Goal: Task Accomplishment & Management: Use online tool/utility

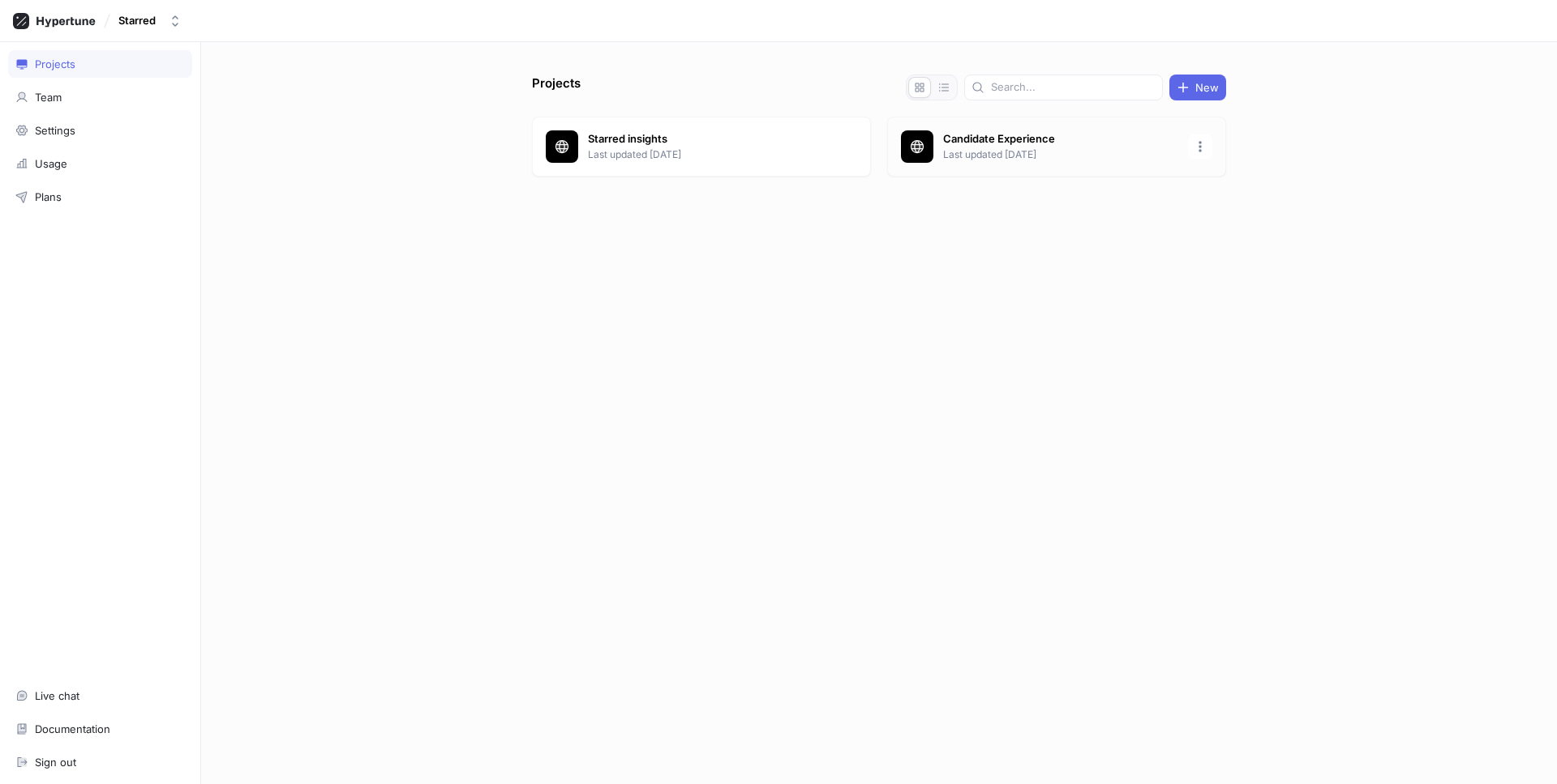
click at [962, 146] on p "Candidate Experience" at bounding box center [1060, 139] width 235 height 16
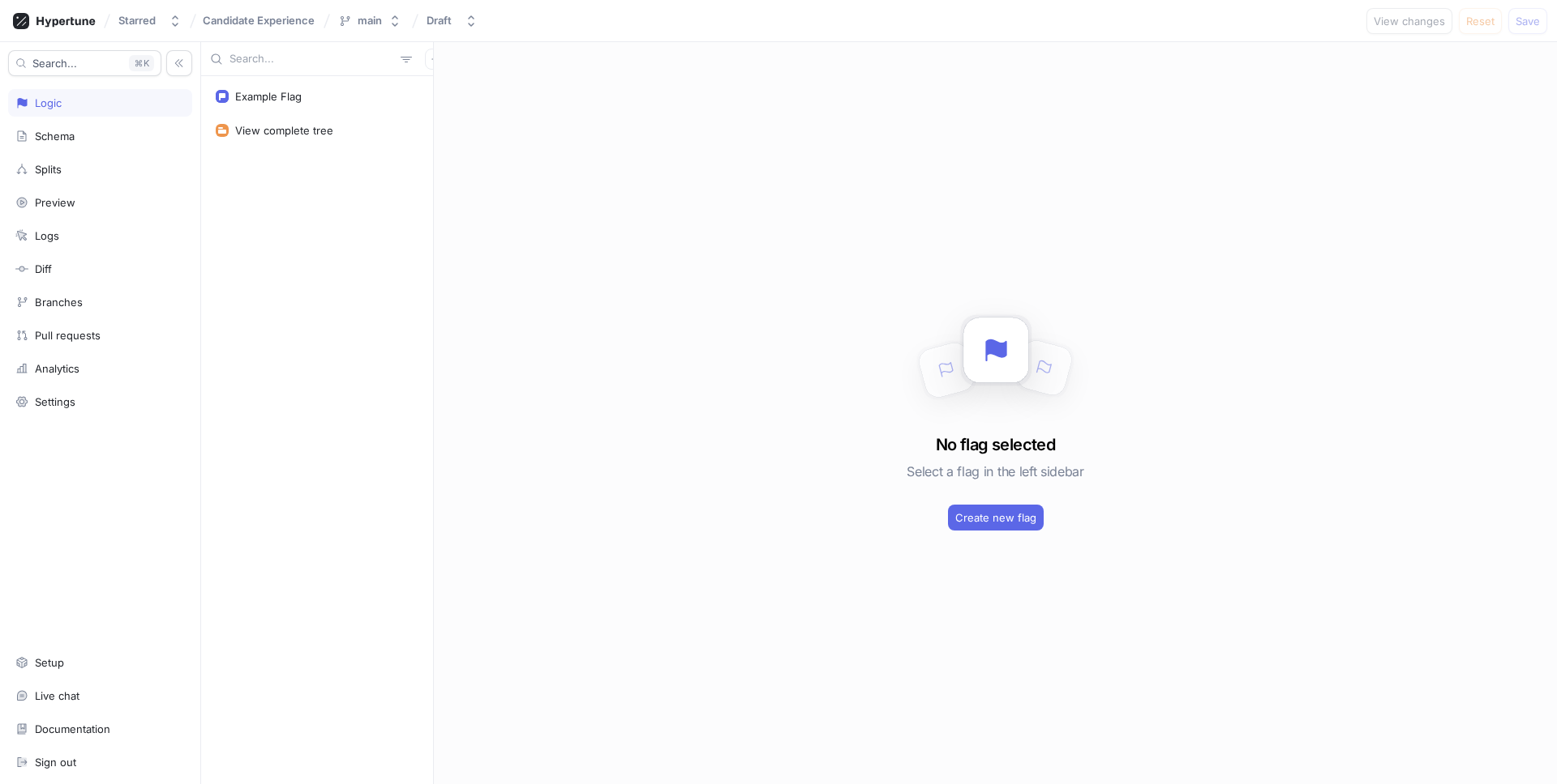
click at [245, 305] on div "Example Flag View complete tree" at bounding box center [316, 430] width 232 height 708
click at [257, 133] on div "View complete tree" at bounding box center [284, 130] width 98 height 13
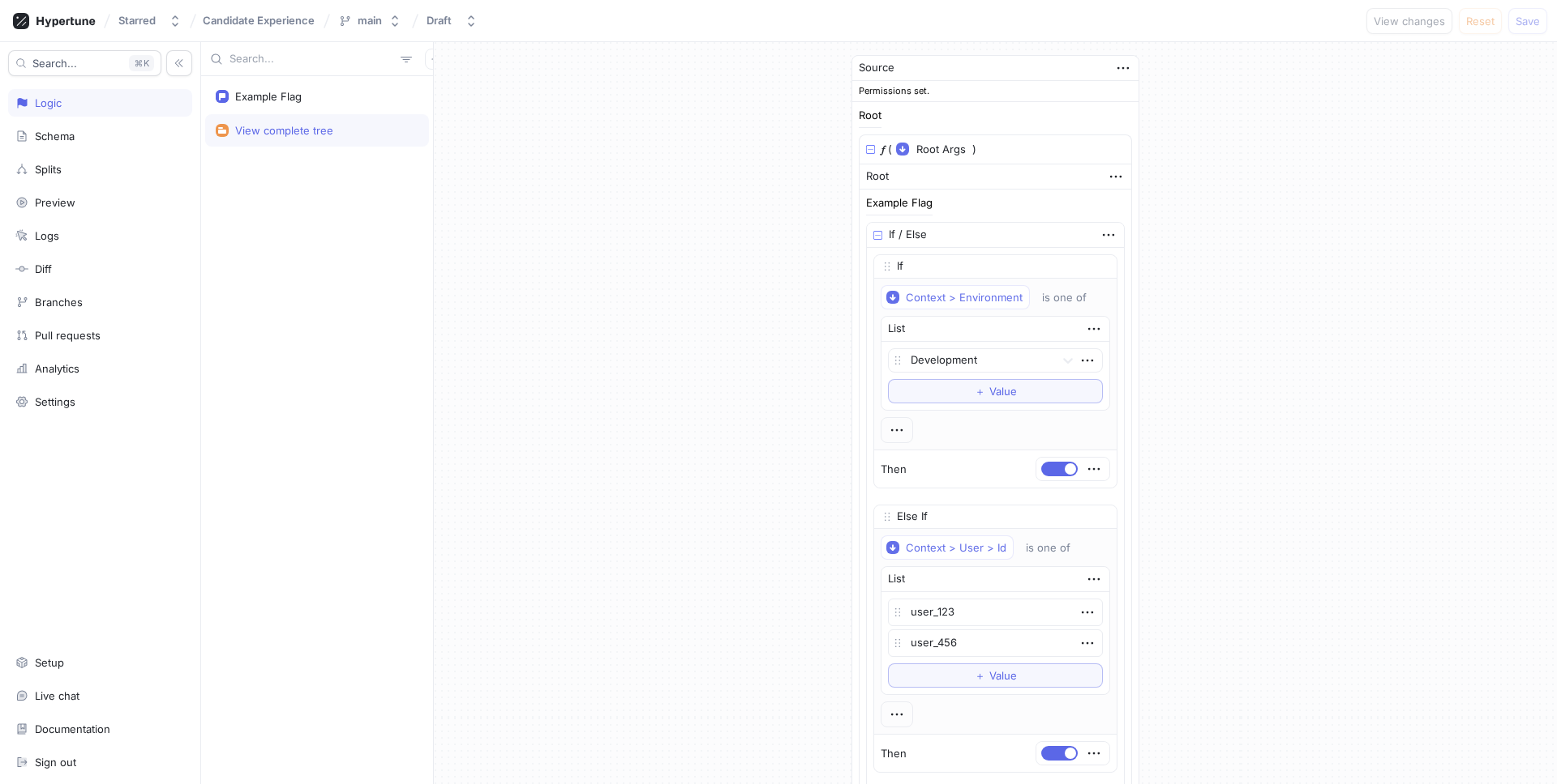
click at [374, 266] on div "Example Flag View complete tree" at bounding box center [316, 430] width 232 height 708
click at [354, 131] on div "View complete tree" at bounding box center [316, 130] width 203 height 13
click at [91, 140] on div "Schema" at bounding box center [100, 136] width 169 height 13
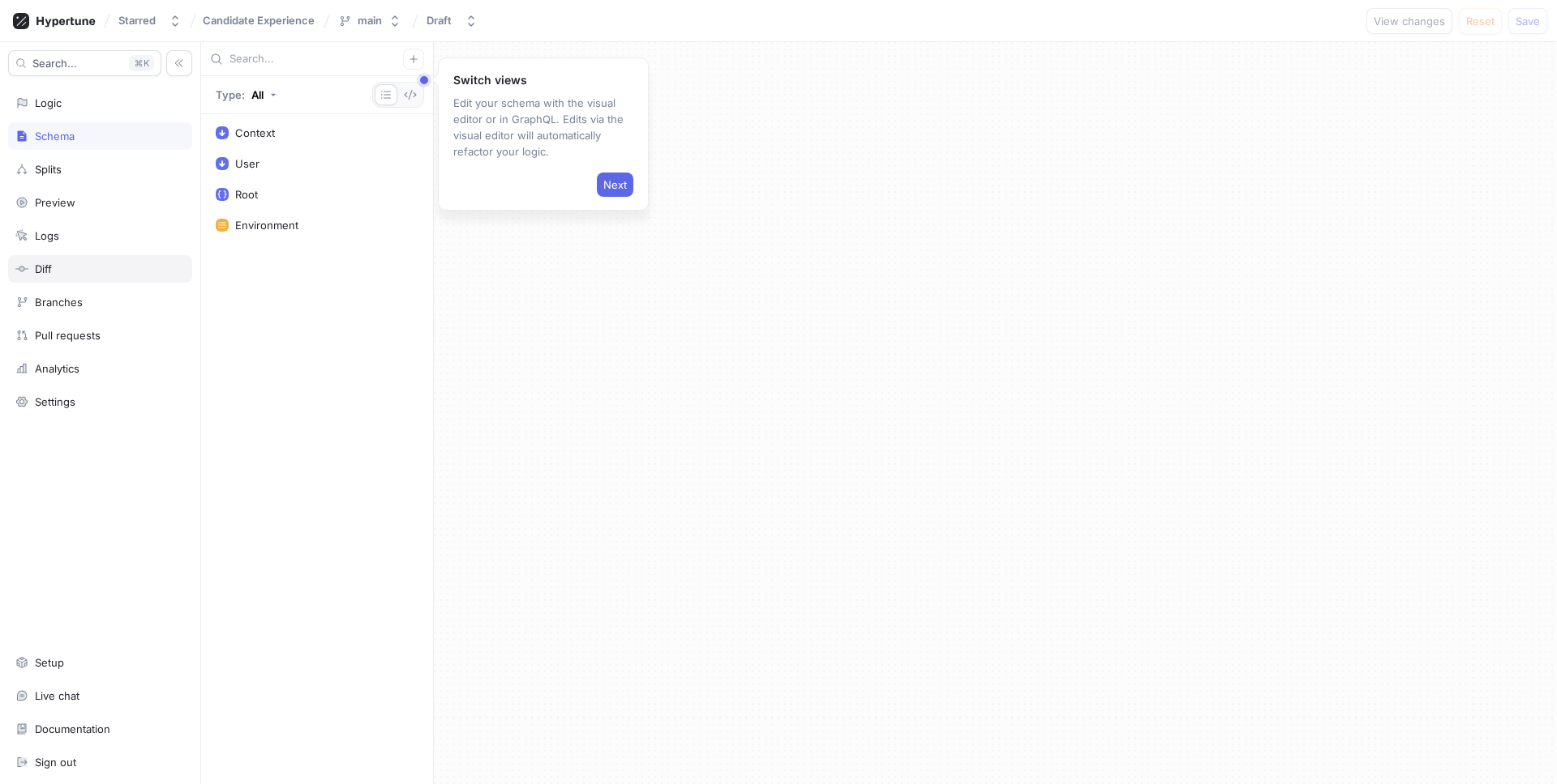
click at [76, 273] on div "Diff" at bounding box center [100, 268] width 169 height 13
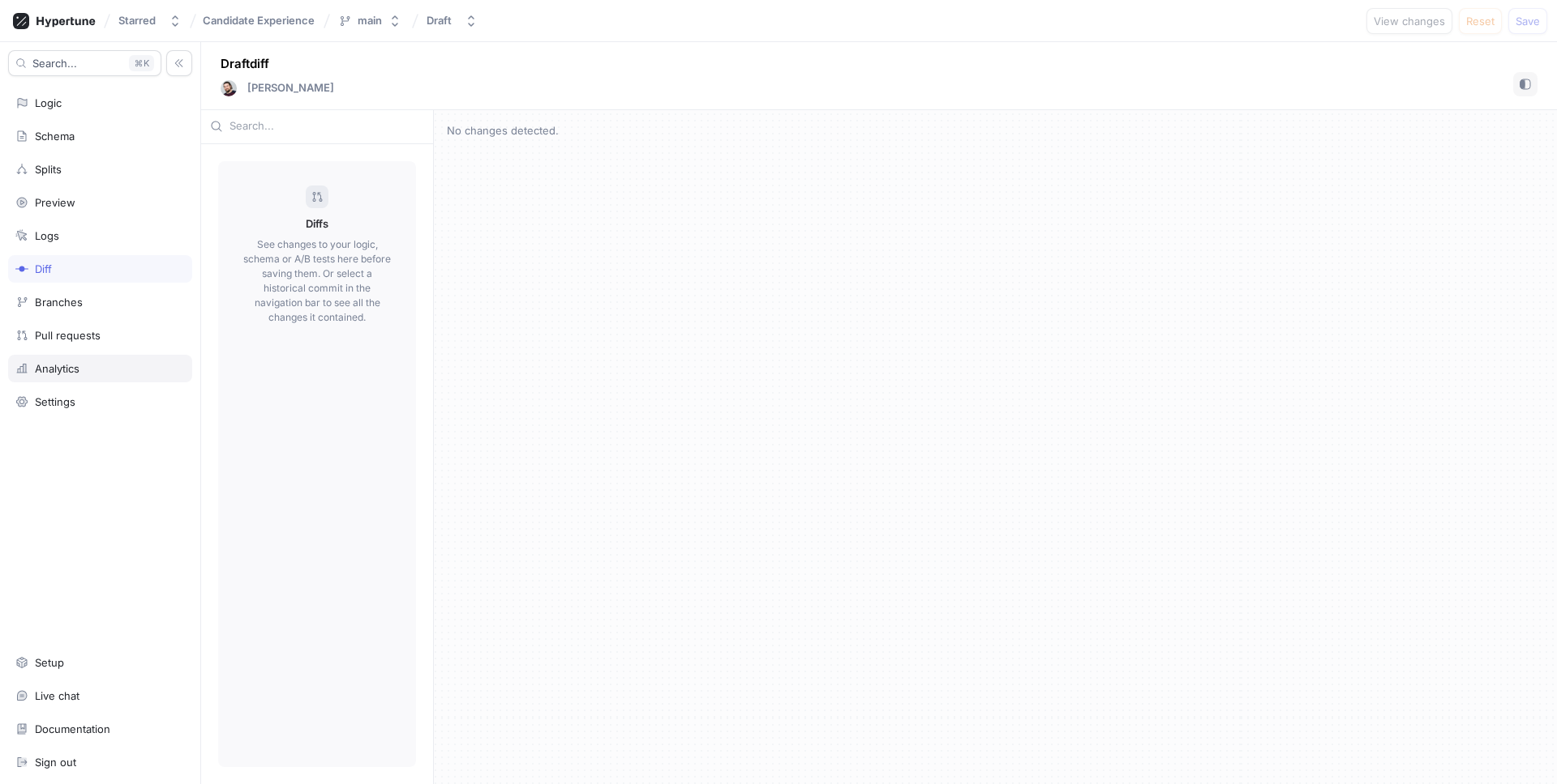
click at [63, 377] on div "Analytics" at bounding box center [99, 369] width 184 height 27
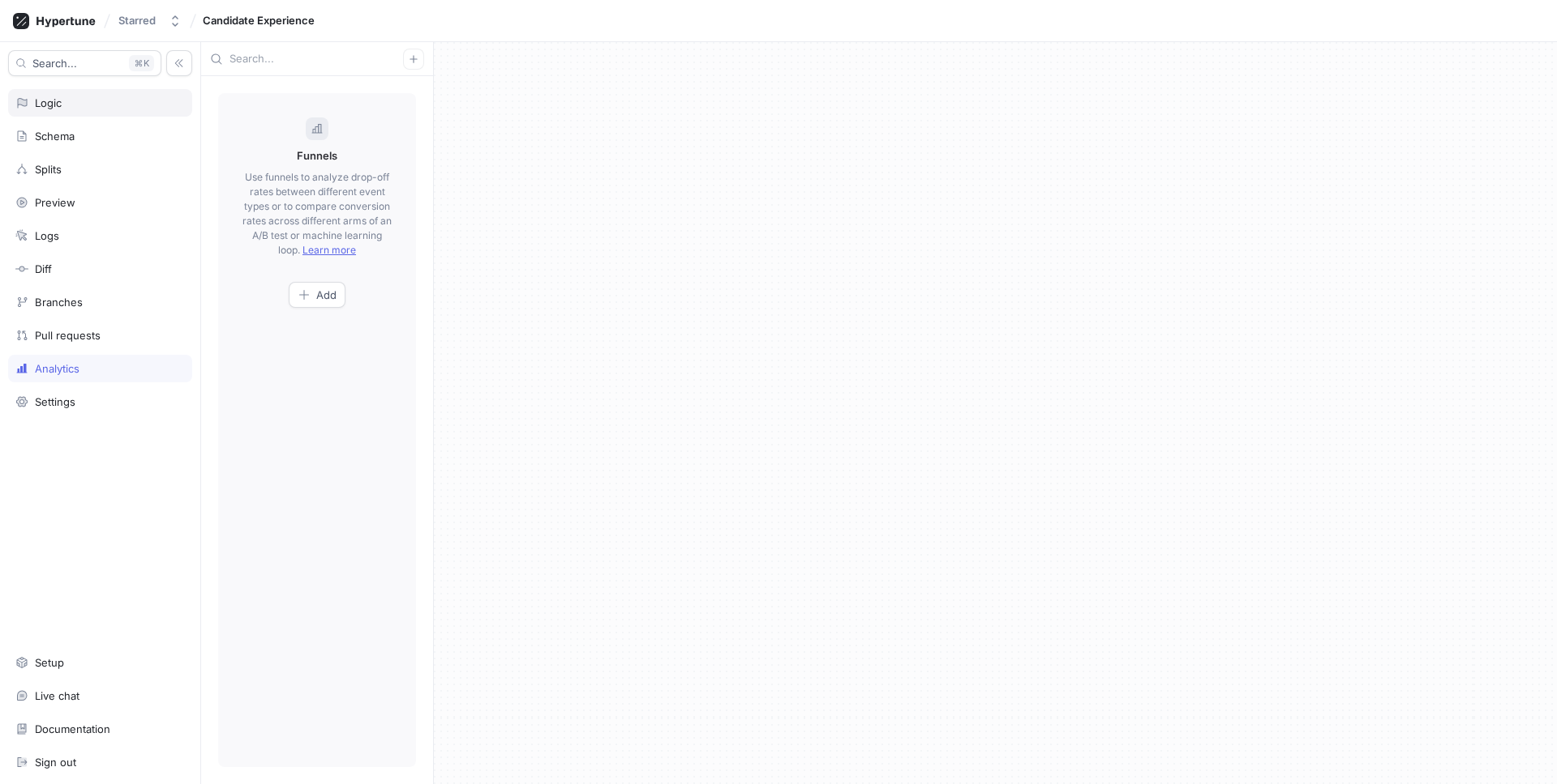
click at [92, 100] on div "Logic" at bounding box center [100, 102] width 169 height 13
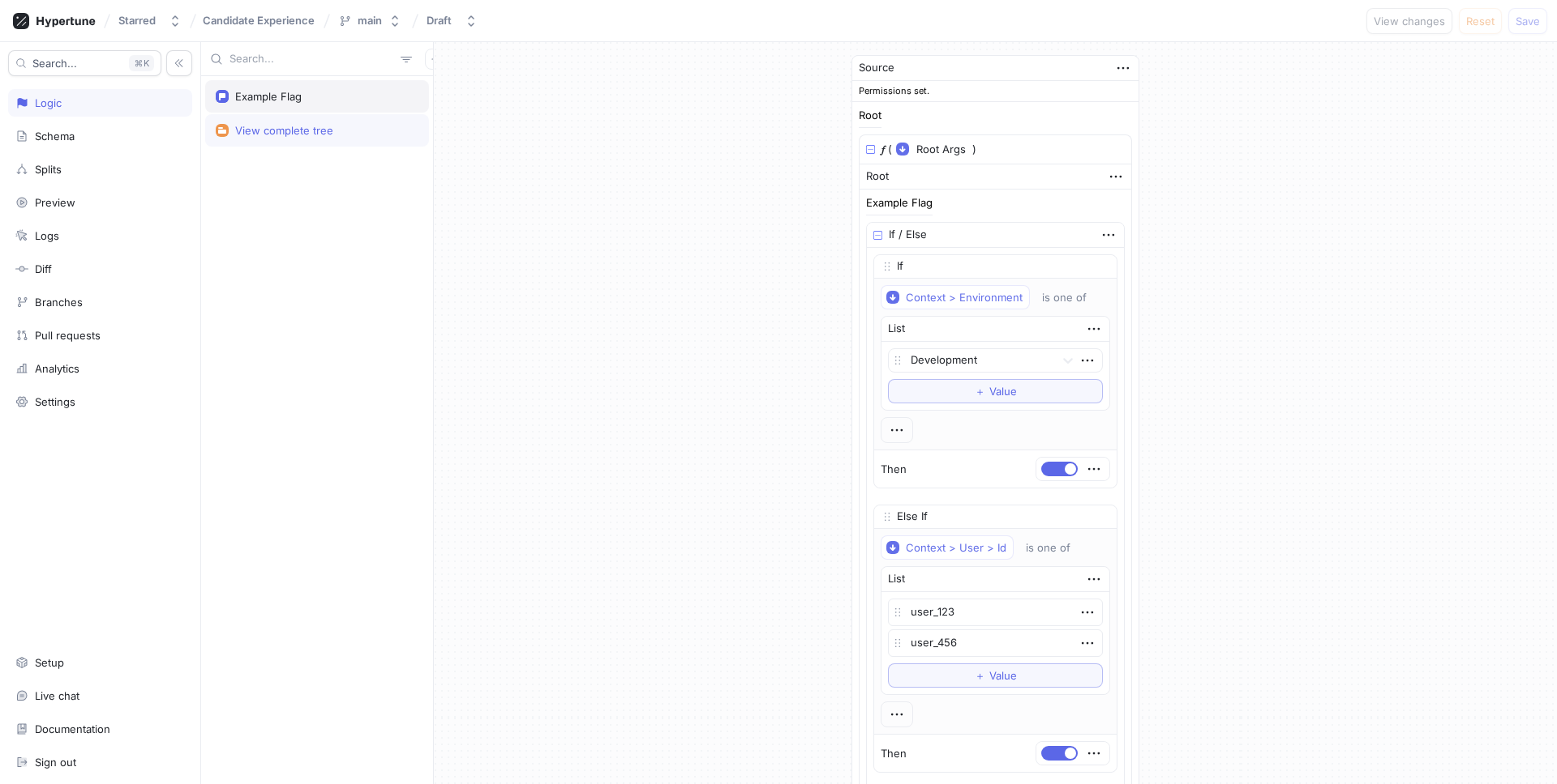
click at [318, 97] on div "Example Flag" at bounding box center [316, 96] width 203 height 13
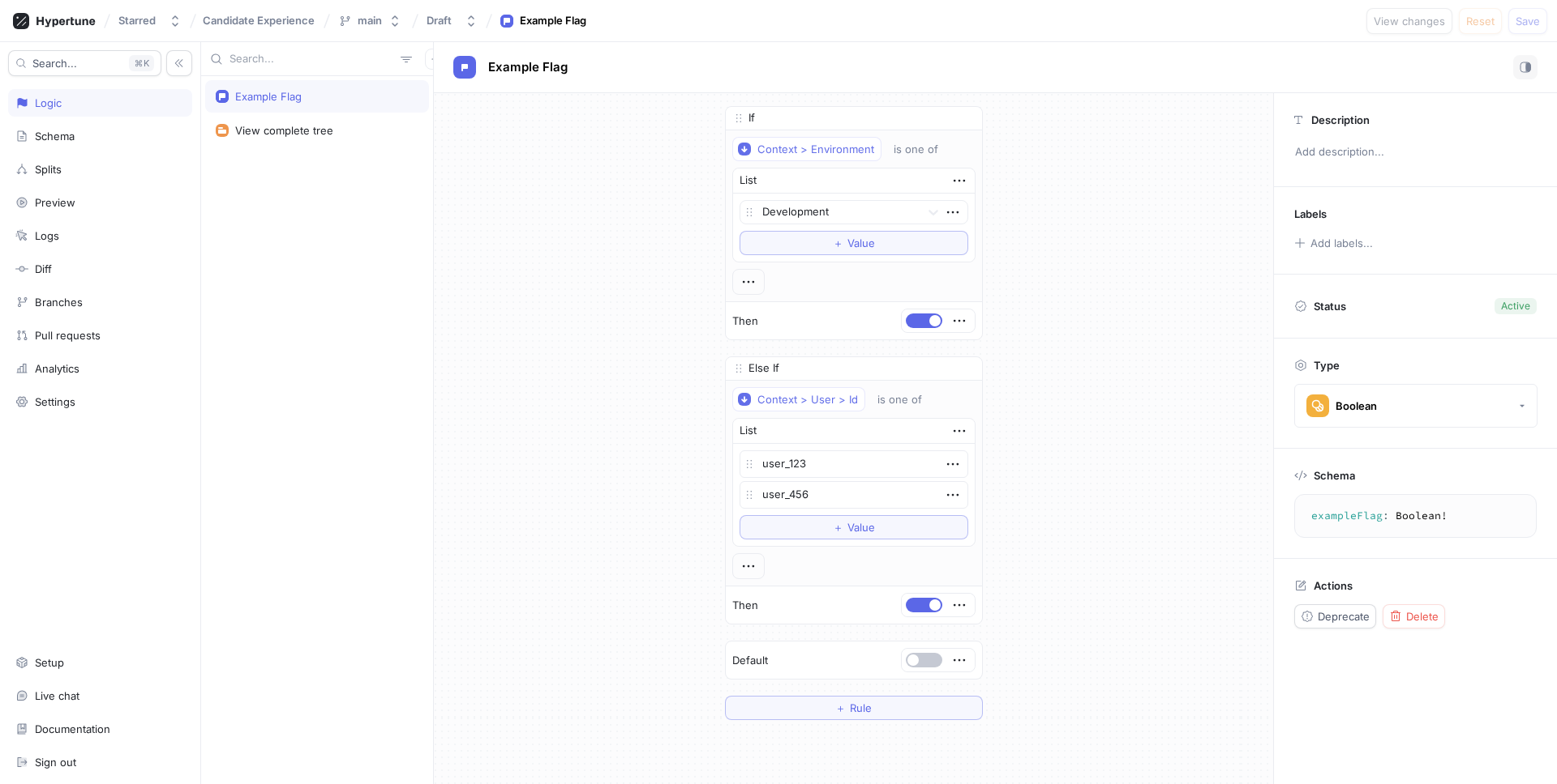
click at [246, 178] on div "Example Flag View complete tree" at bounding box center [316, 430] width 232 height 708
click at [257, 142] on div "View complete tree" at bounding box center [317, 131] width 224 height 32
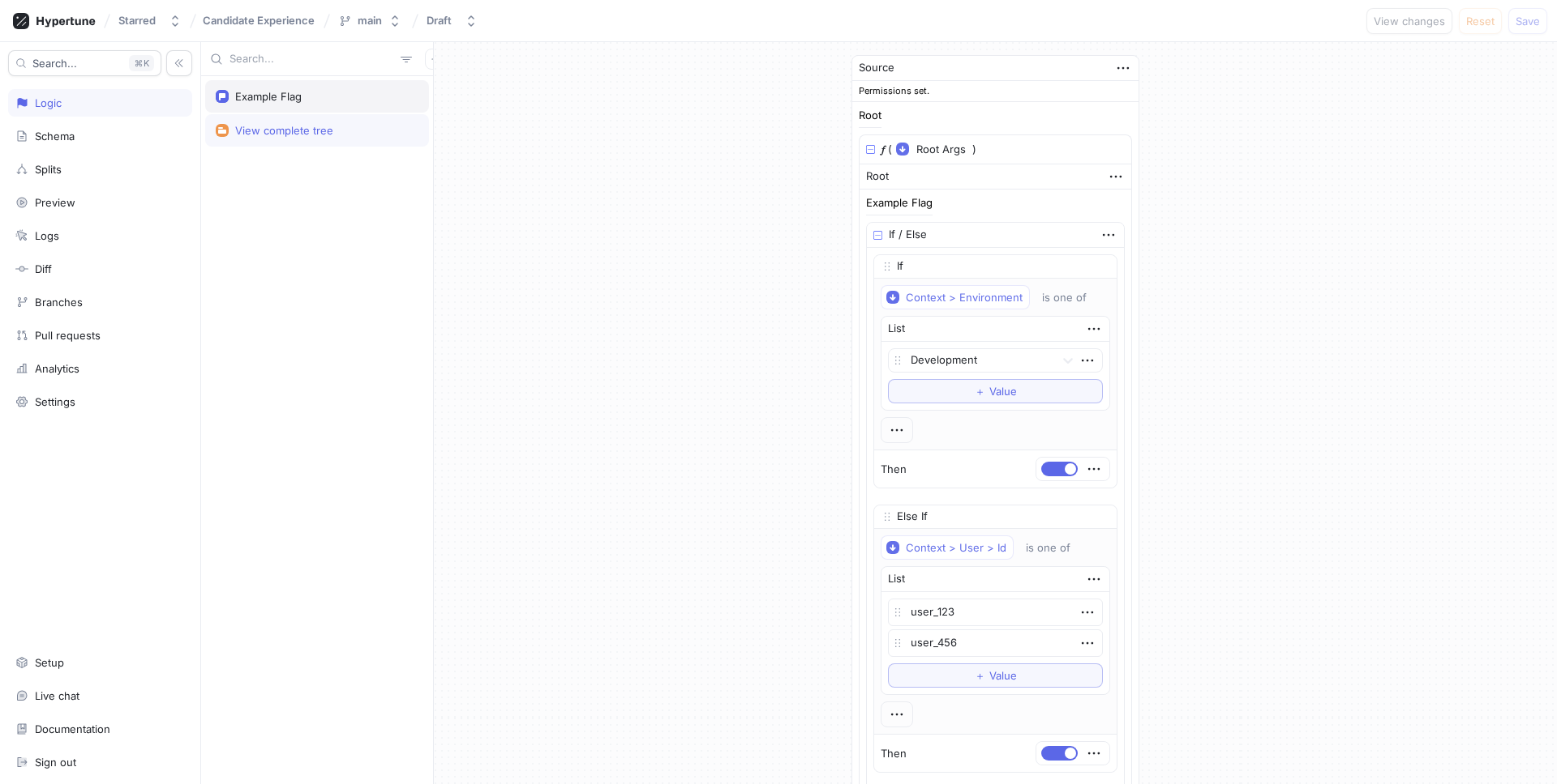
click at [332, 102] on div "Example Flag" at bounding box center [316, 96] width 203 height 13
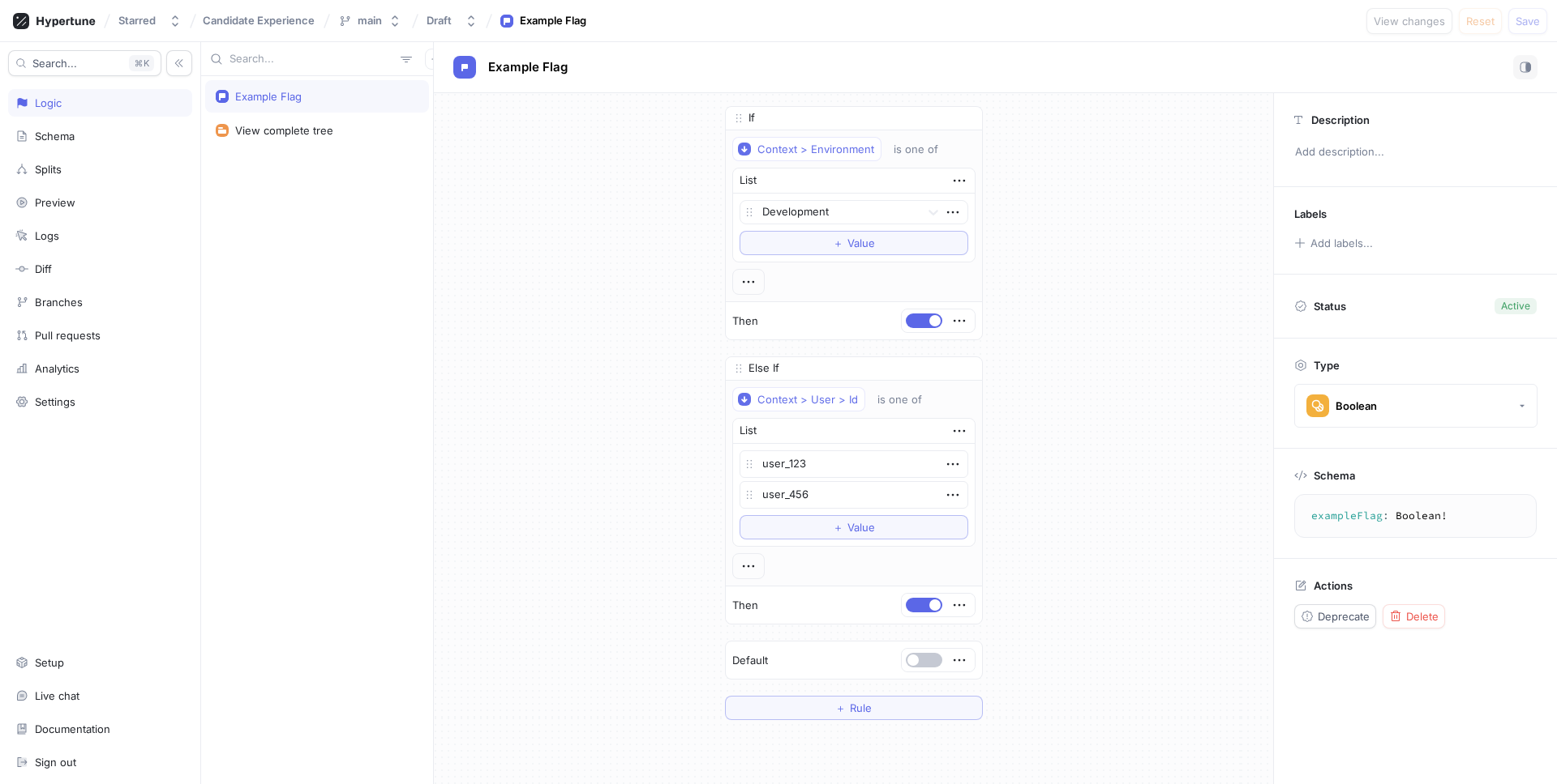
click at [404, 239] on div "Example Flag View complete tree" at bounding box center [316, 430] width 232 height 708
click at [68, 137] on div "Schema" at bounding box center [55, 136] width 39 height 13
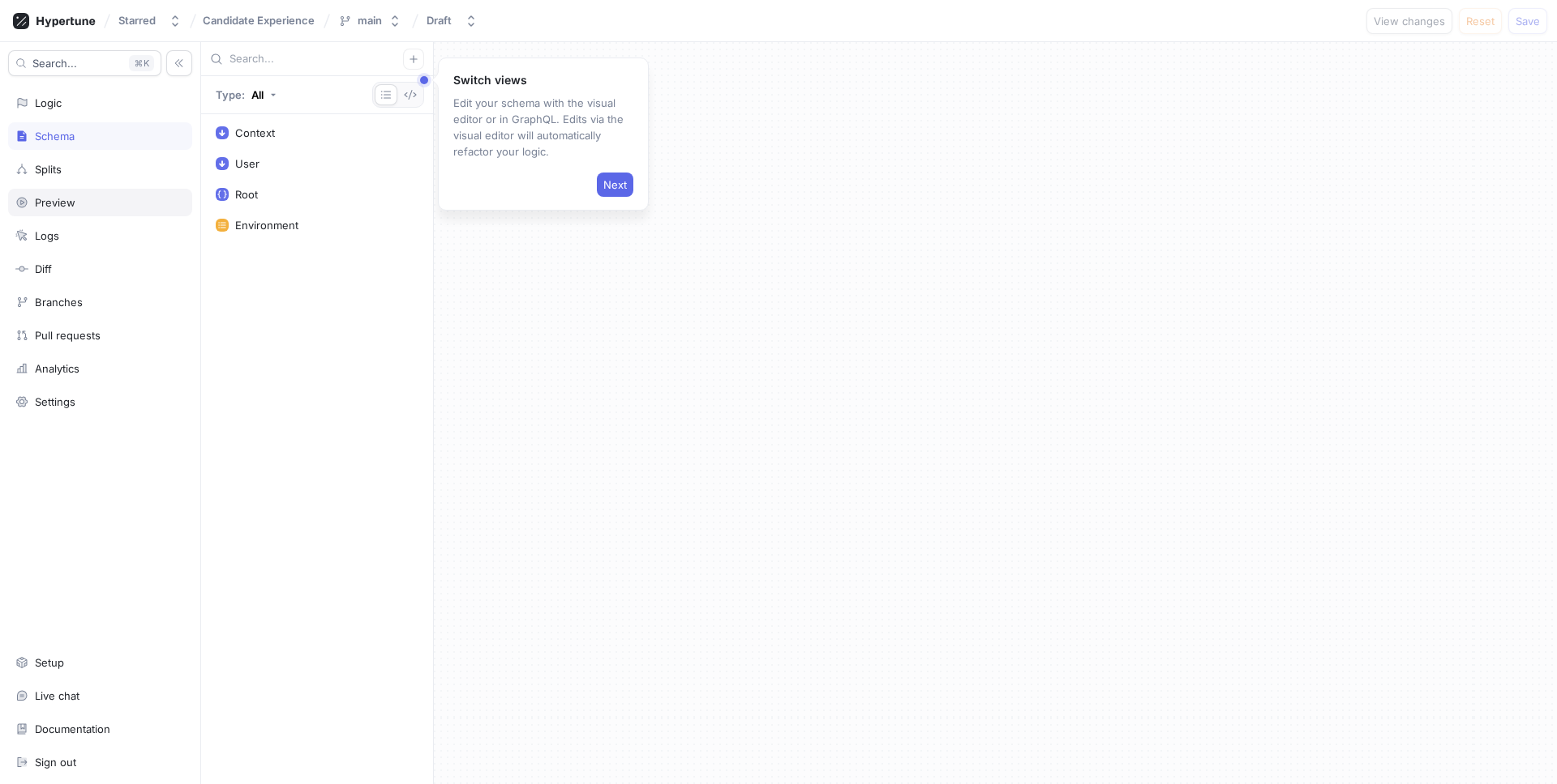
click at [88, 195] on div "Preview" at bounding box center [99, 202] width 184 height 27
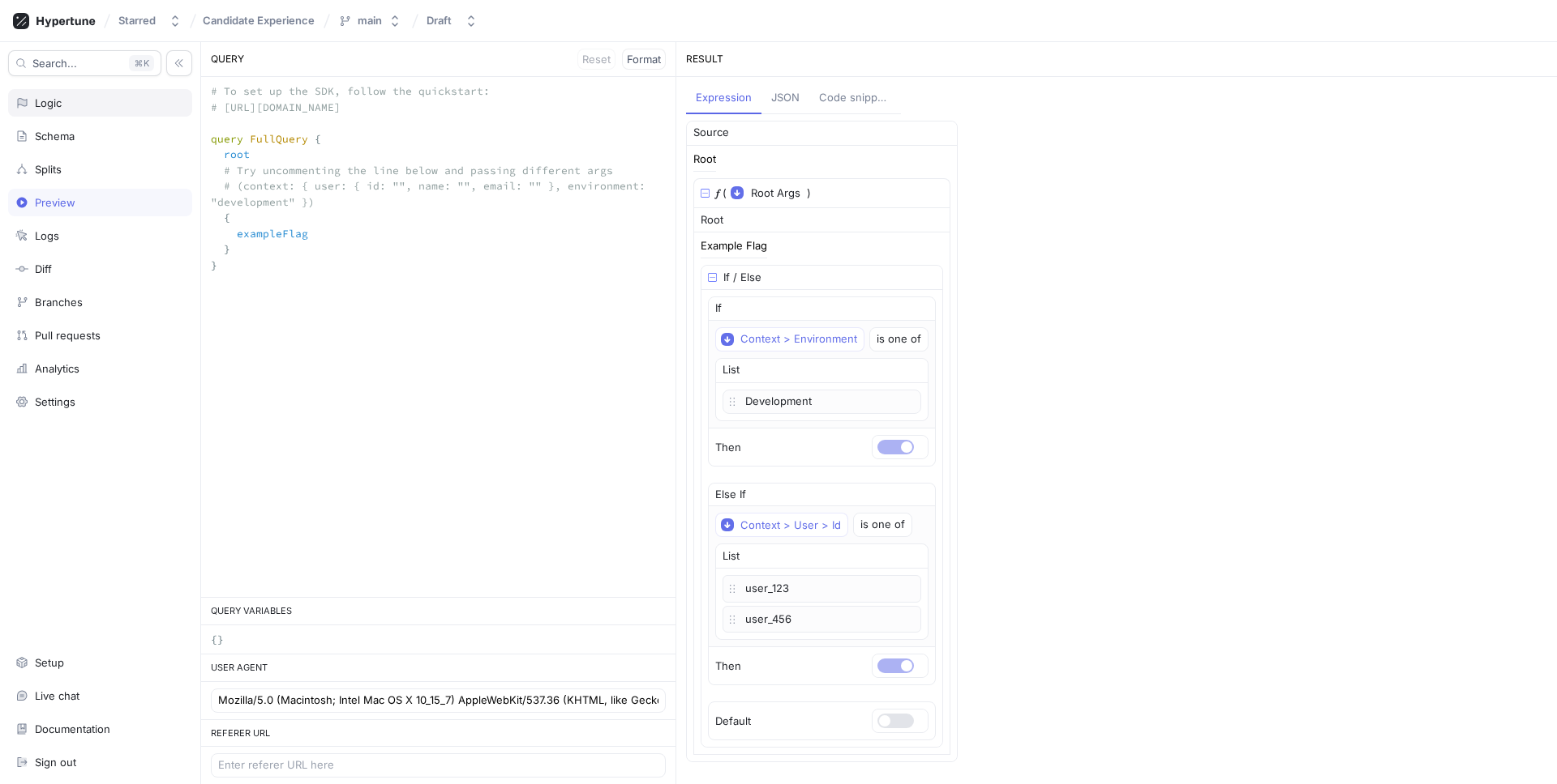
click at [91, 103] on div "Logic" at bounding box center [100, 102] width 169 height 13
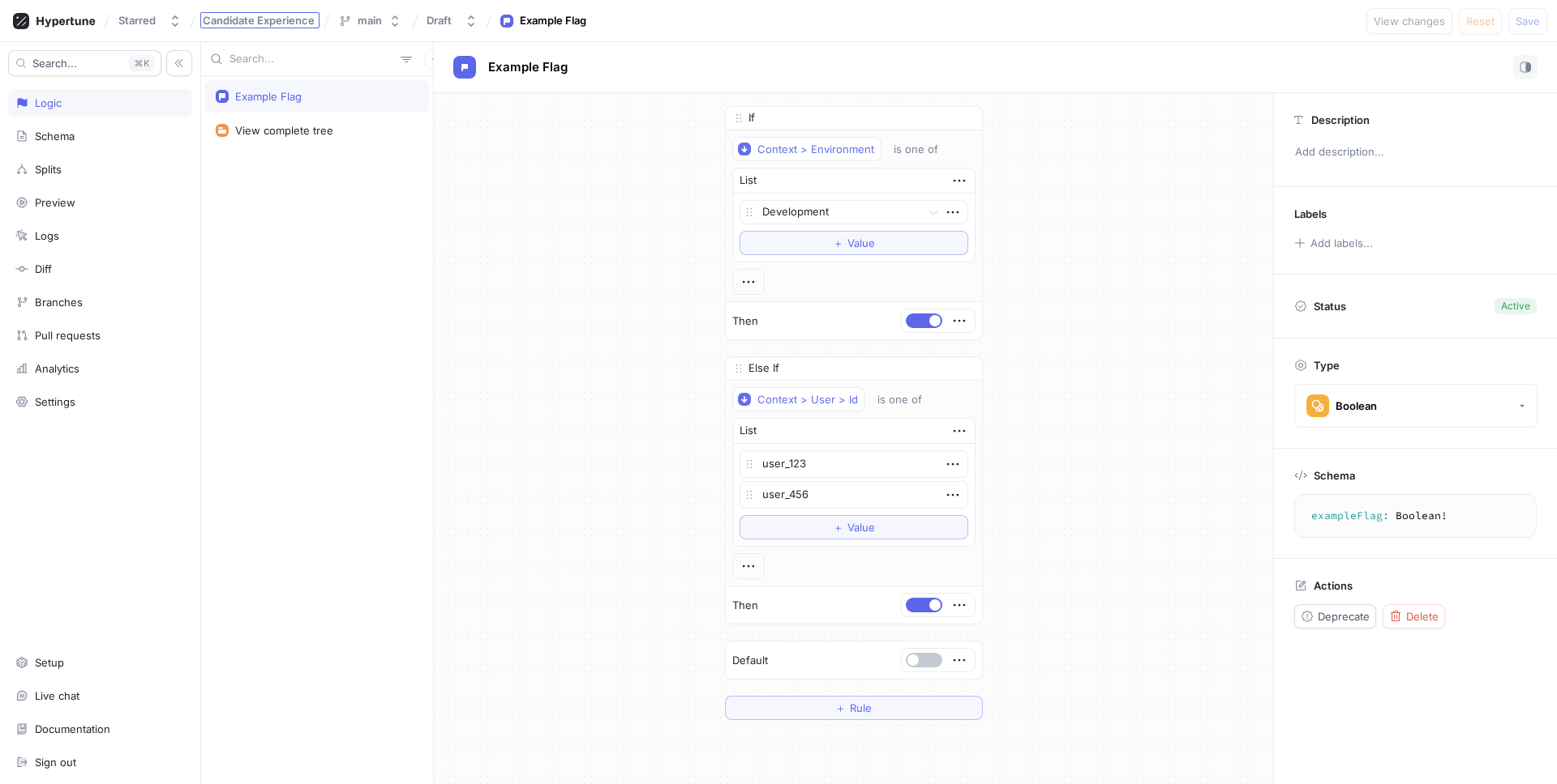
click at [249, 18] on span "Candidate Experience" at bounding box center [258, 20] width 112 height 11
click at [361, 18] on div "main" at bounding box center [369, 20] width 24 height 14
click at [370, 121] on p "Default ‧ [DATE] 09:46" at bounding box center [394, 124] width 103 height 14
click at [461, 17] on button "Draft" at bounding box center [451, 20] width 64 height 26
click at [476, 120] on p "Active ‧ [DATE] 09:46 ‧ [PERSON_NAME]" at bounding box center [523, 126] width 184 height 14
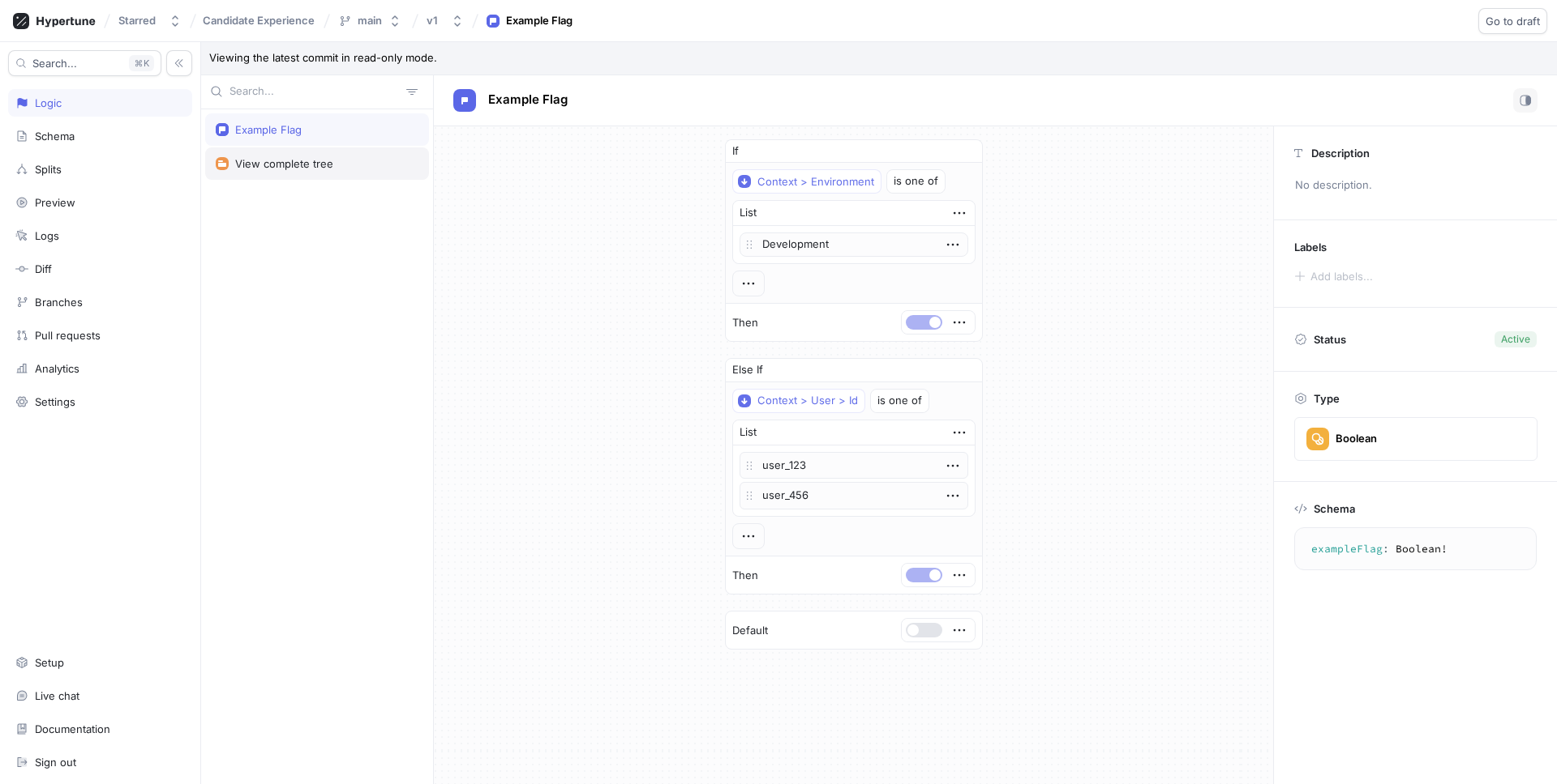
click at [227, 168] on icon at bounding box center [221, 163] width 13 height 13
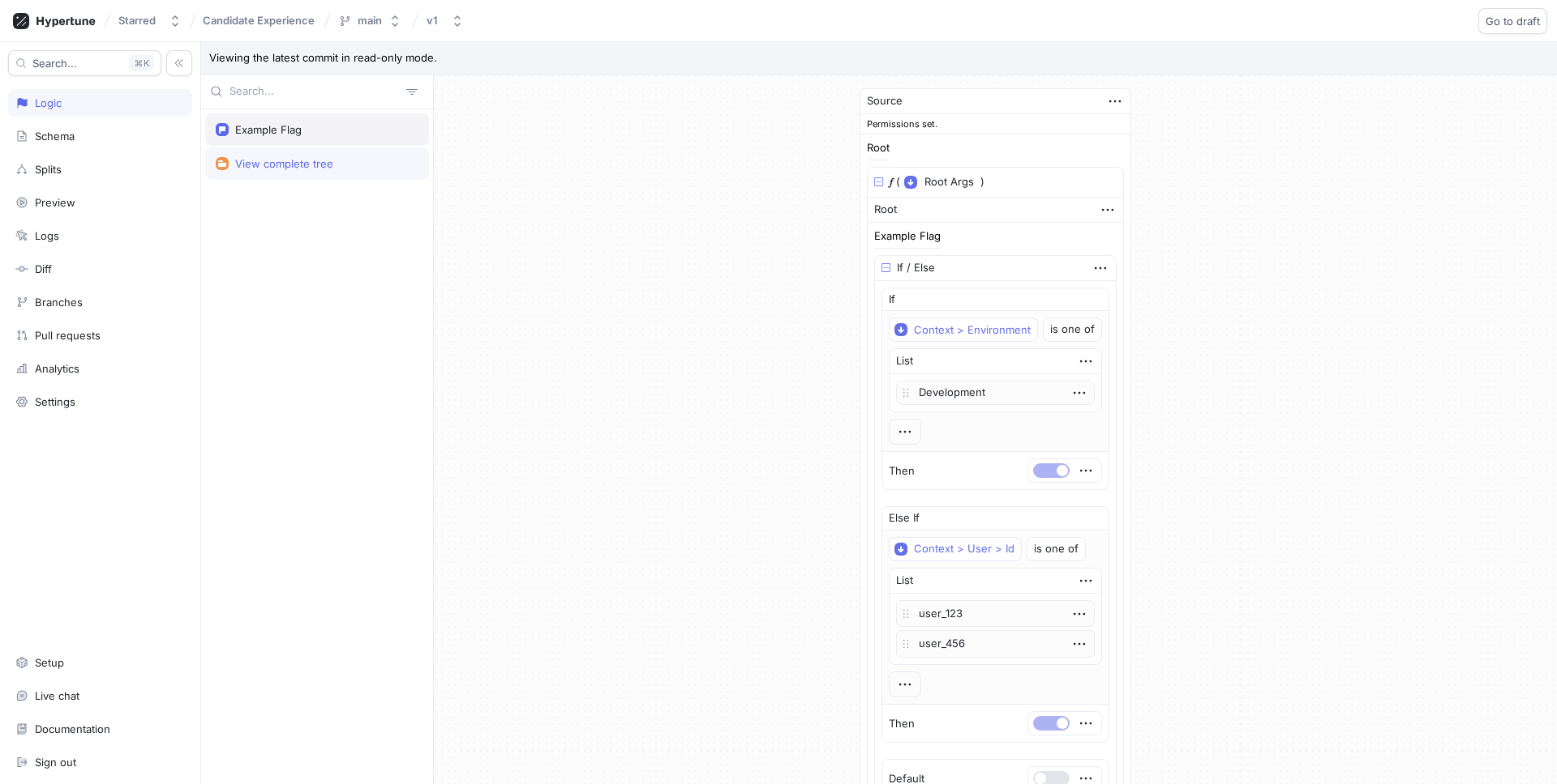
click at [348, 129] on div "Example Flag" at bounding box center [316, 129] width 203 height 13
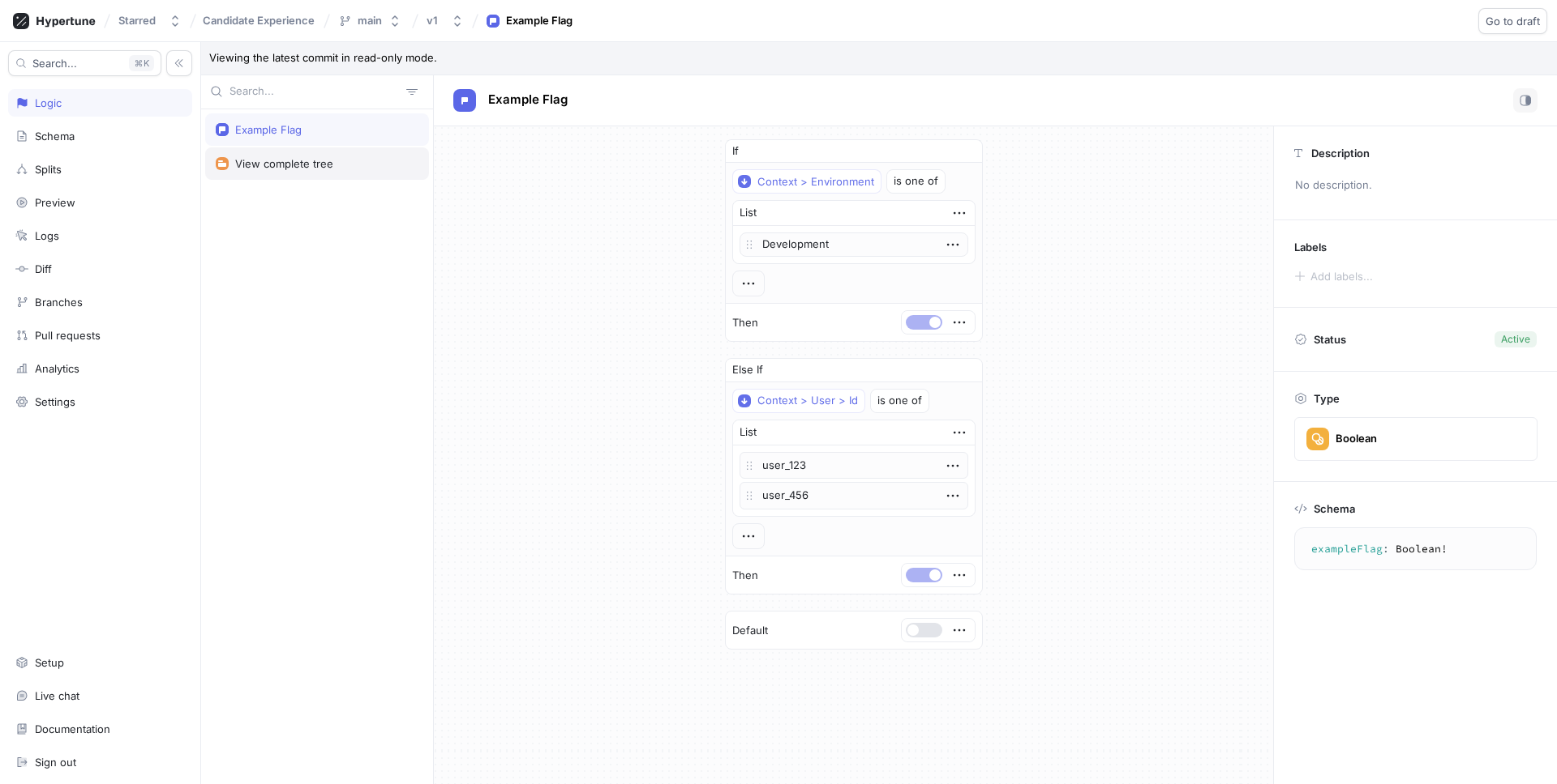
click at [347, 162] on div "View complete tree" at bounding box center [316, 163] width 203 height 13
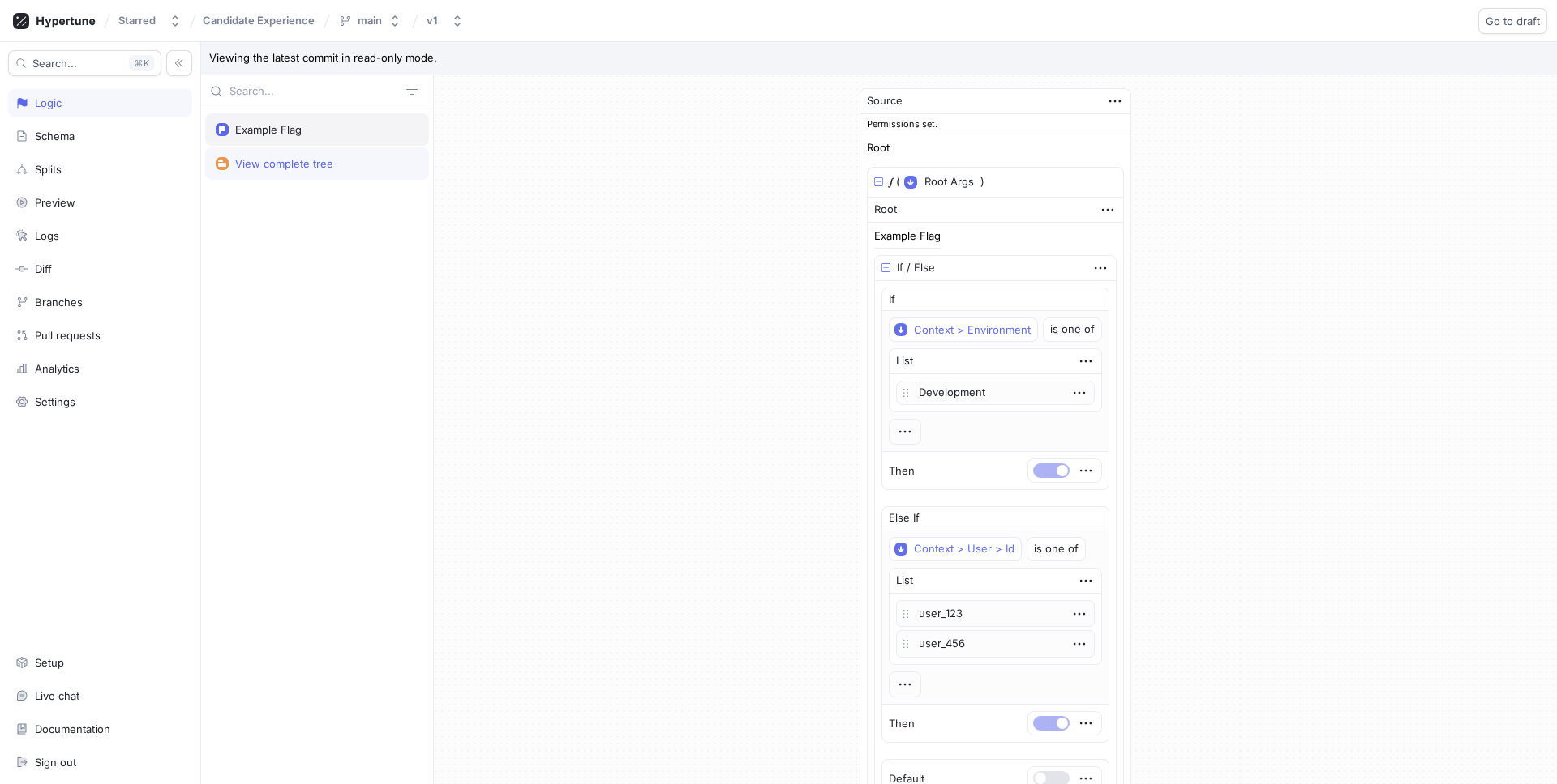
click at [353, 131] on div "Example Flag" at bounding box center [316, 129] width 203 height 13
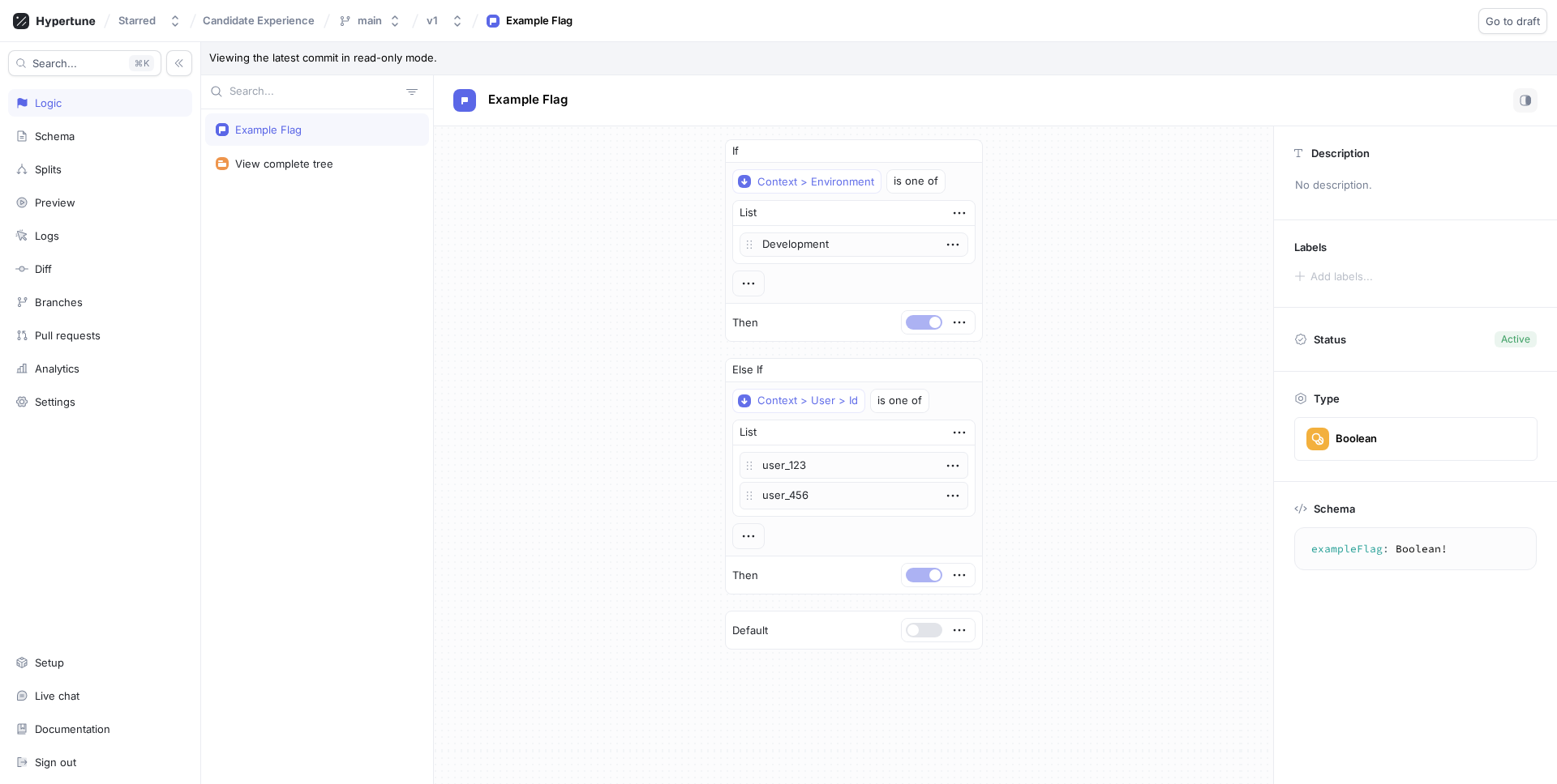
click at [1225, 550] on textarea "exampleFlag: Boolean!" at bounding box center [1415, 549] width 228 height 29
click at [1225, 23] on span "Go to draft" at bounding box center [1513, 20] width 55 height 9
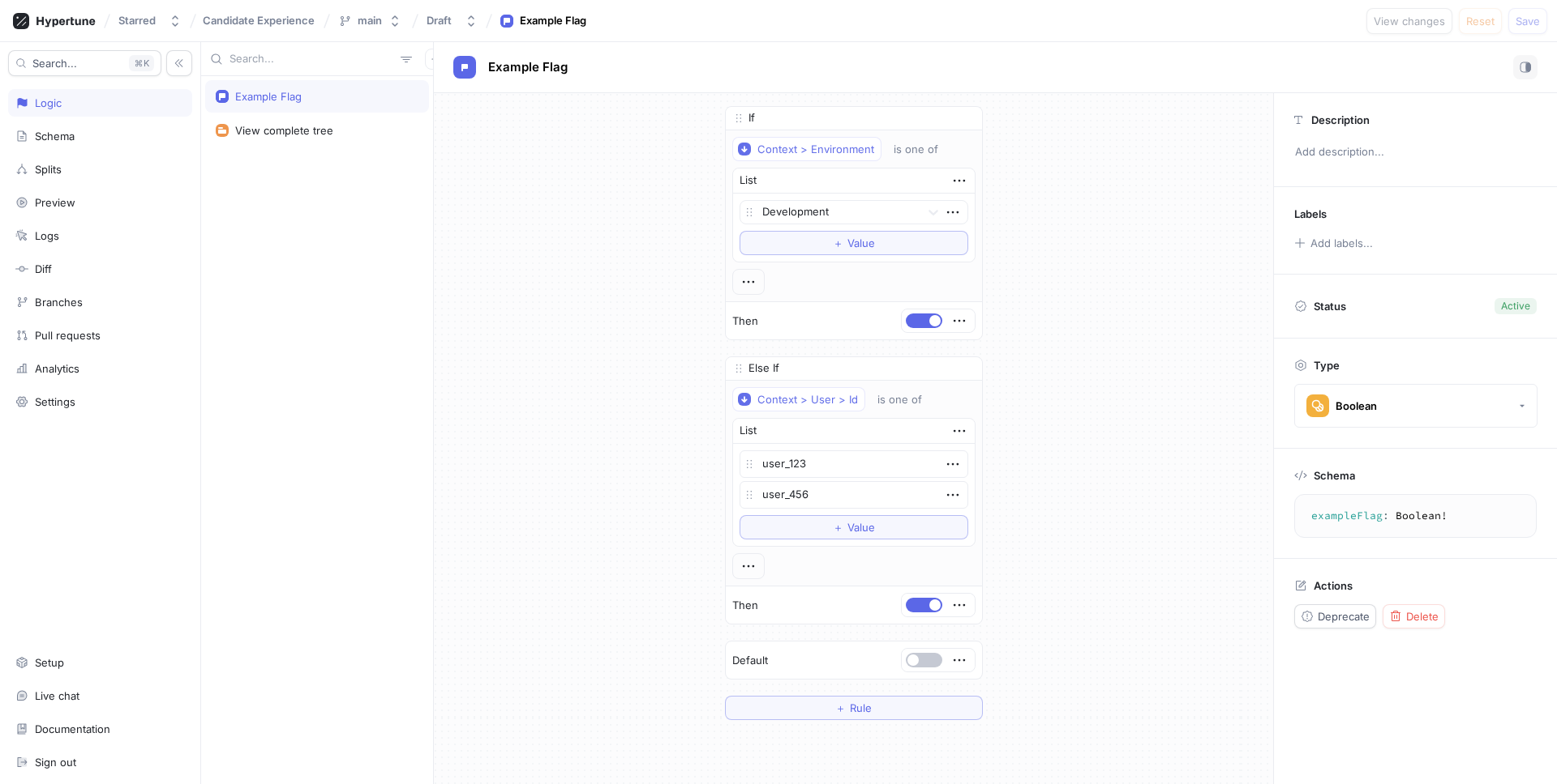
click at [317, 90] on div "Example Flag" at bounding box center [316, 96] width 203 height 13
click at [1225, 516] on textarea "exampleFlag: Boolean!" at bounding box center [1415, 516] width 228 height 29
click at [249, 130] on div "View complete tree" at bounding box center [284, 130] width 98 height 13
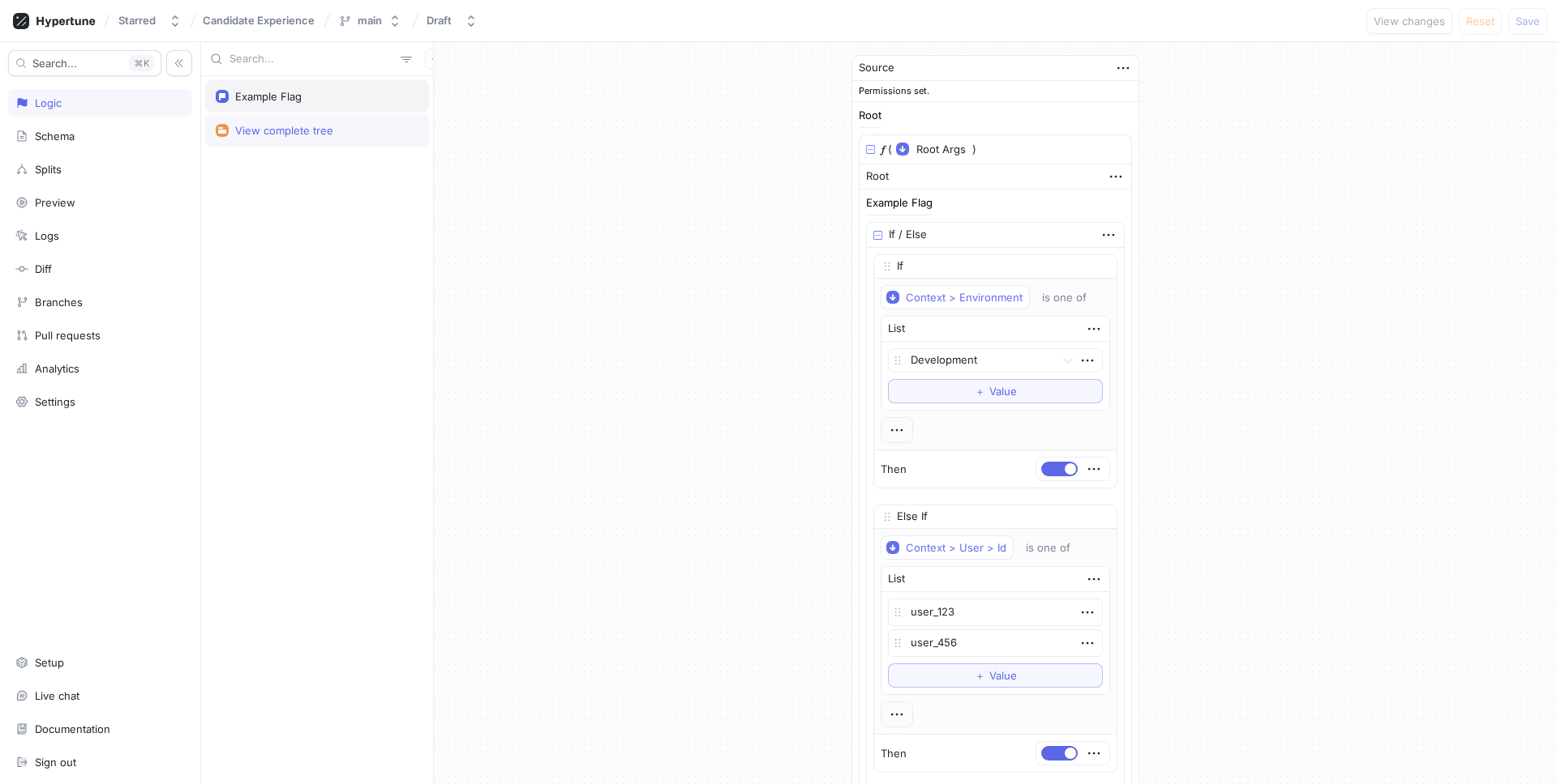
click at [267, 102] on div "Example Flag" at bounding box center [268, 96] width 67 height 13
type textarea "x"
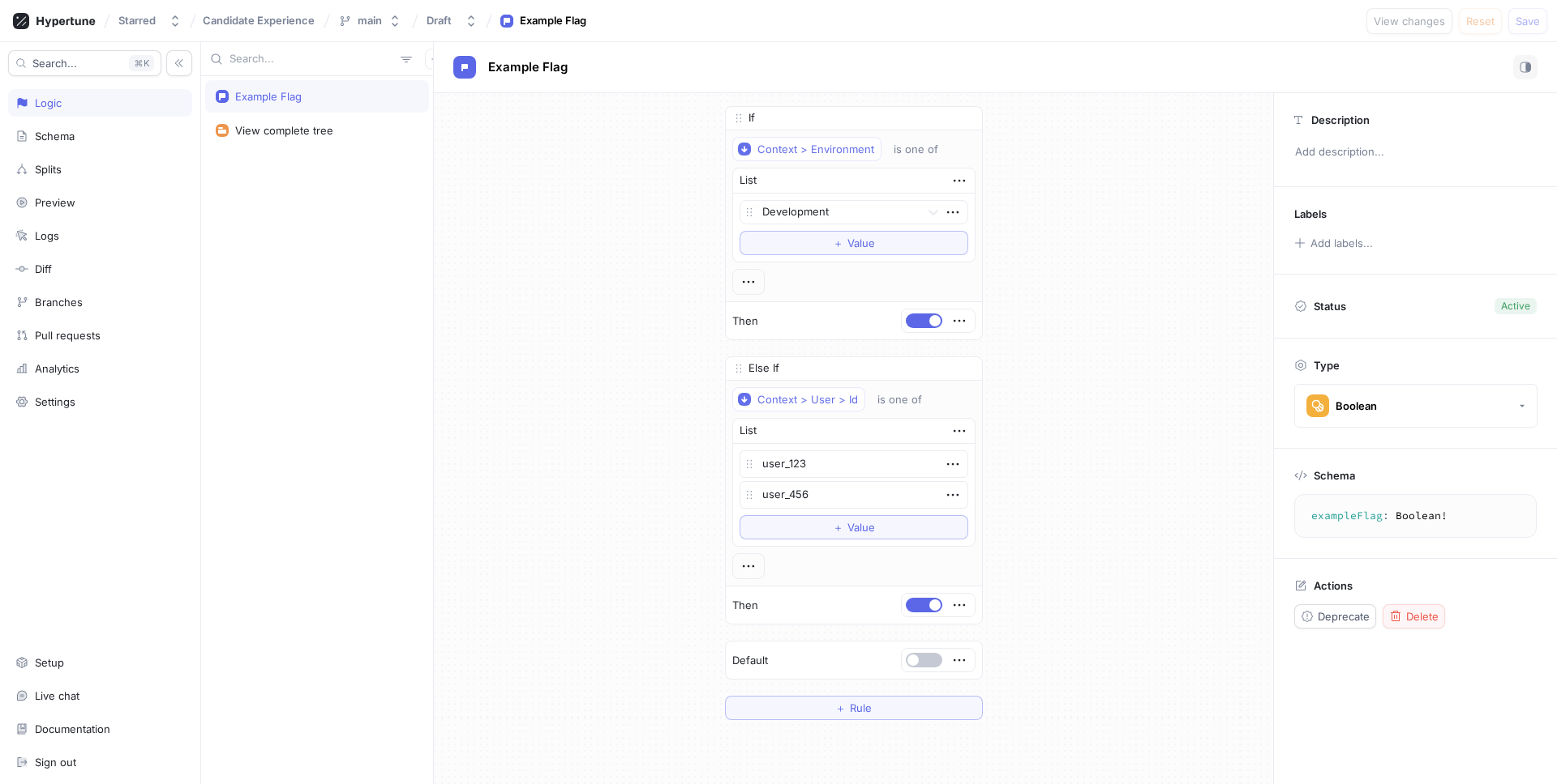
click at [1225, 616] on div "Delete" at bounding box center [1413, 616] width 50 height 13
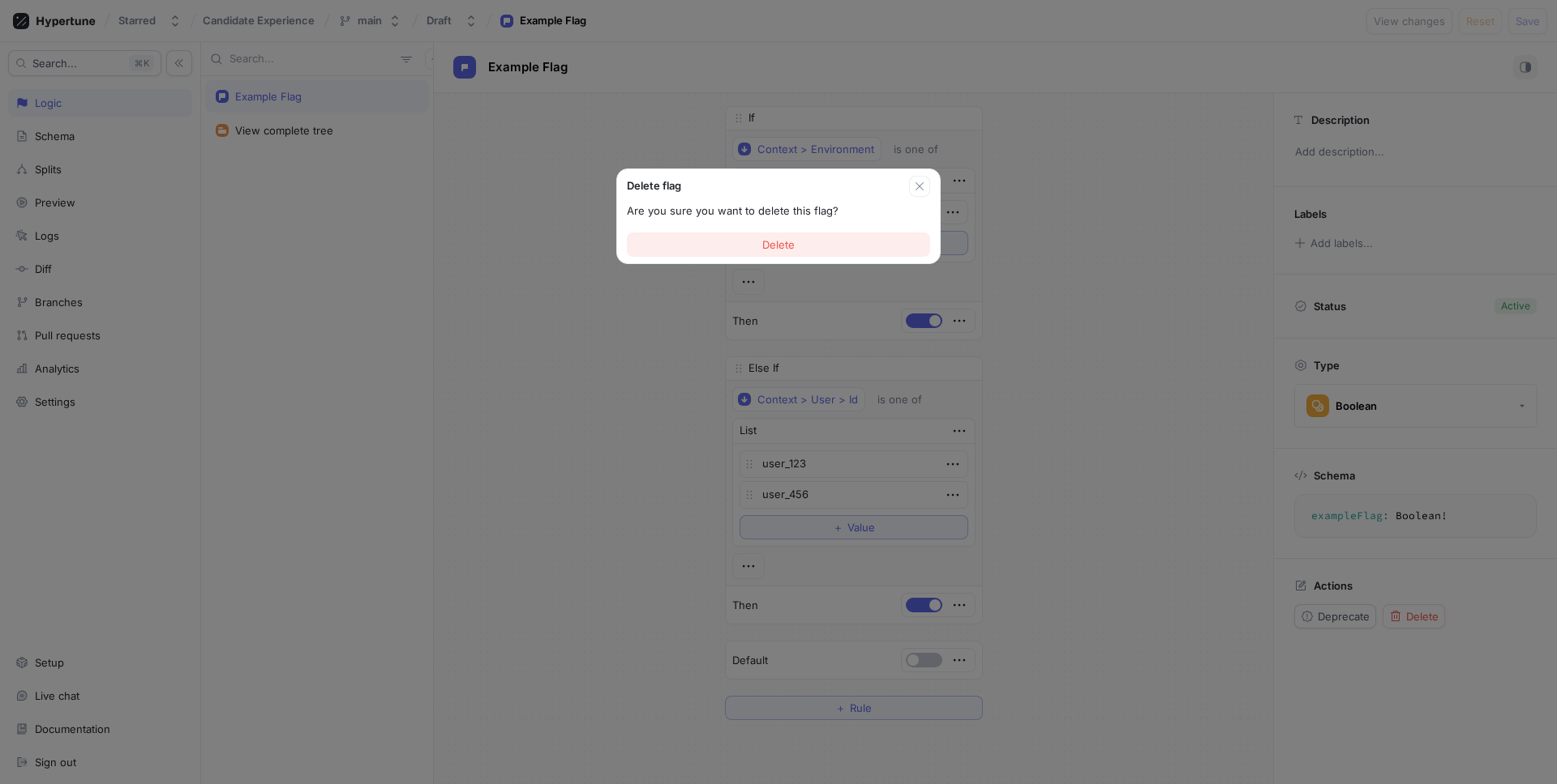
click at [852, 251] on button "Delete" at bounding box center [778, 244] width 303 height 24
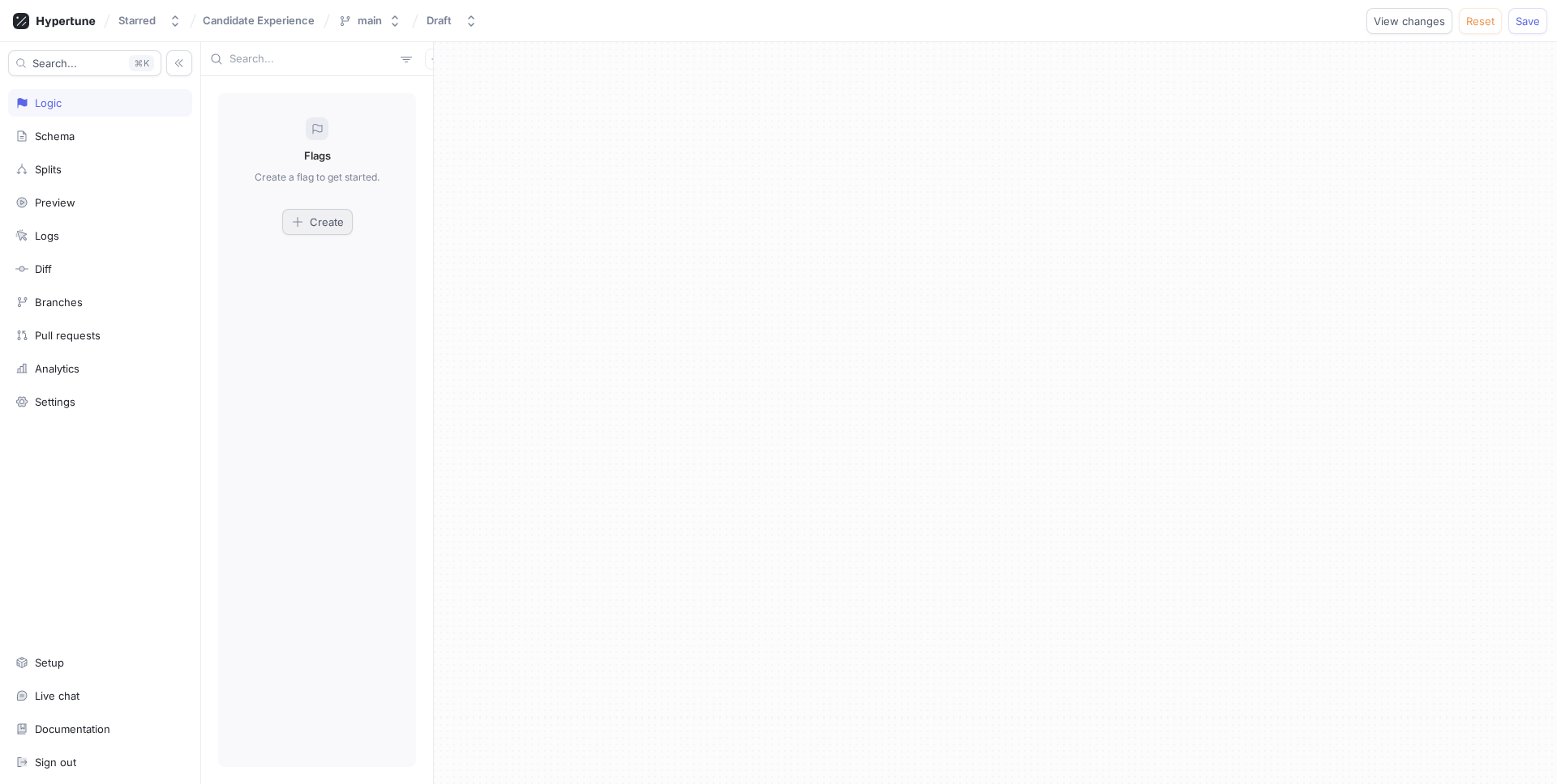
click at [283, 218] on button "Create" at bounding box center [317, 222] width 71 height 26
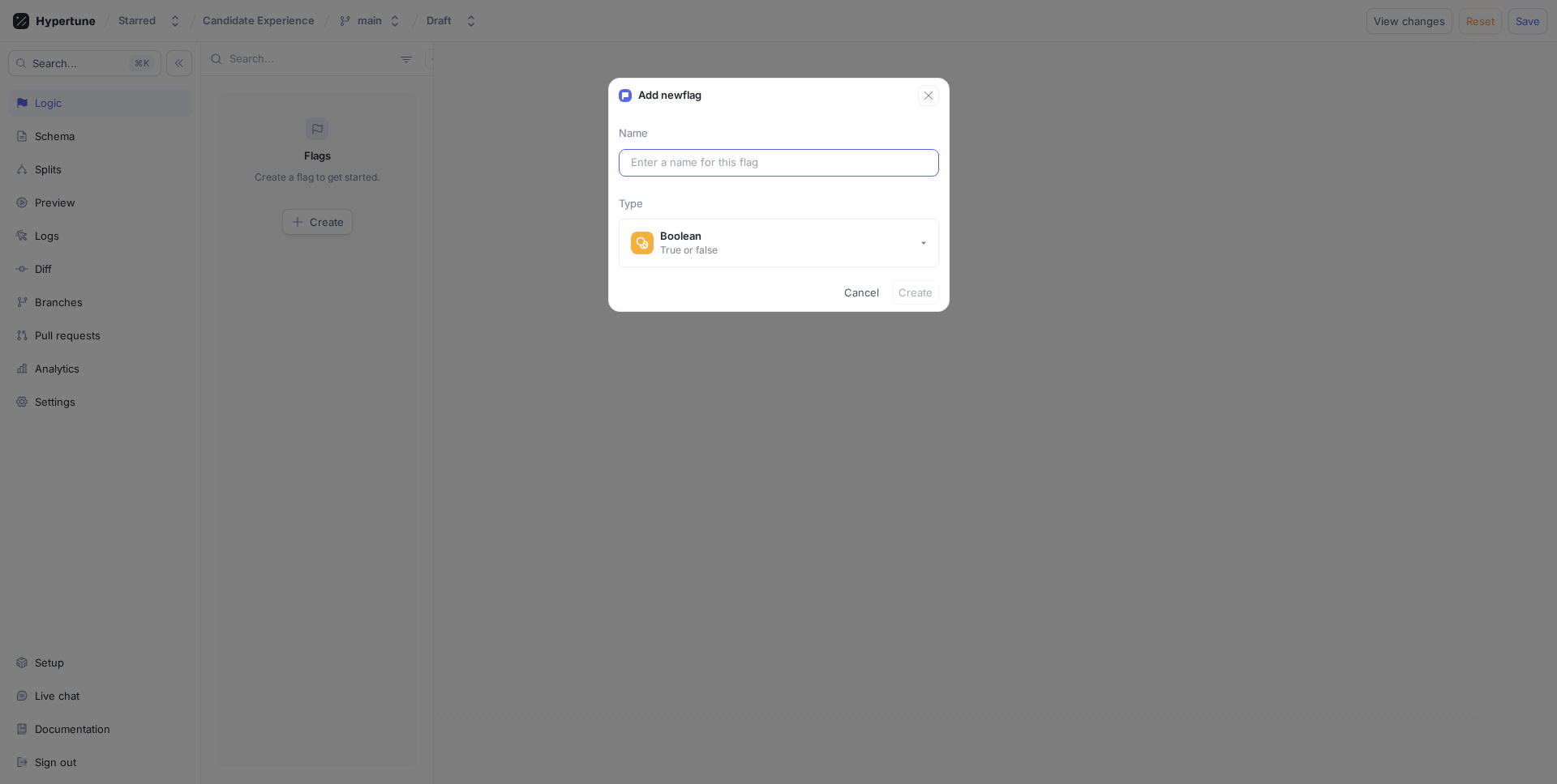
click at [787, 159] on input "text" at bounding box center [778, 162] width 296 height 16
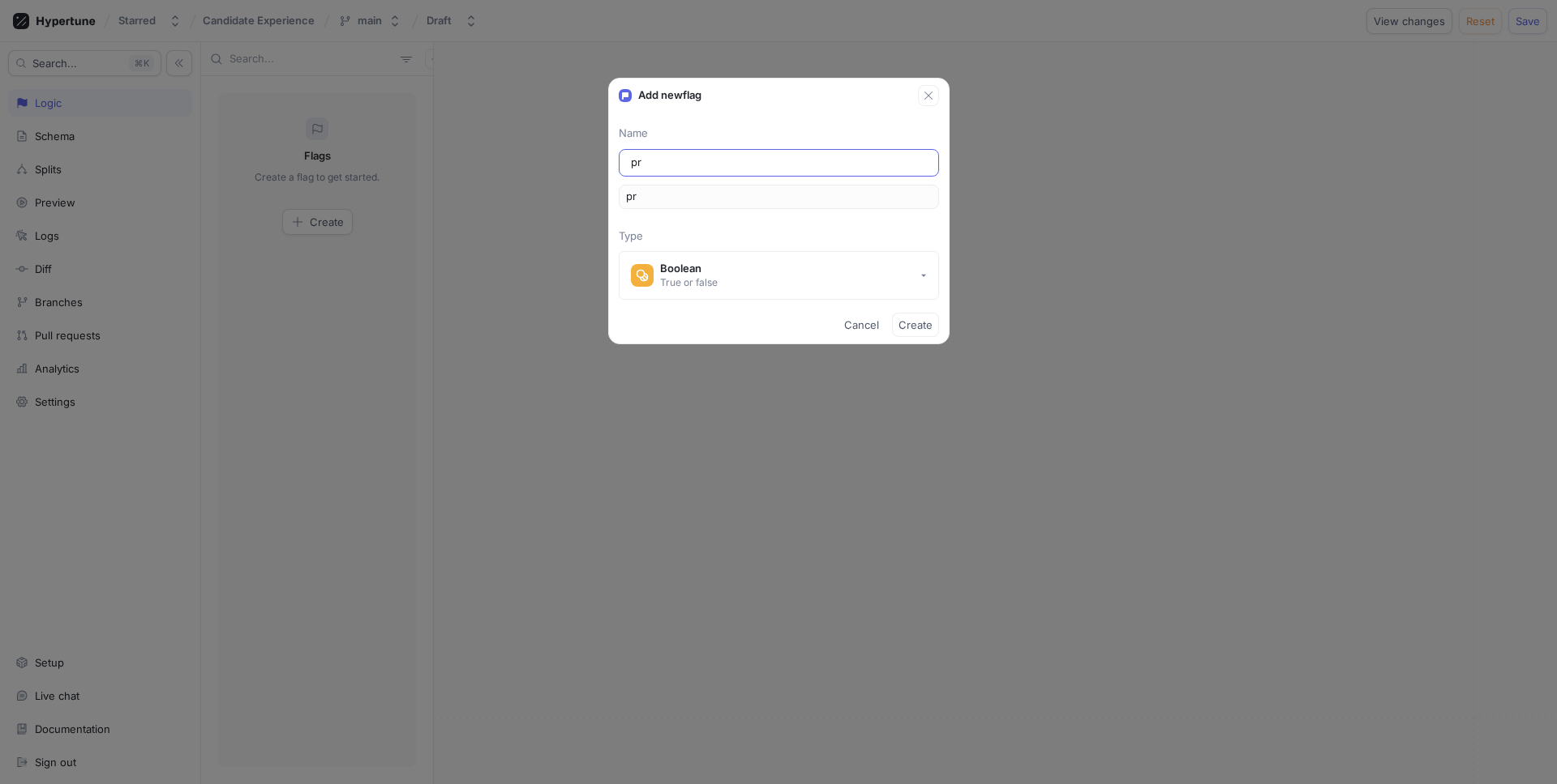
type input "pro"
type input "prot"
type input "proto"
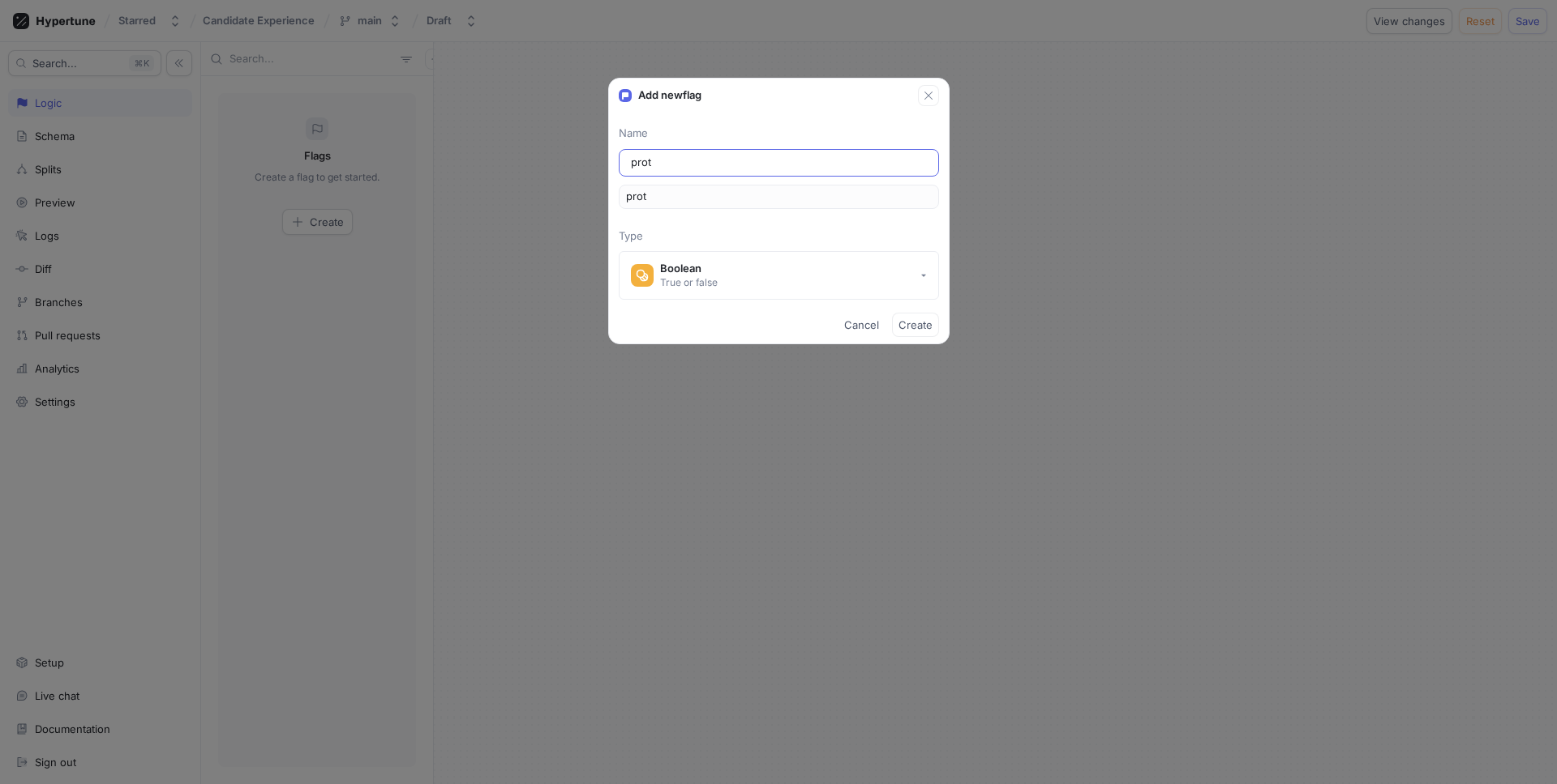
type input "proto"
type input "protot"
type input "prototu"
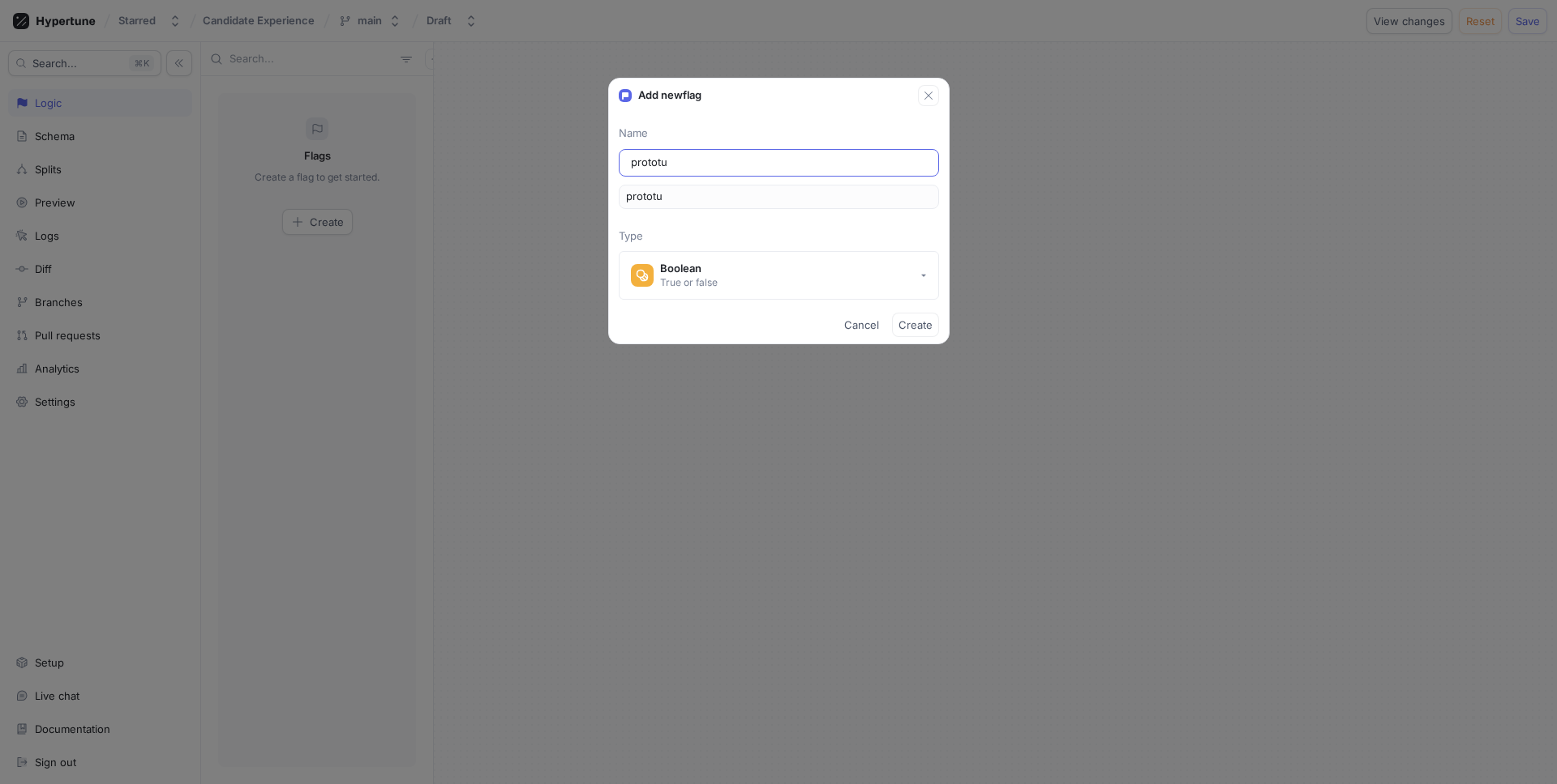
type input "prototuy"
type input "prototu"
type input "protot"
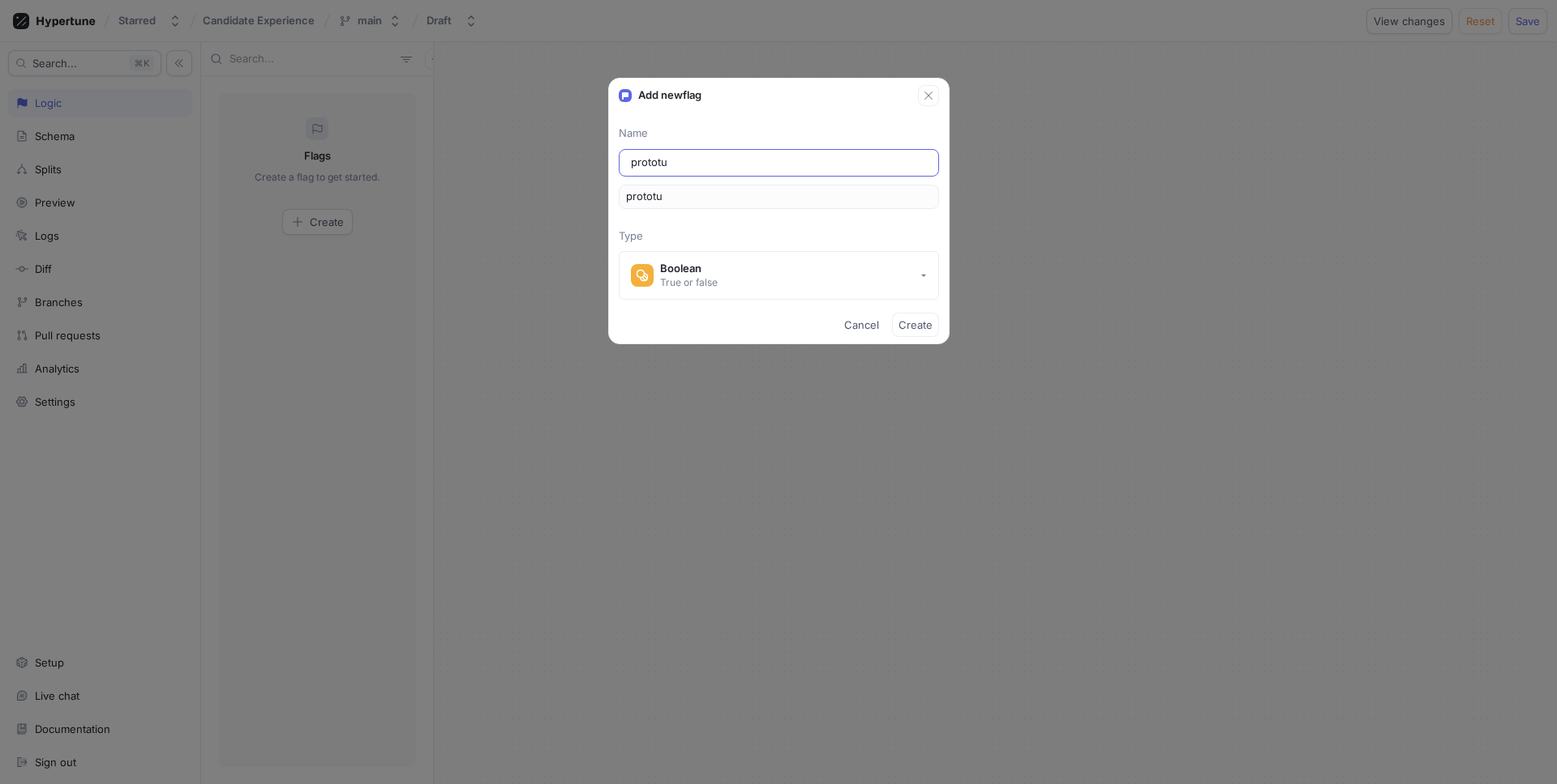
type input "protot"
type input "prototy"
type input "prototyp"
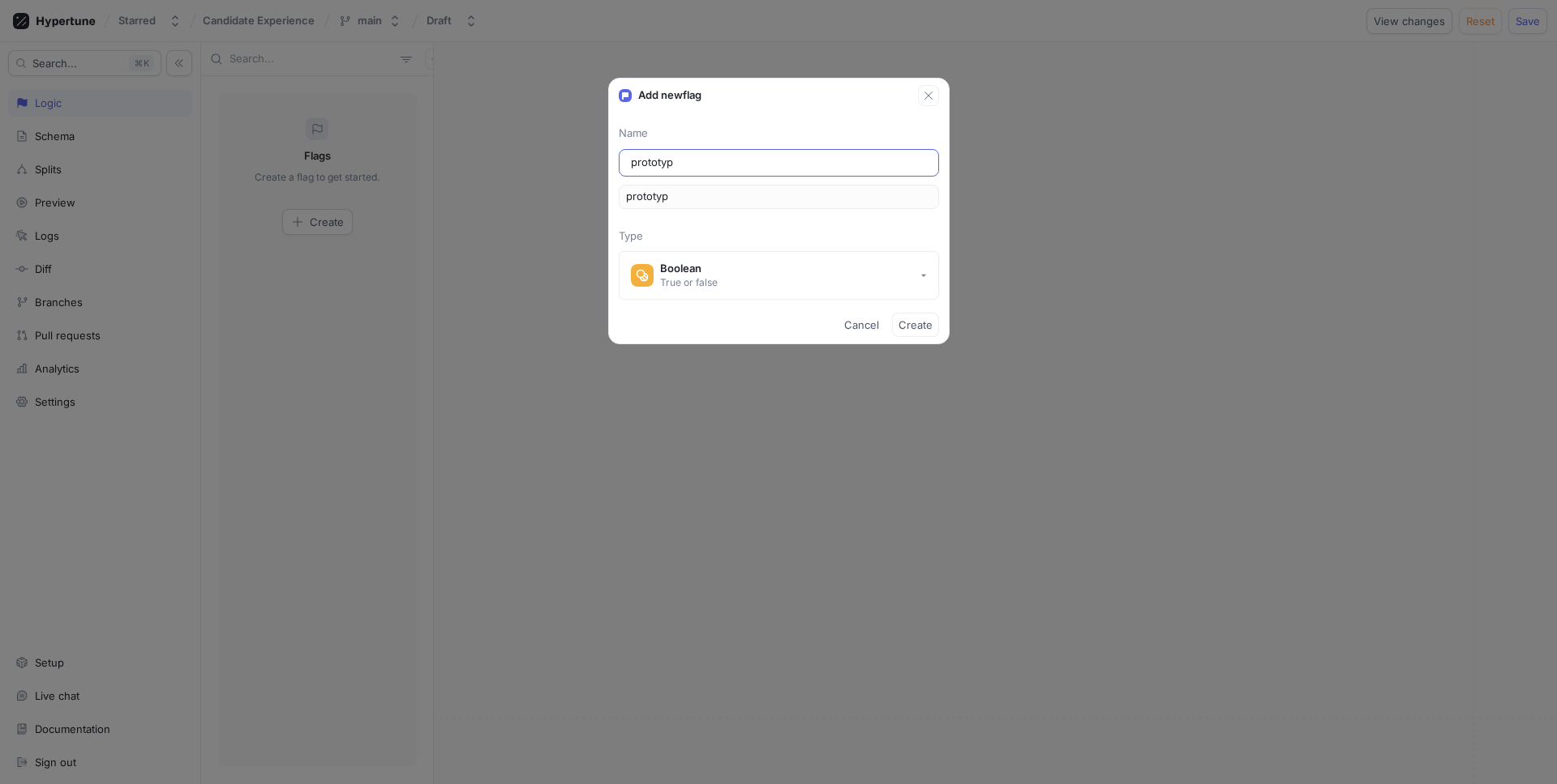
type input "prototype"
type input "prototype-a"
type input "prototypeA"
type input "prototype-ai"
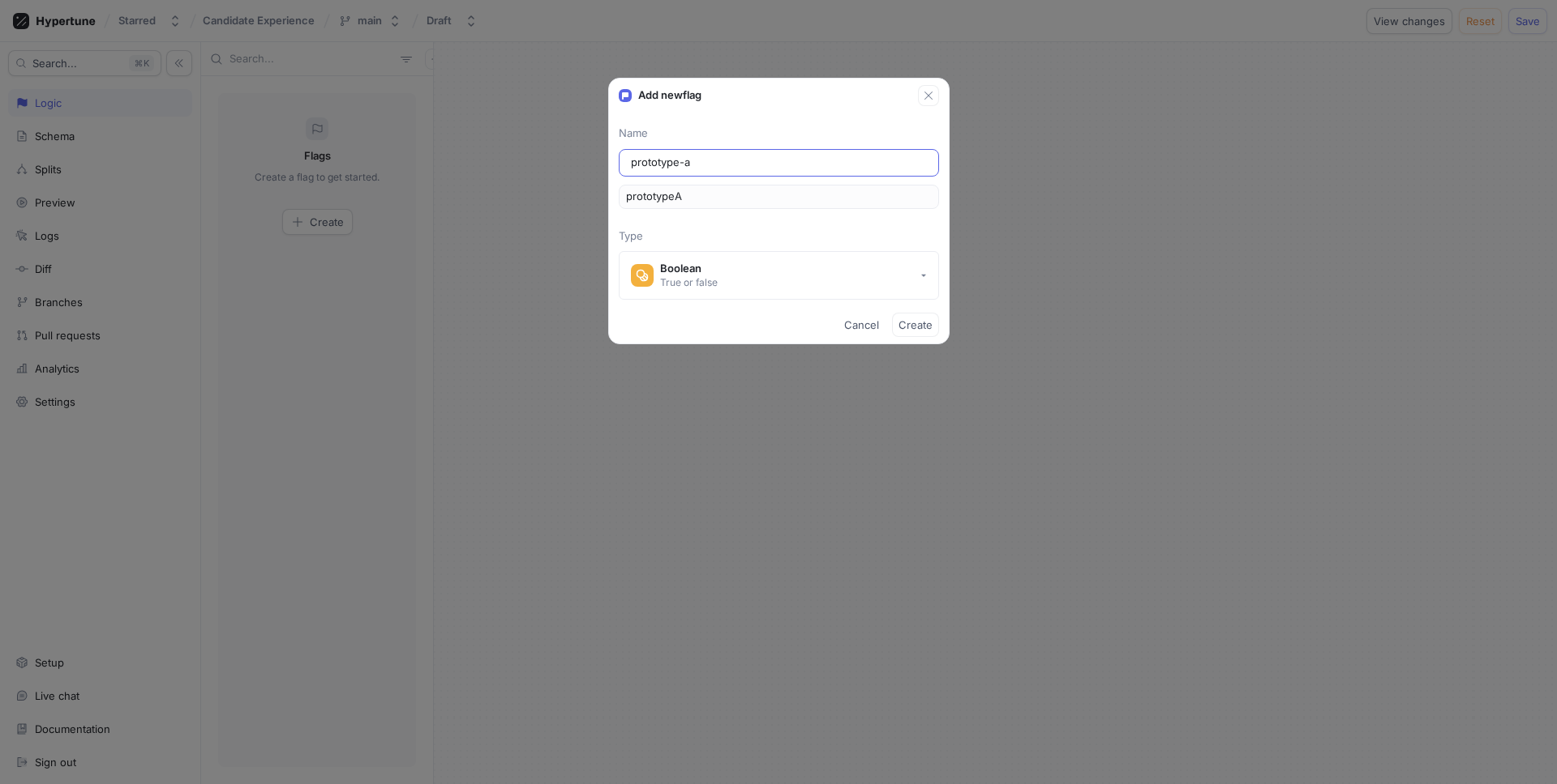
type input "prototypeAI"
type input "prototype-a"
type input "prototypeA"
type input "prototype-"
type input "prototype"
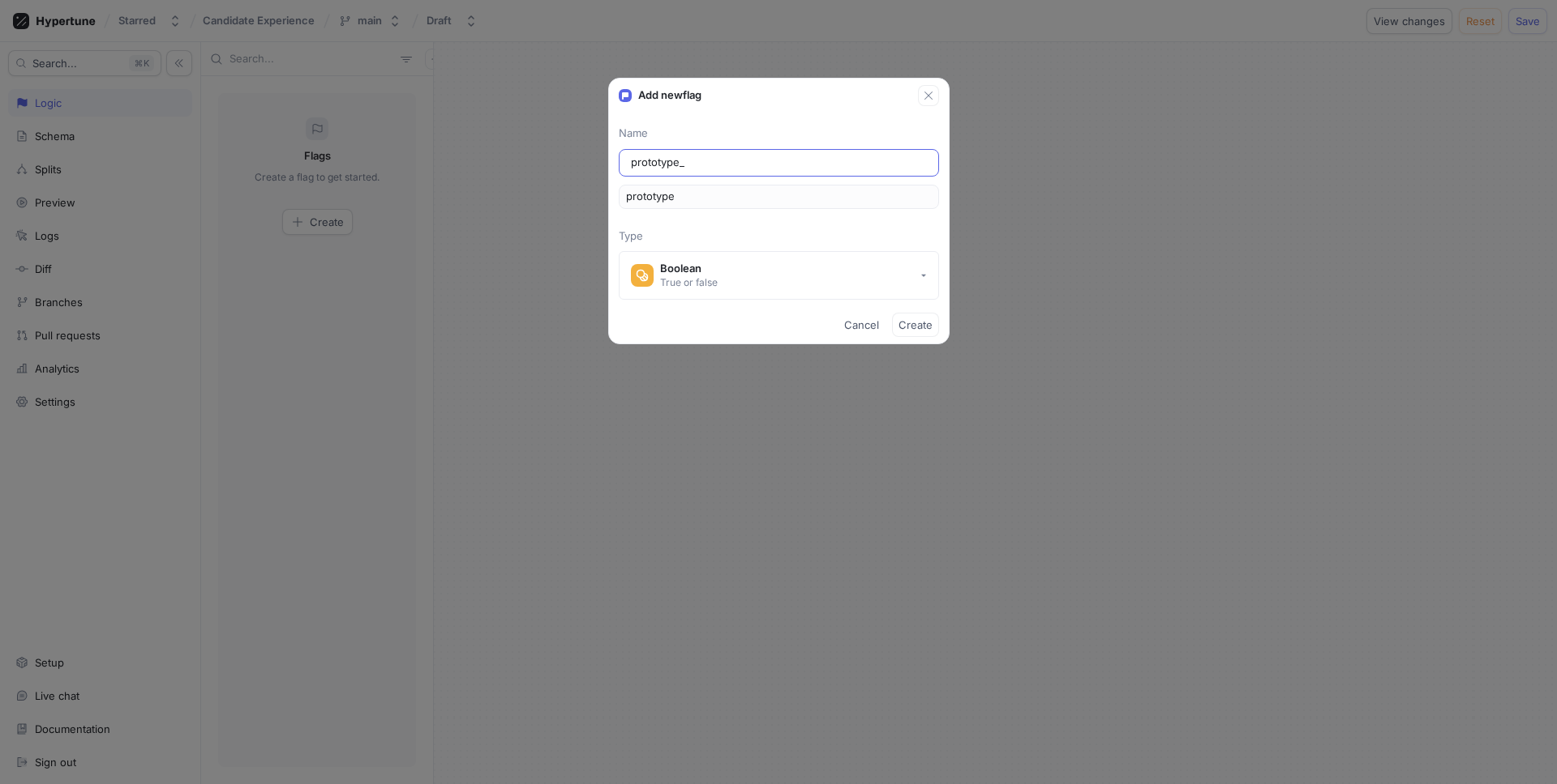
type input "prototype_A"
type input "prototypeA"
type input "prototype_Ao"
type input "prototypeAo"
type input "prototype_A"
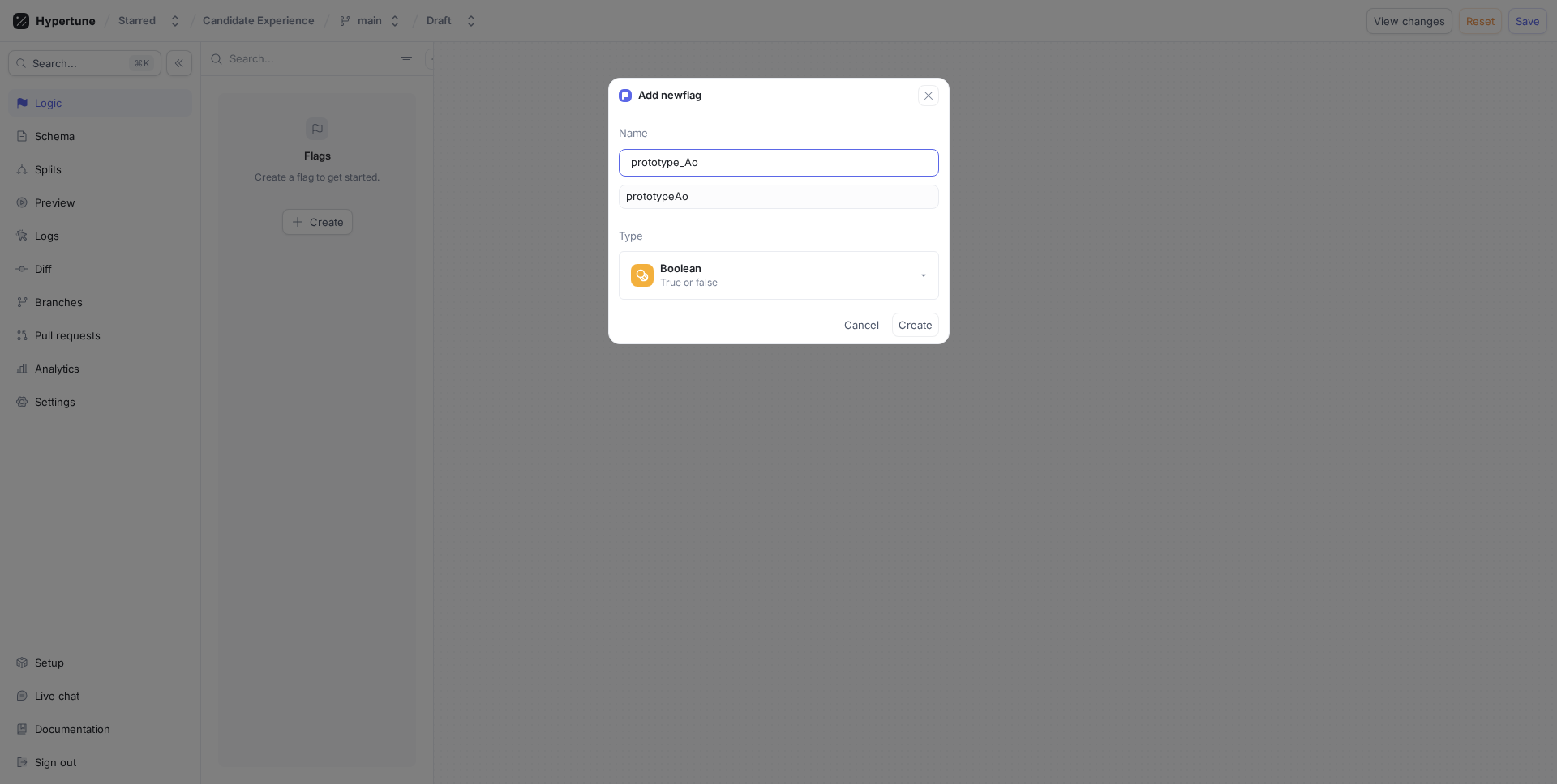
type input "prototypeA"
type input "prototype_"
type input "prototype"
type input "prototype_-a"
type input "prototypeA"
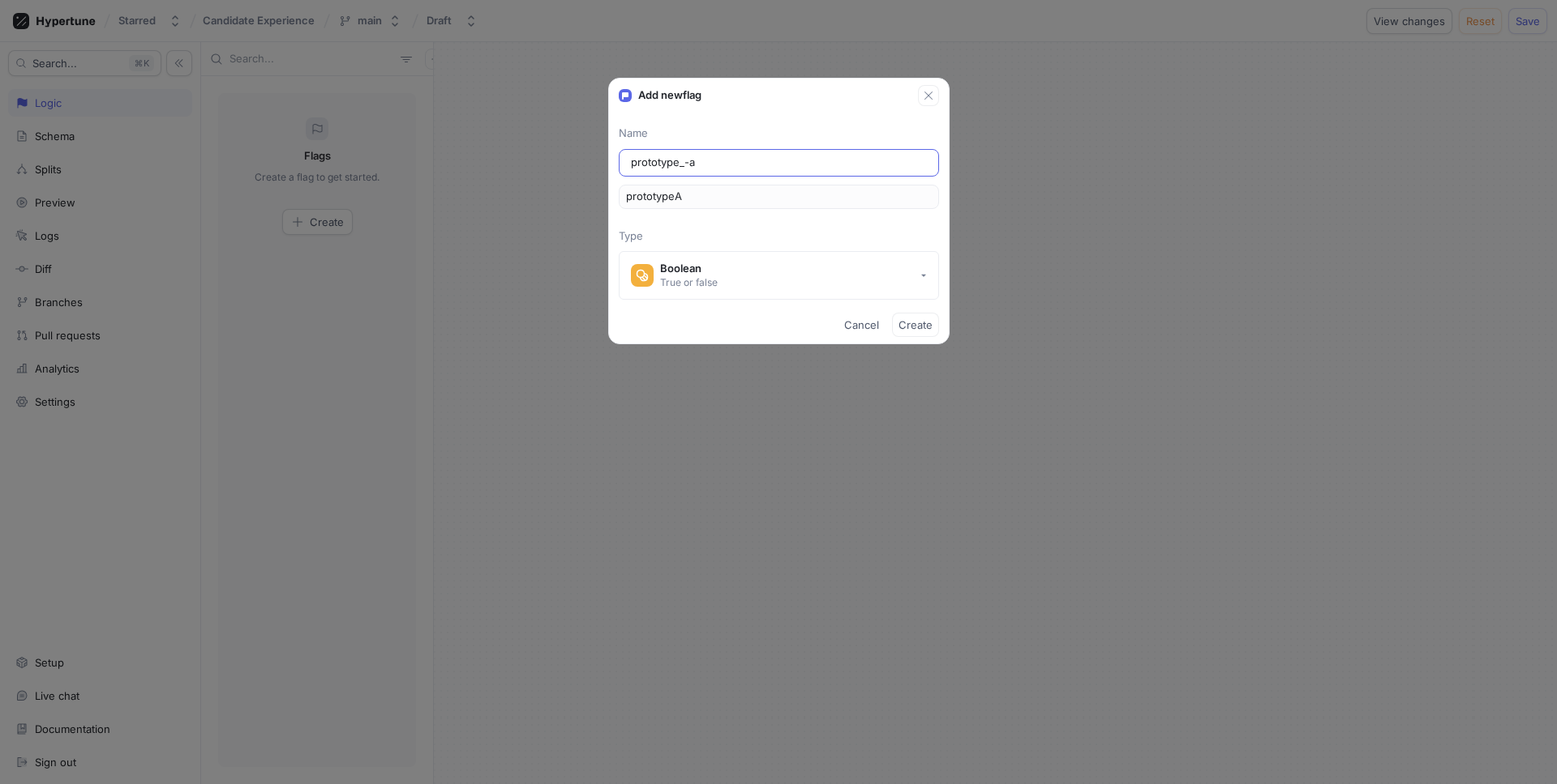
type input "prototype_-ao"
type input "prototypeAo"
type input "prototype_-a"
type input "prototypeA"
type input "prototype_-"
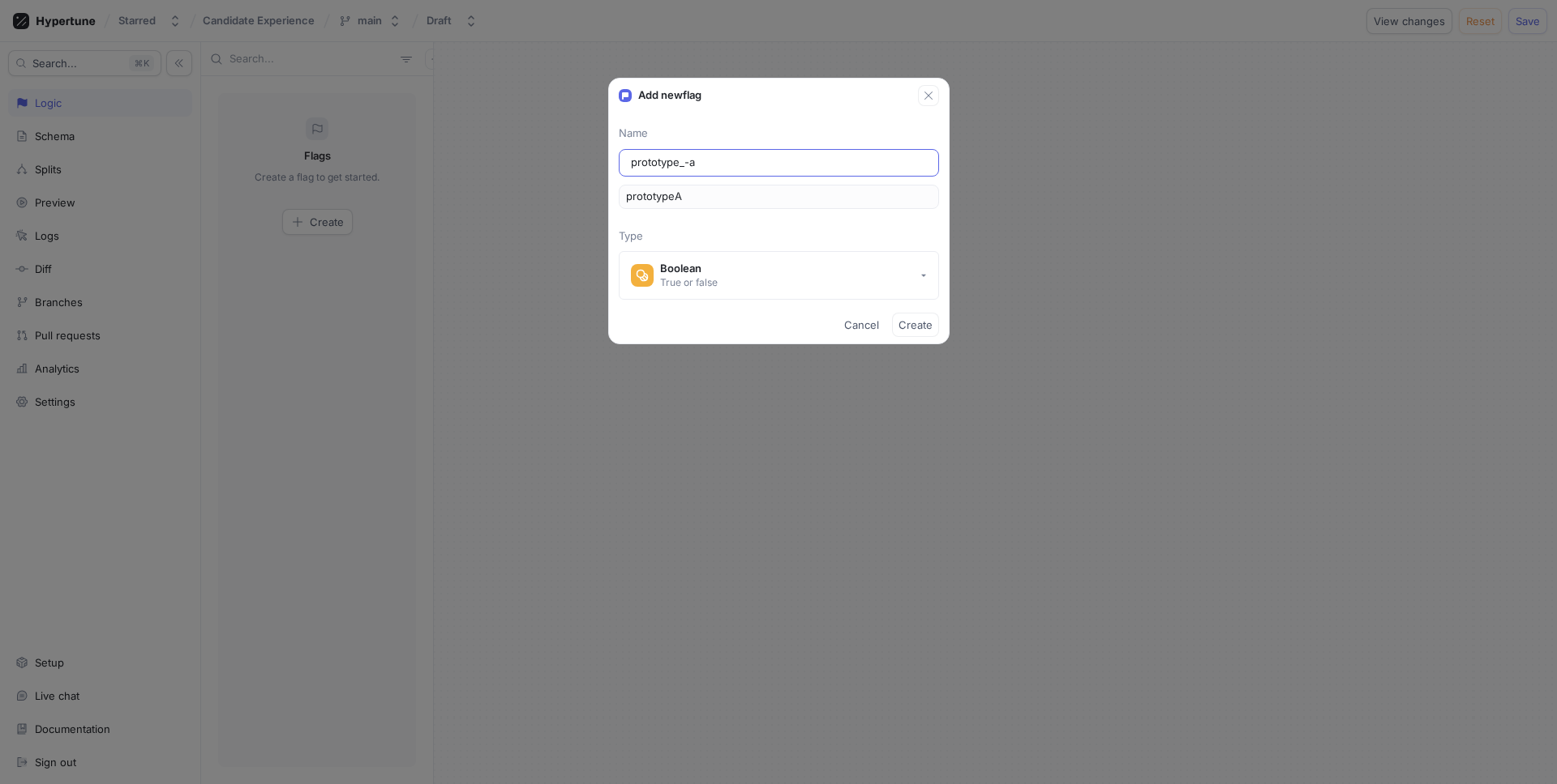
type input "prototype"
type input "prototype a"
type input "prototypeA"
type input "prototype"
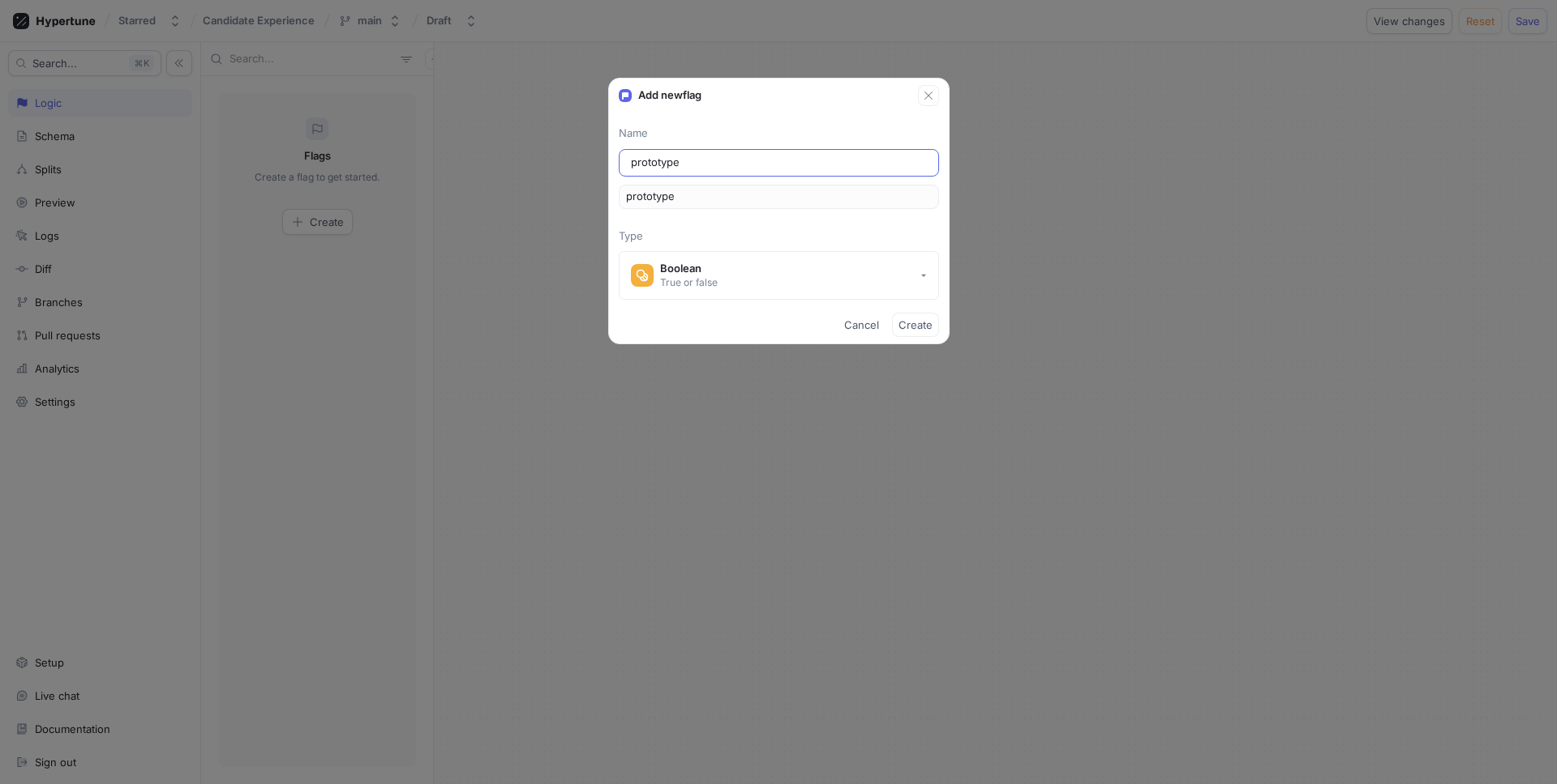
type input "prototyp"
type input "prototy"
type input "protot"
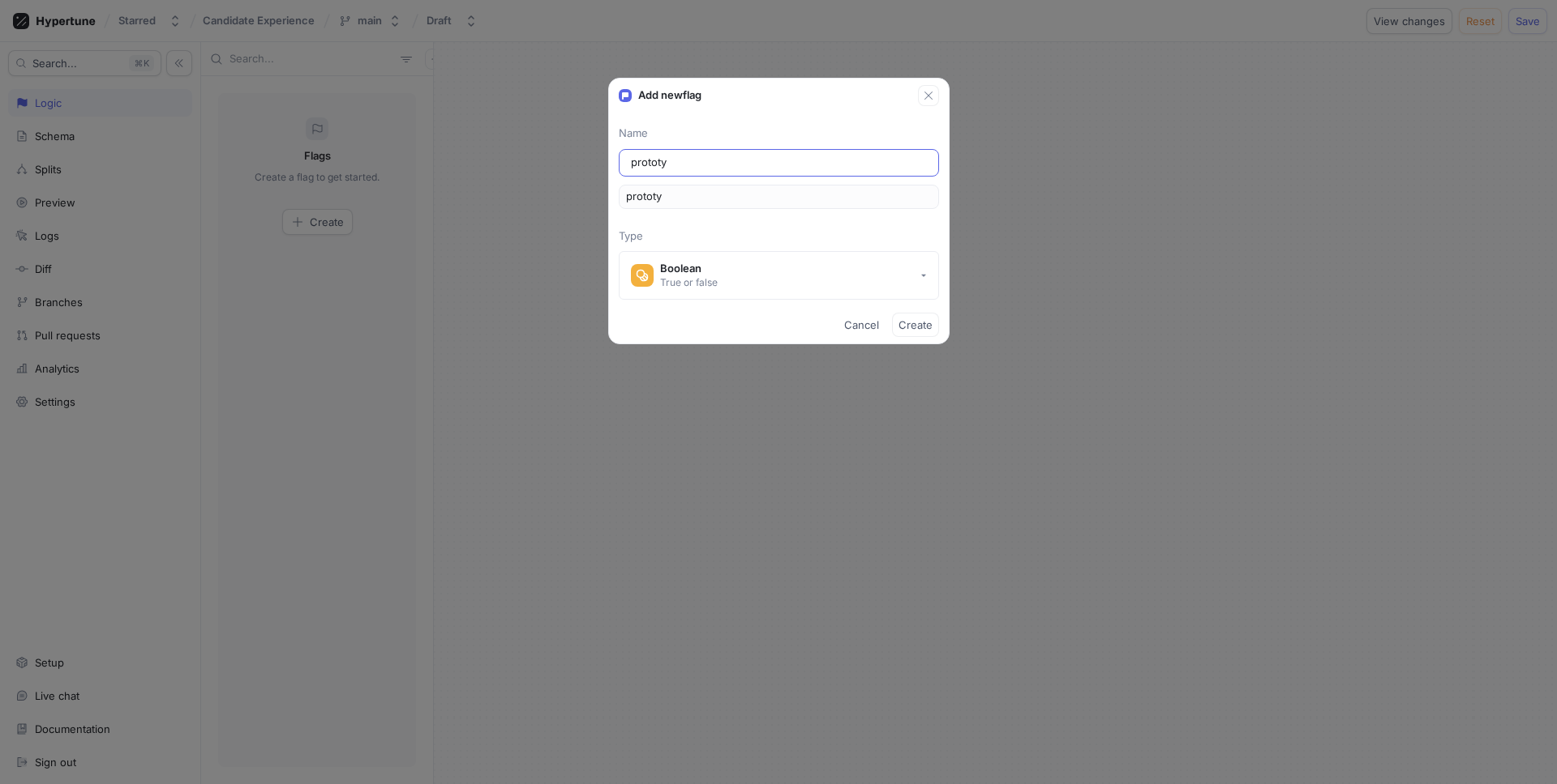
type input "protot"
type input "proto"
type input "prot"
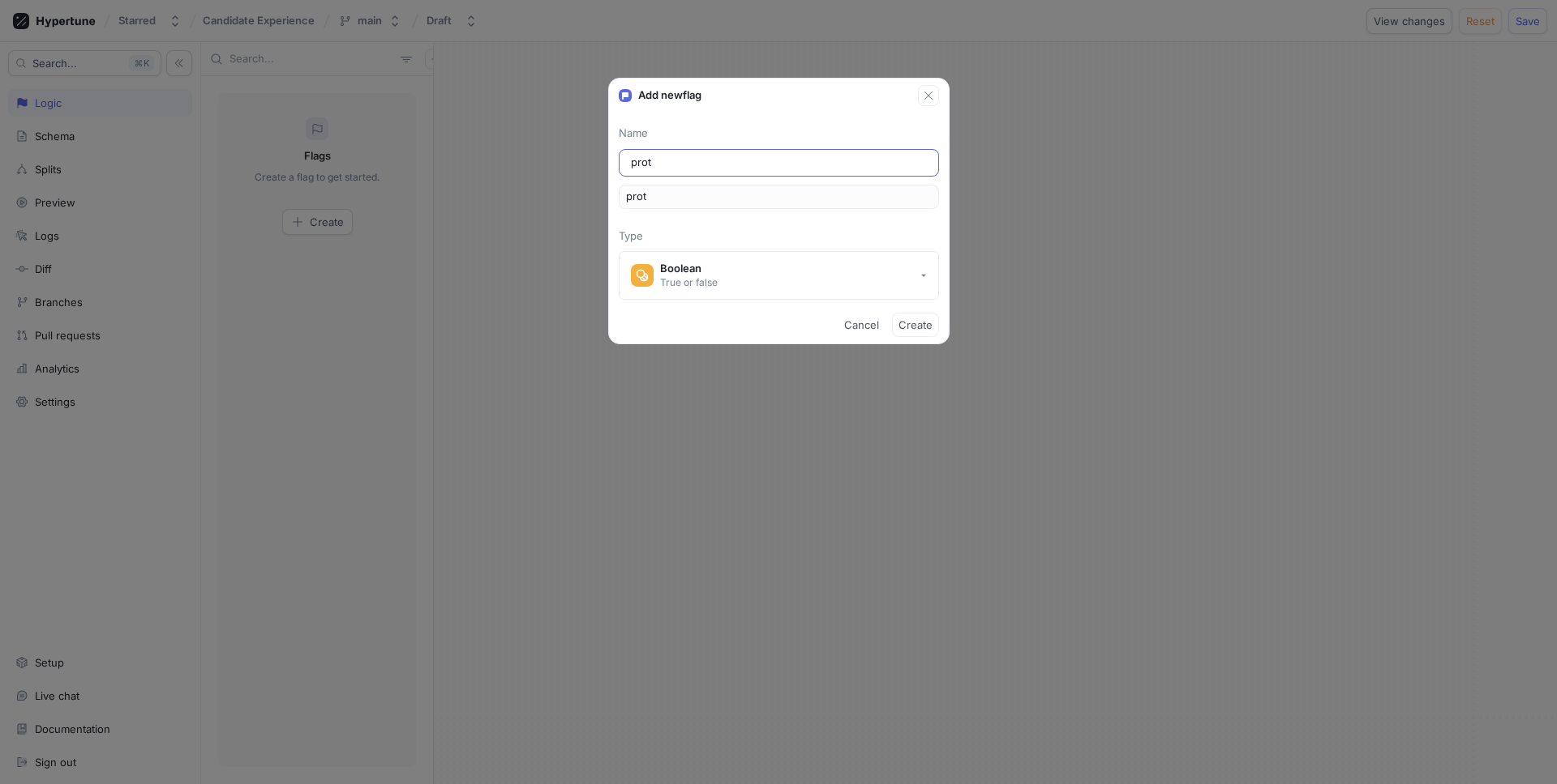
type input "pro"
type input "pr"
type input "p"
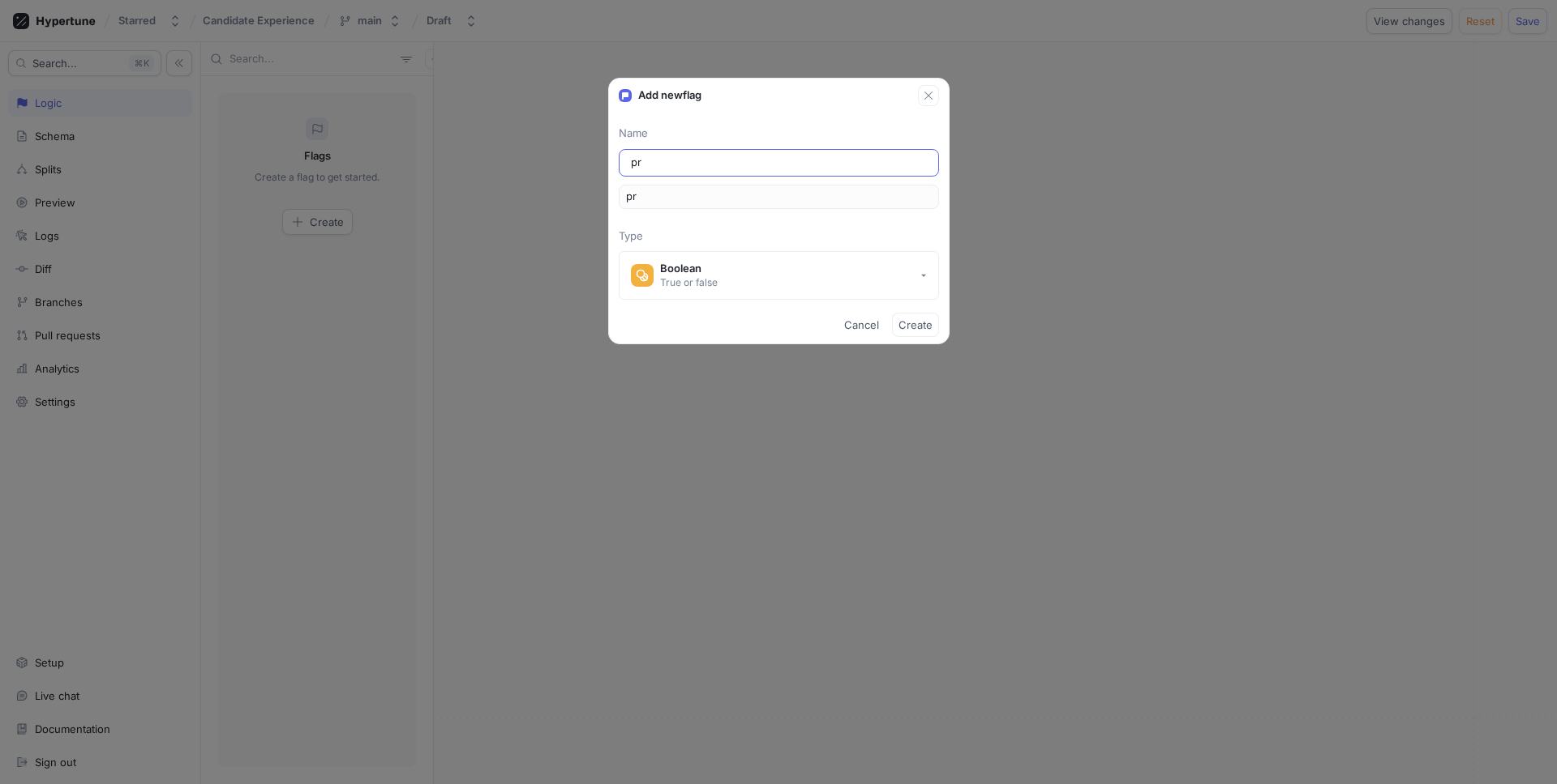
type input "p"
type input "Pr"
type input "pr"
type input "Pro"
type input "pro"
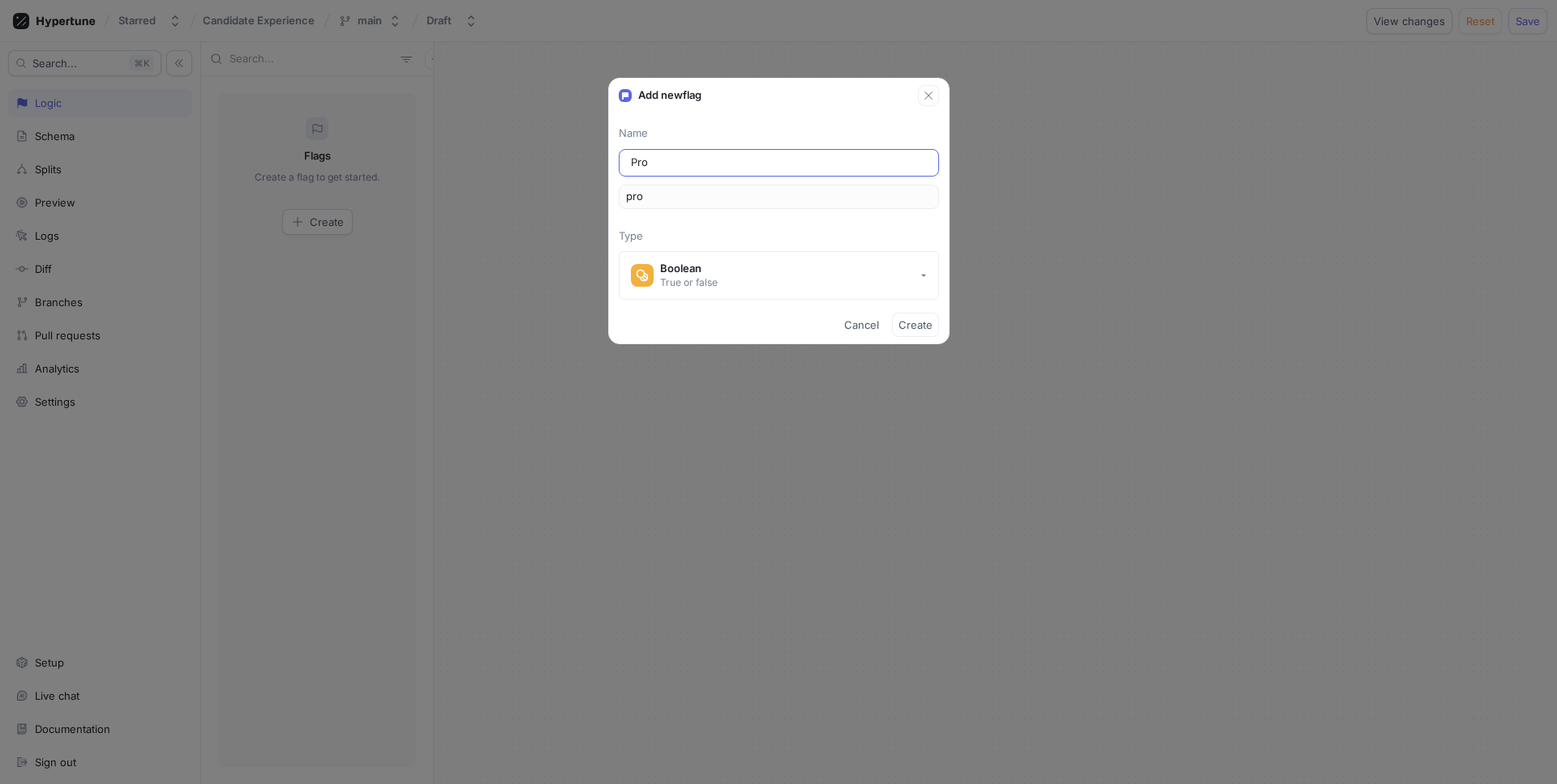
type input "Prot"
type input "prot"
type input "Proto"
type input "proto"
type input "Protot"
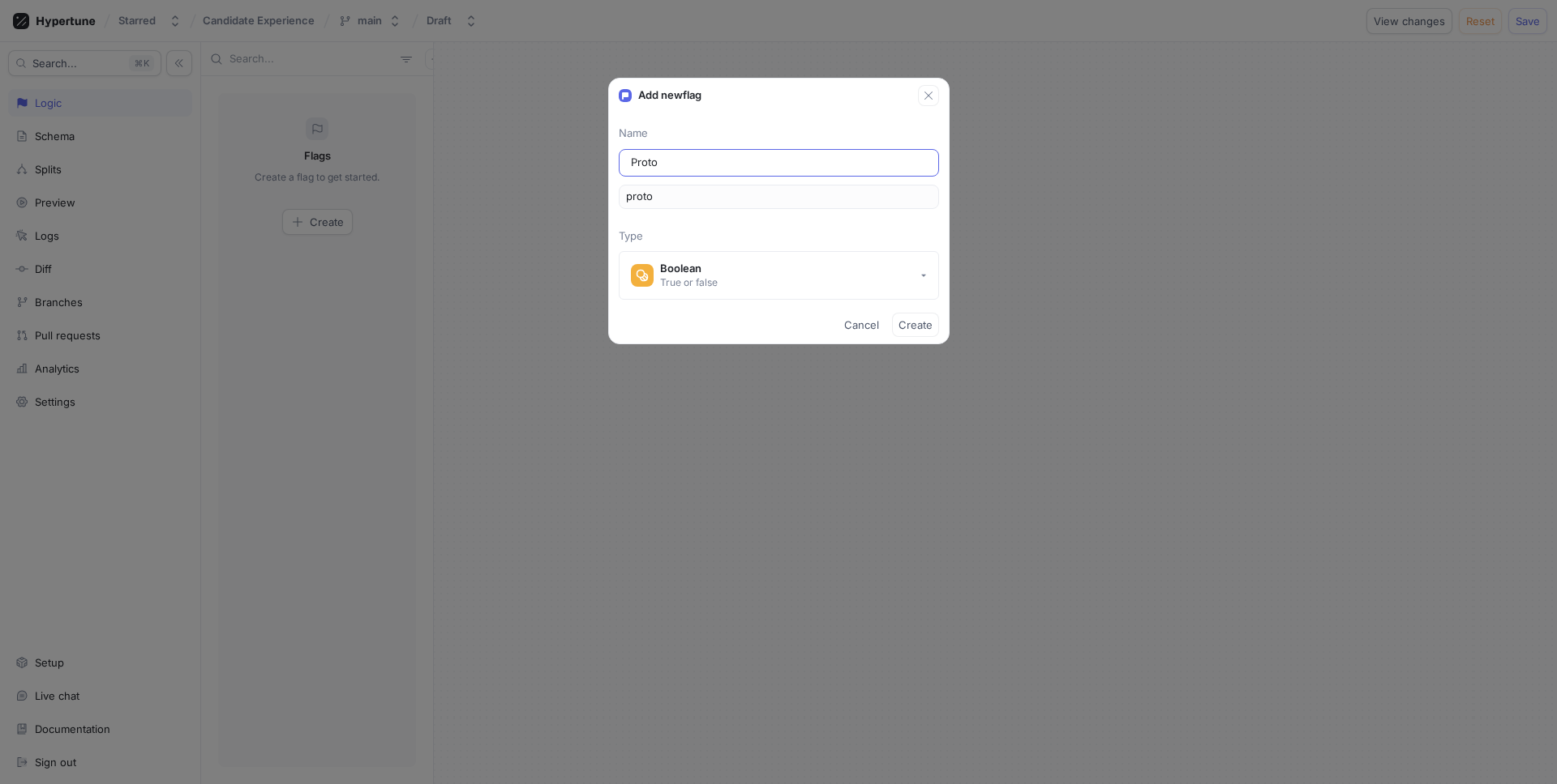
type input "protot"
type input "Prototy"
type input "prototy"
type input "Prototyp"
type input "prototyp"
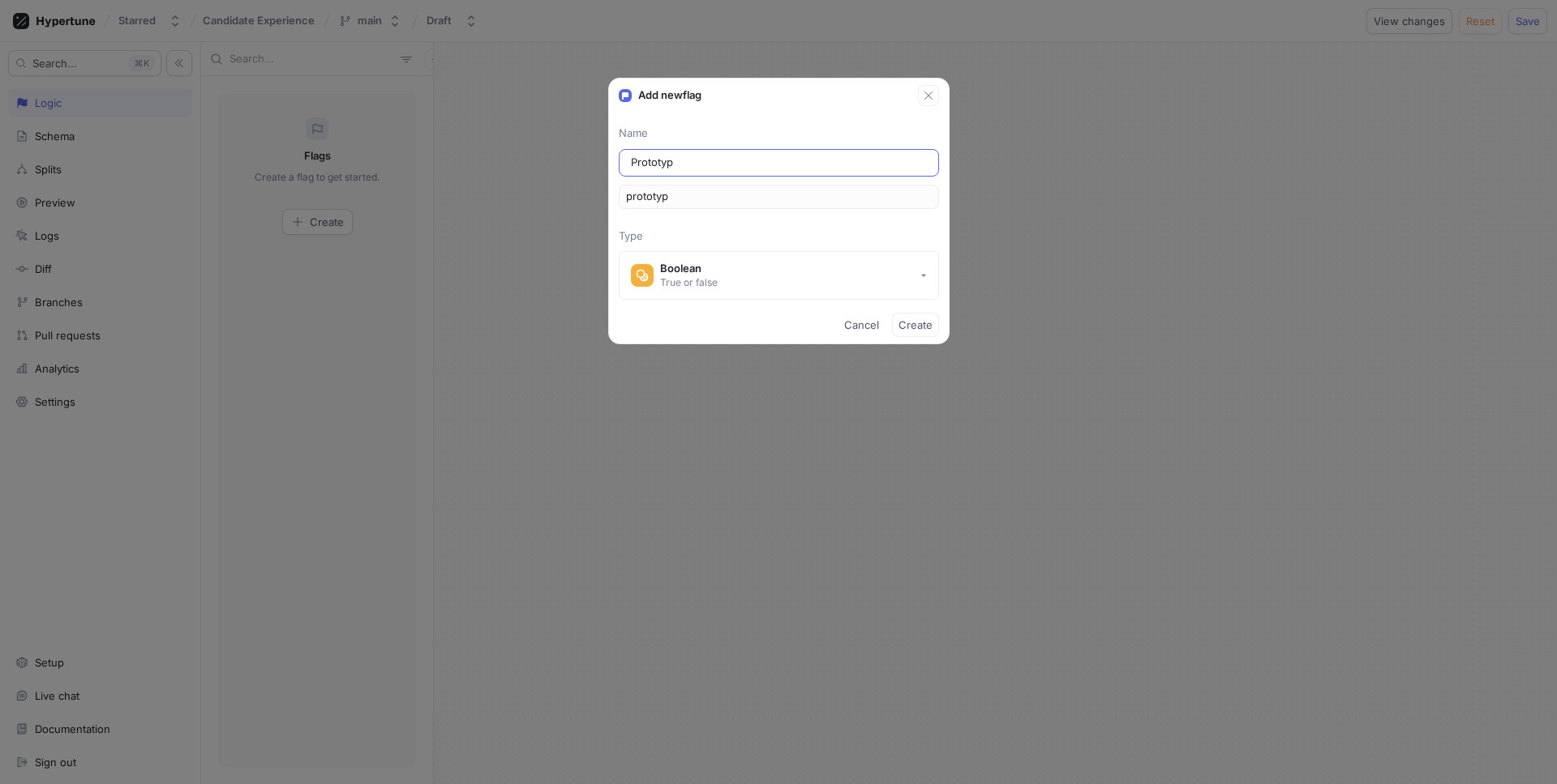
type input "Prototype"
type input "prototype"
type input "Prototype A"
type input "prototypeA"
type input "Prototype AI"
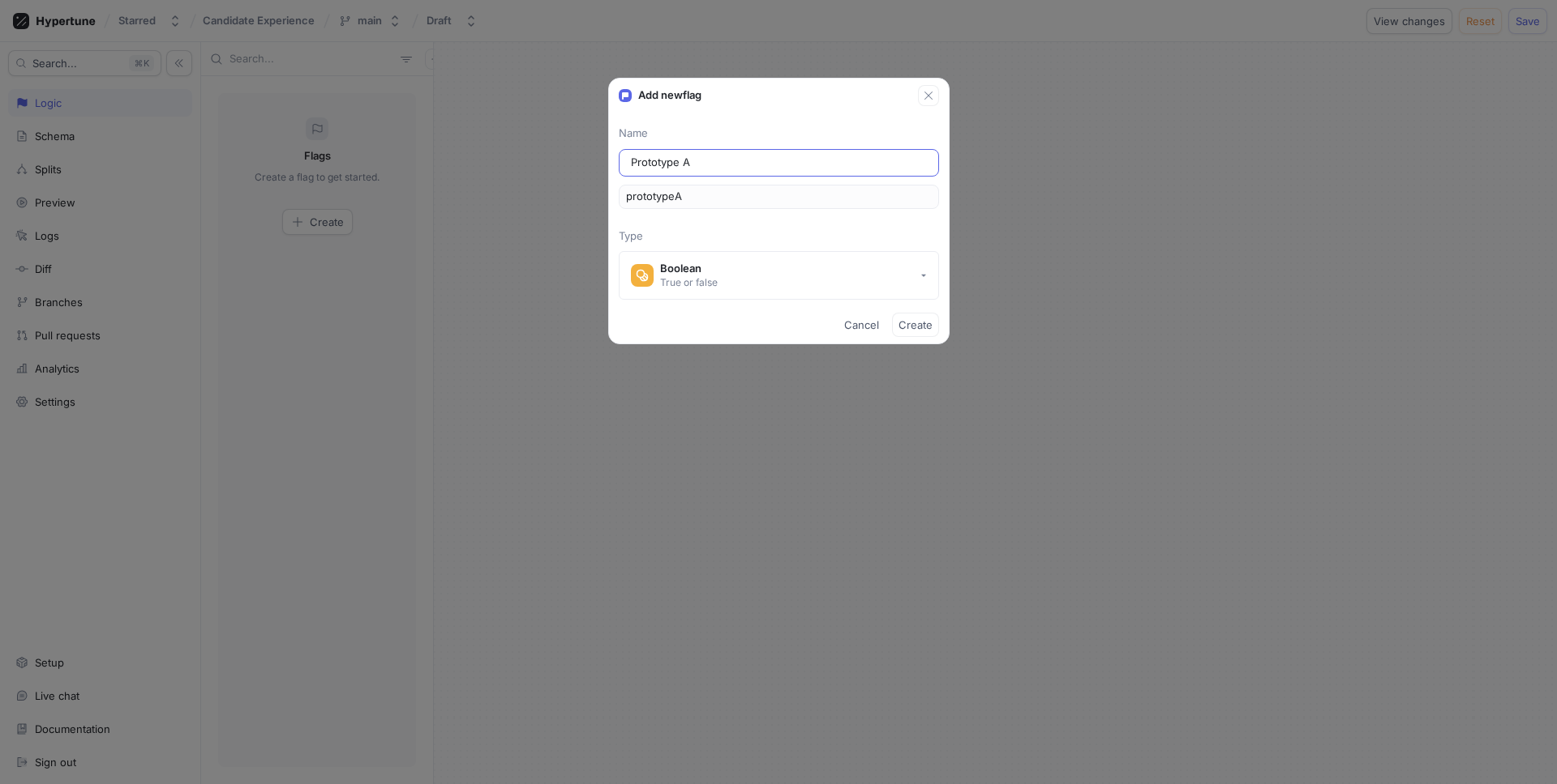
type input "prototypeAI"
type input "Prototype AI C"
type input "prototypeAIC"
type input "Prototype AI Ch"
type input "prototypeAICh"
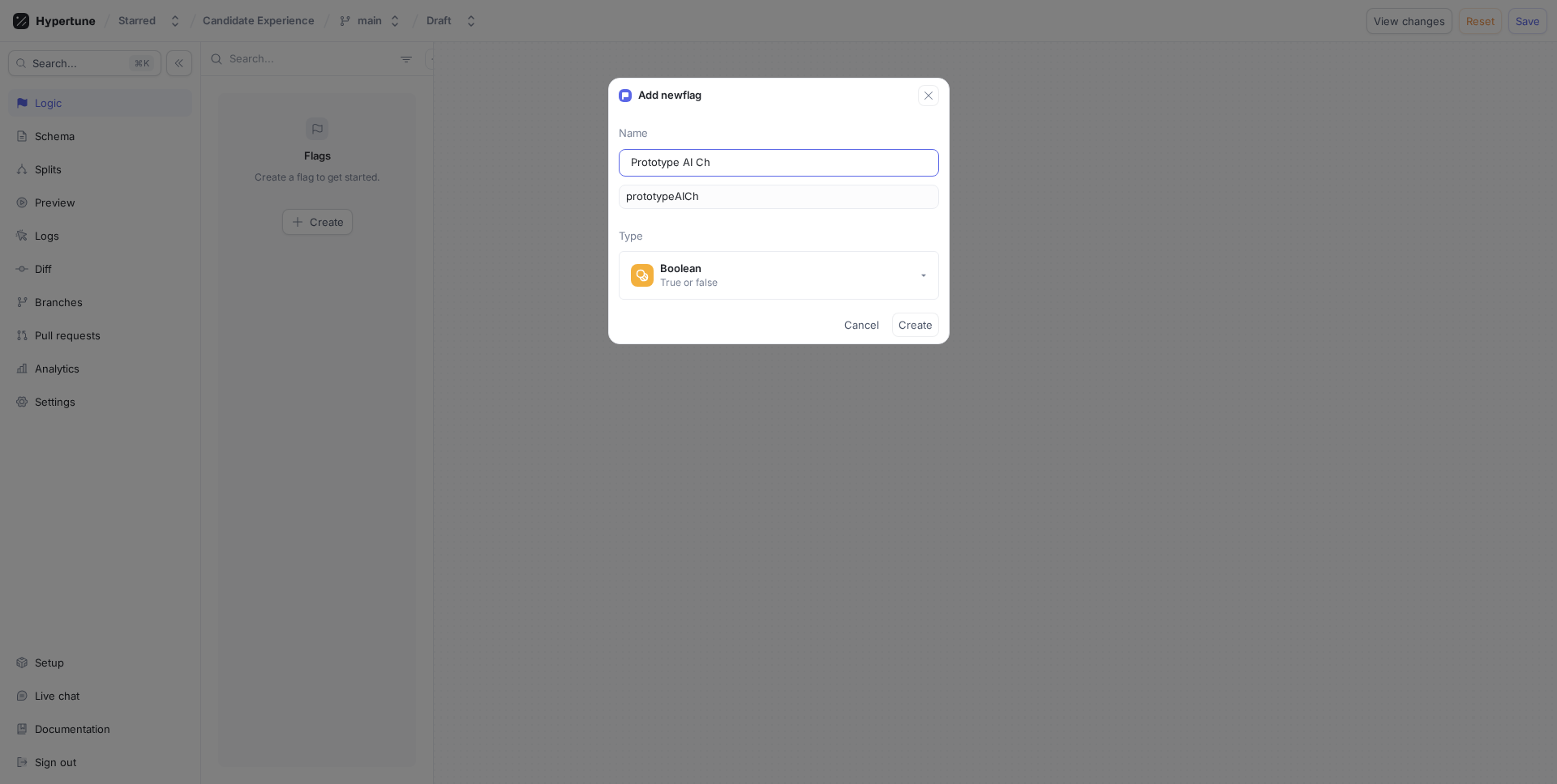
type input "Prototype AI Cha"
type input "prototypeAICha"
type input "Prototype AI Chat"
type input "prototypeAIChat"
type input "Prototype AI Cha"
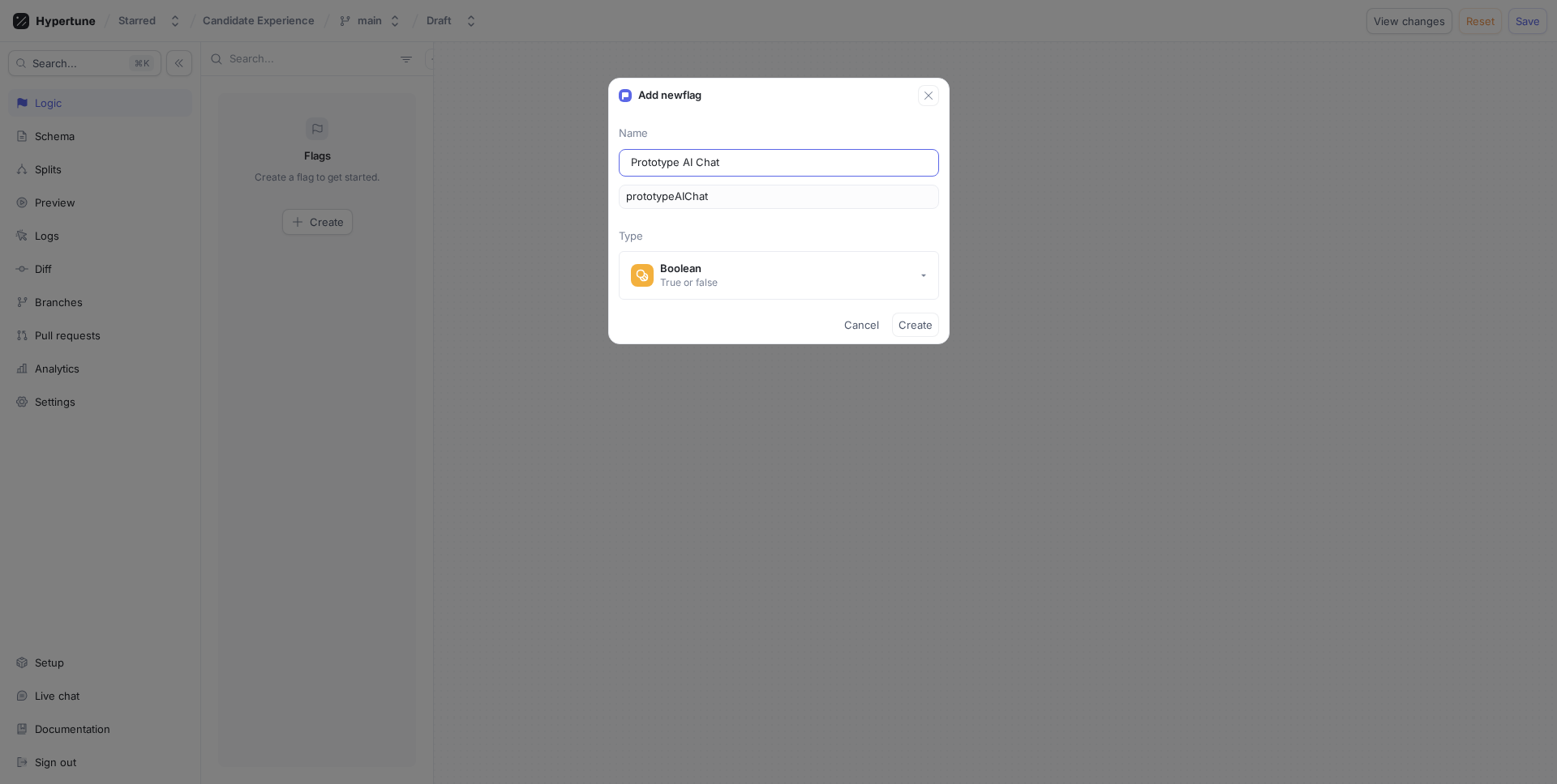
type input "prototypeAICha"
type input "Prototype AI Ch"
type input "prototypeAICh"
type input "Prototype AI C"
type input "prototypeAIC"
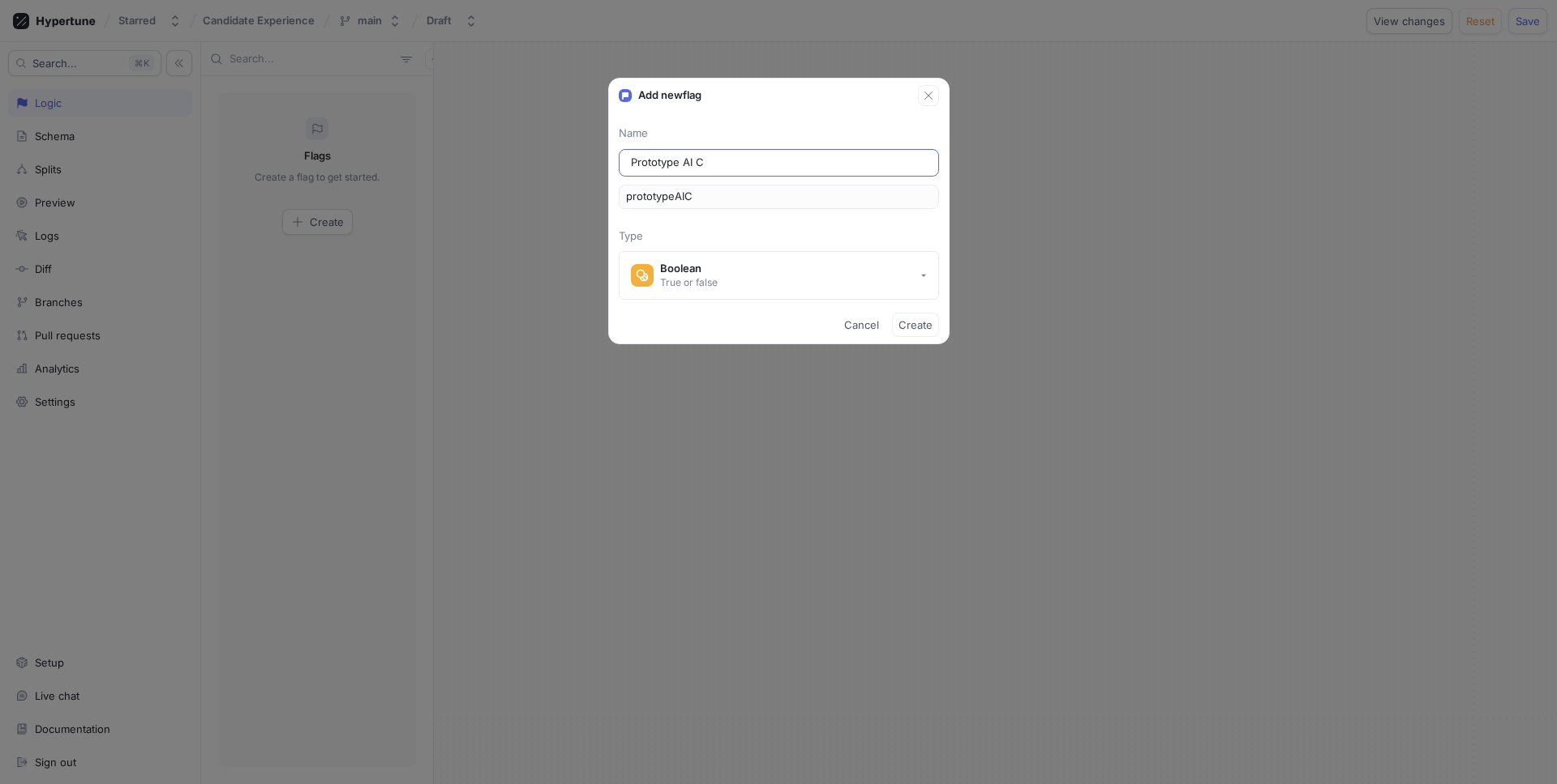
type input "Prototype AI"
type input "prototypeAI"
type input "Prototype AI s"
type input "prototypeAIS"
type input "Prototype AI su"
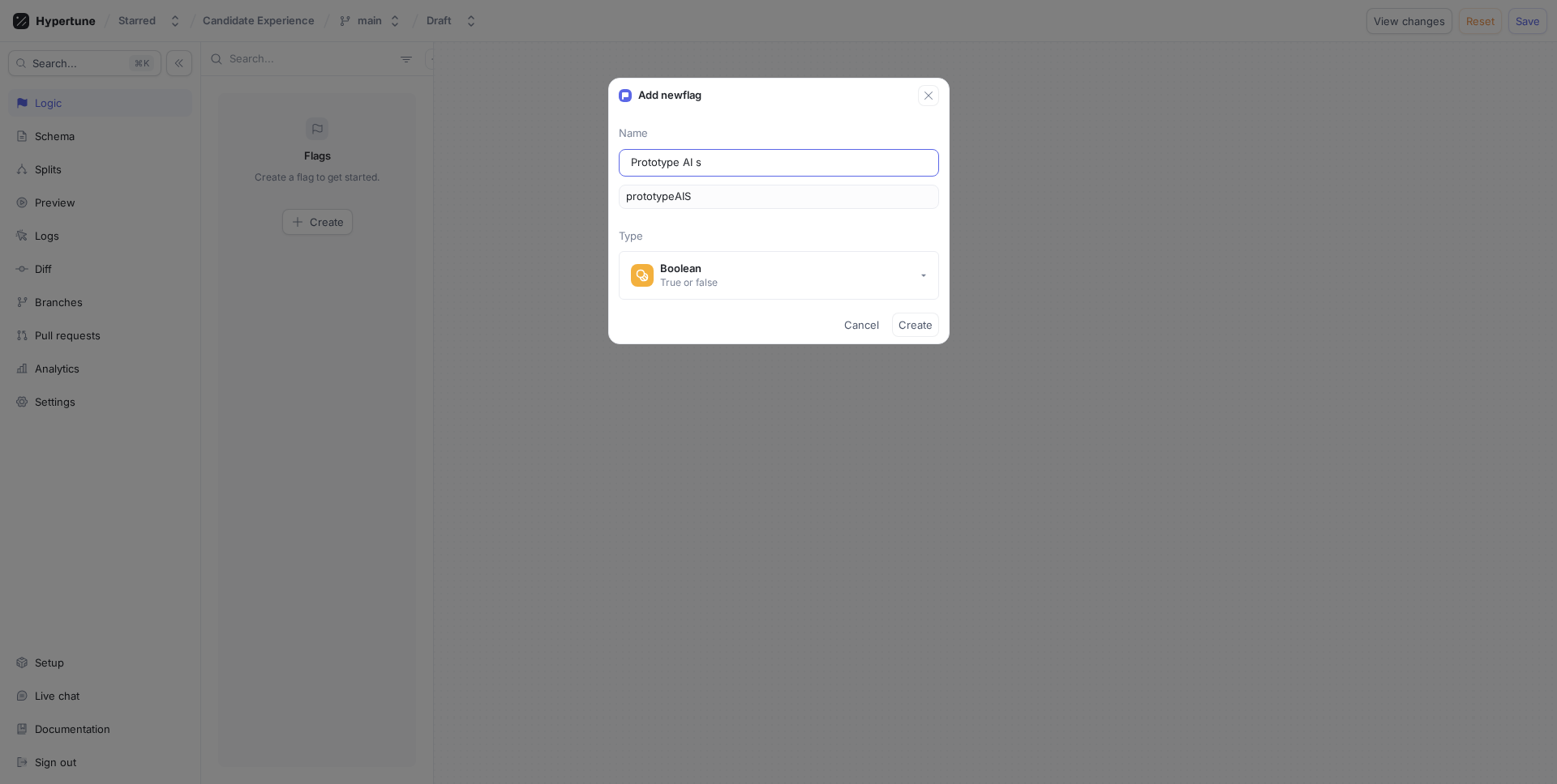
type input "prototypeAISu"
type input "Prototype AI sur"
type input "prototypeAISur"
type input "Prototype AI surv"
type input "prototypeAISurv"
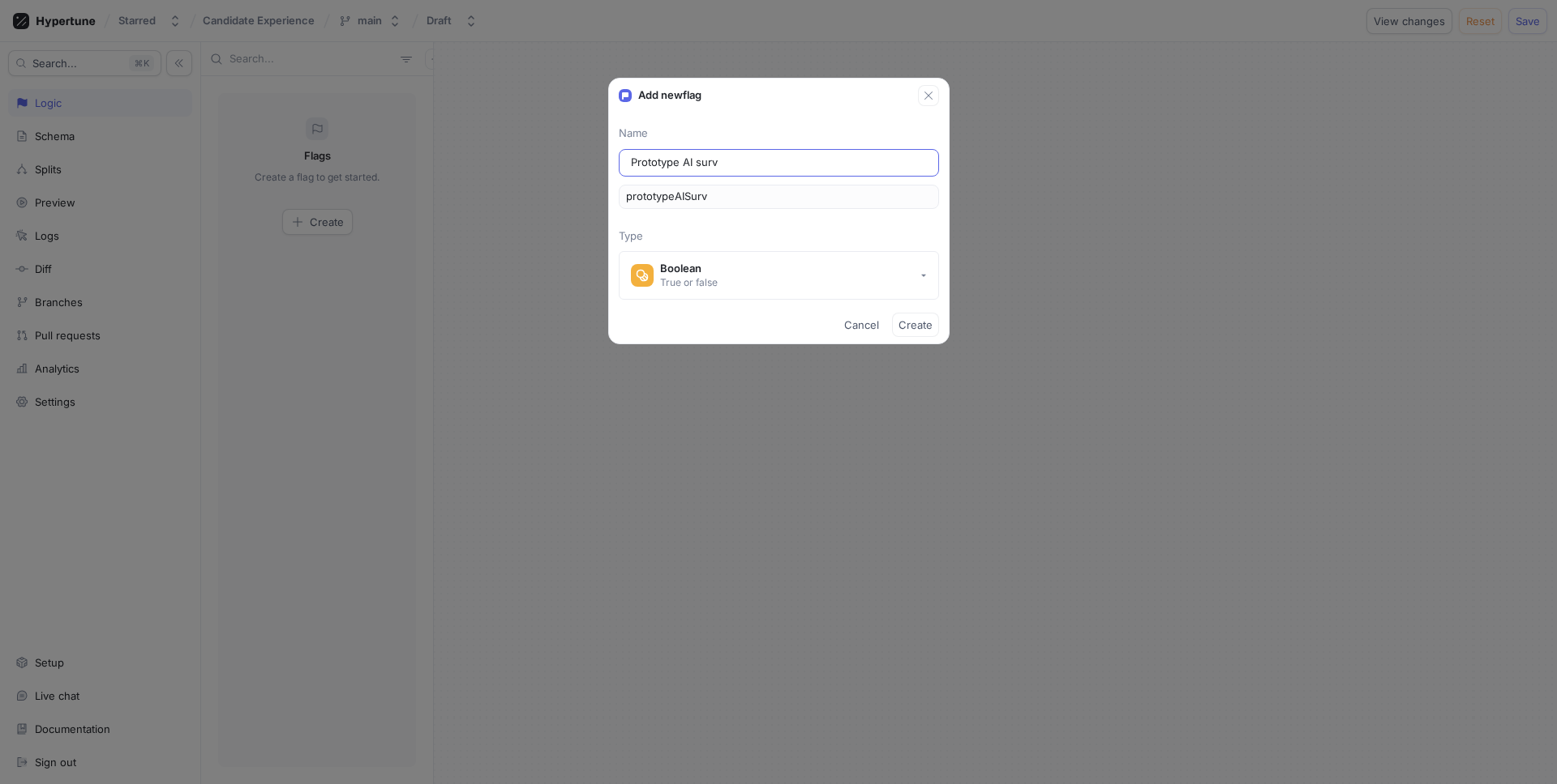
type input "Prototype [PERSON_NAME]"
type input "prototypeAISurve"
type input "Prototype AI survey"
type input "prototypeAISurvey"
type input "Prototype AI survey C"
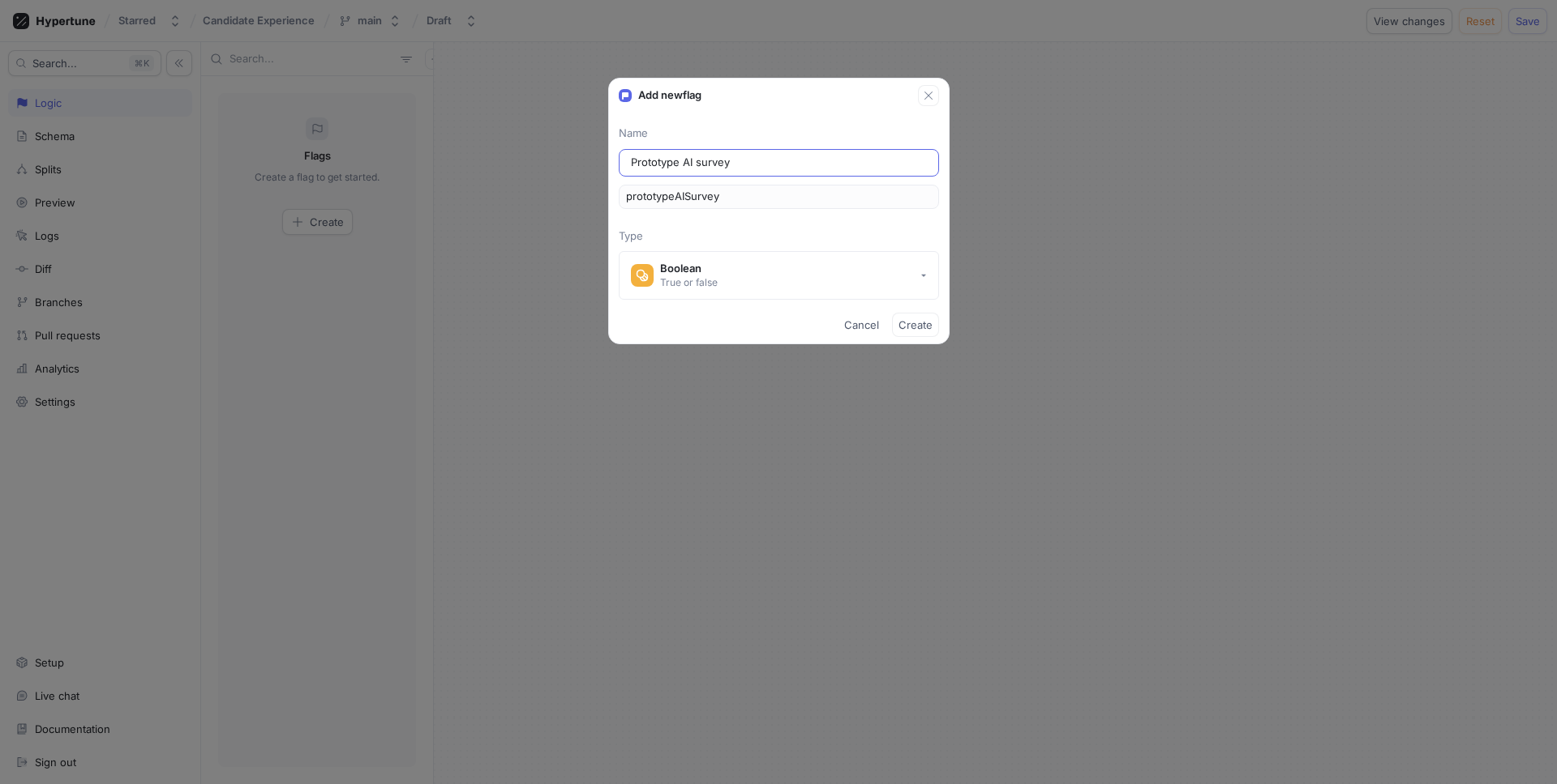
type input "prototypeAISurveyC"
type input "Prototype AI survey Ch"
type input "prototypeAISurveyCh"
type input "Prototype AI survey Cha"
type input "prototypeAISurveyCha"
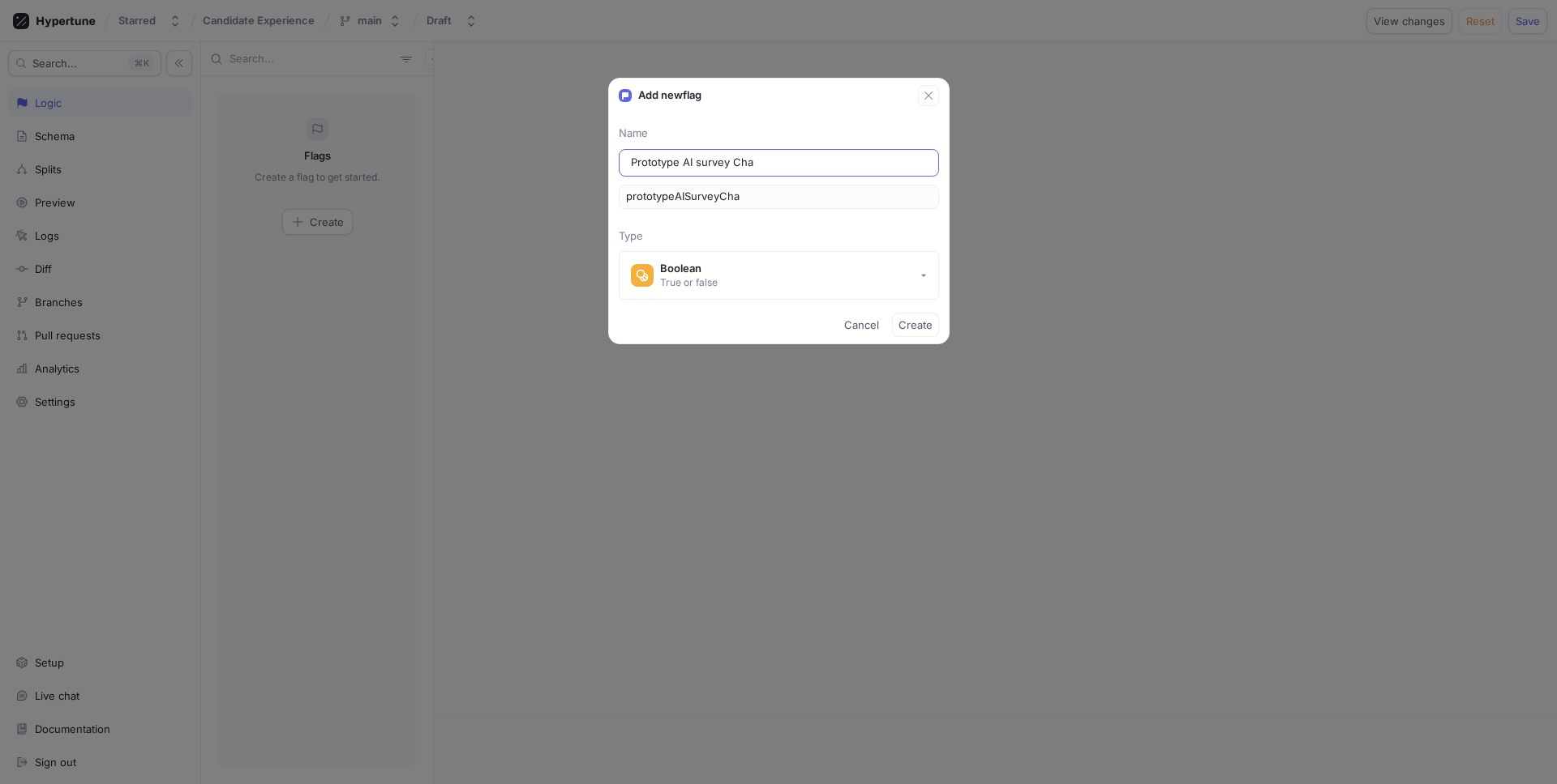
type input "Prototype AI survey Chat"
type input "prototypeAISurveyChat"
type input "Prototype AI survey Cha"
type input "prototypeAISurveyCha"
type input "Prototype AI survey Ch"
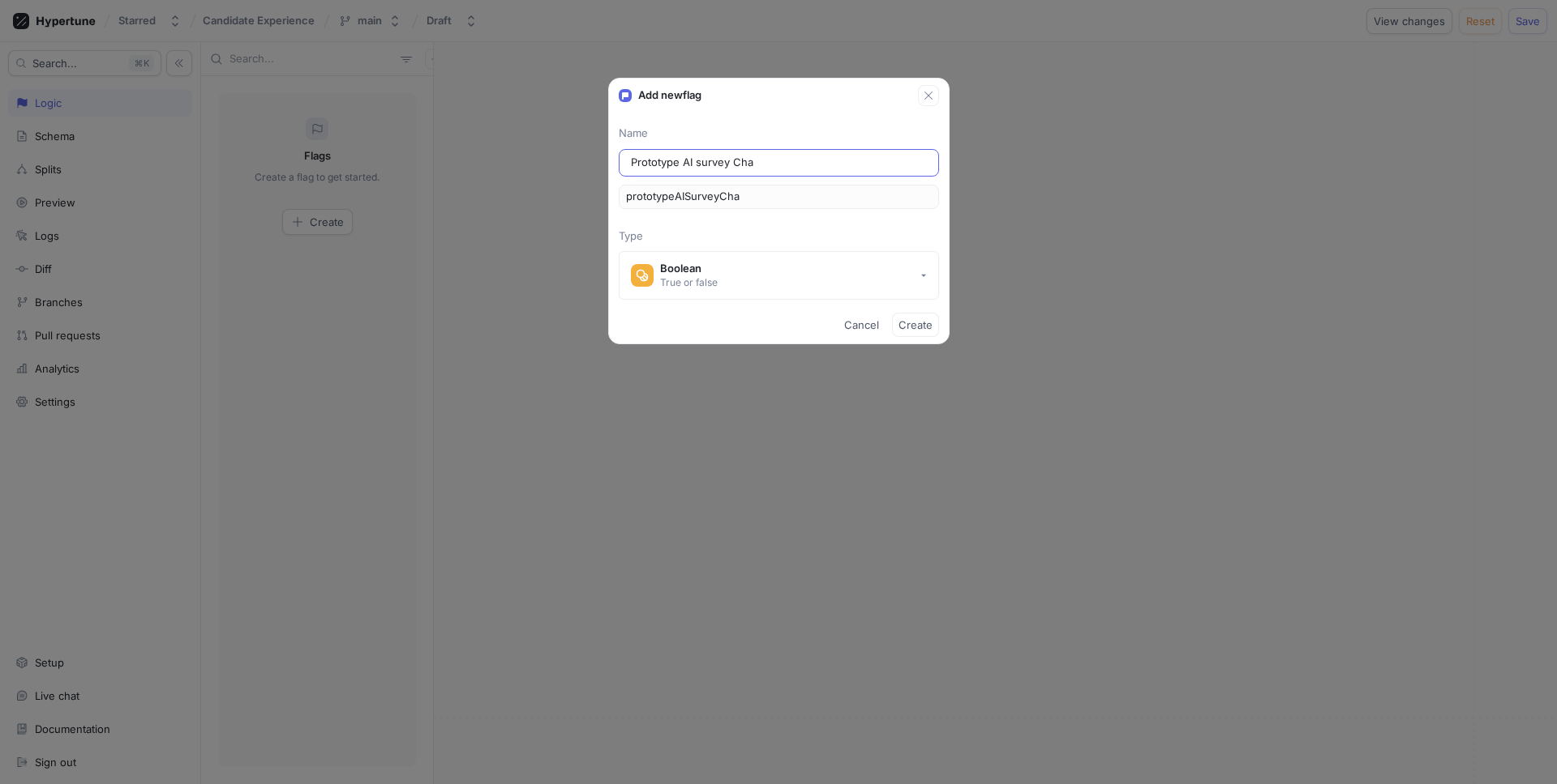
type input "prototypeAISurveyCh"
type input "Prototype AI survey C"
type input "prototypeAISurveyC"
type input "Prototype AI survey"
type input "prototypeAISurvey"
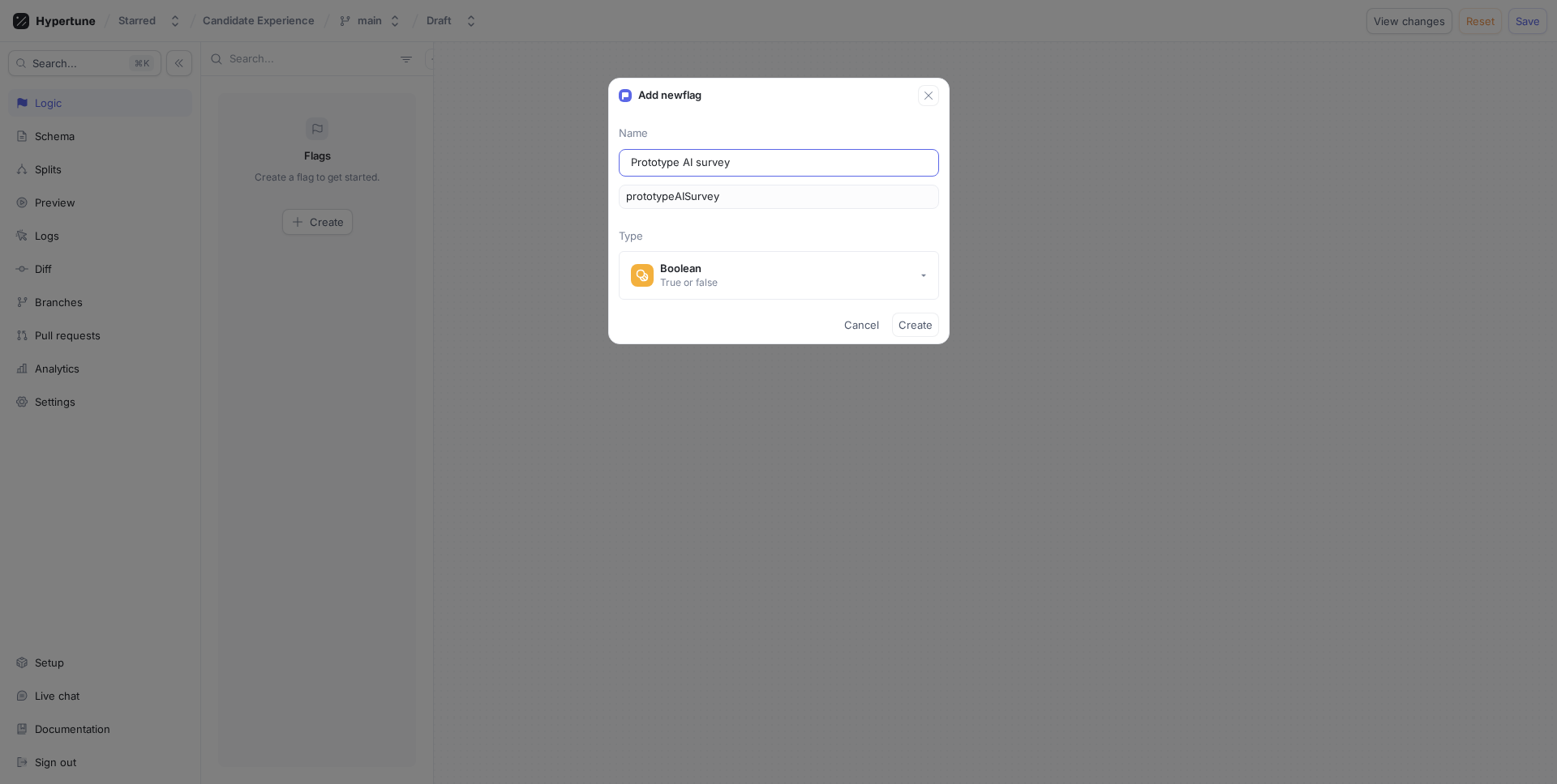
type input "Prototype [PERSON_NAME]"
type input "prototypeAISurve"
type input "Prototype AI surv"
type input "prototypeAISurv"
type input "Prototype AI sur"
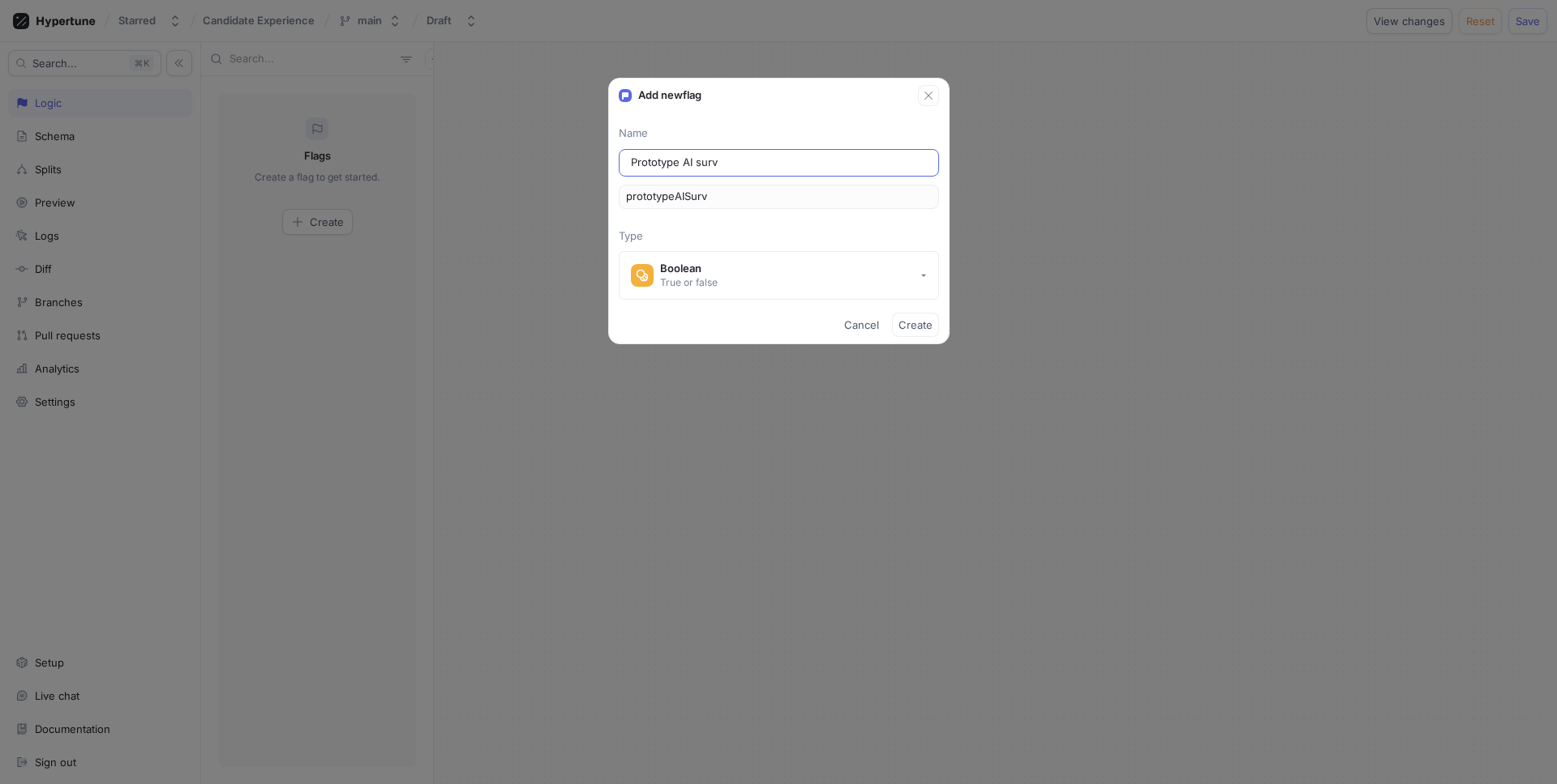
type input "prototypeAISur"
type input "Prototype AI su"
type input "prototypeAISu"
type input "Prototype AI s"
type input "prototypeAIS"
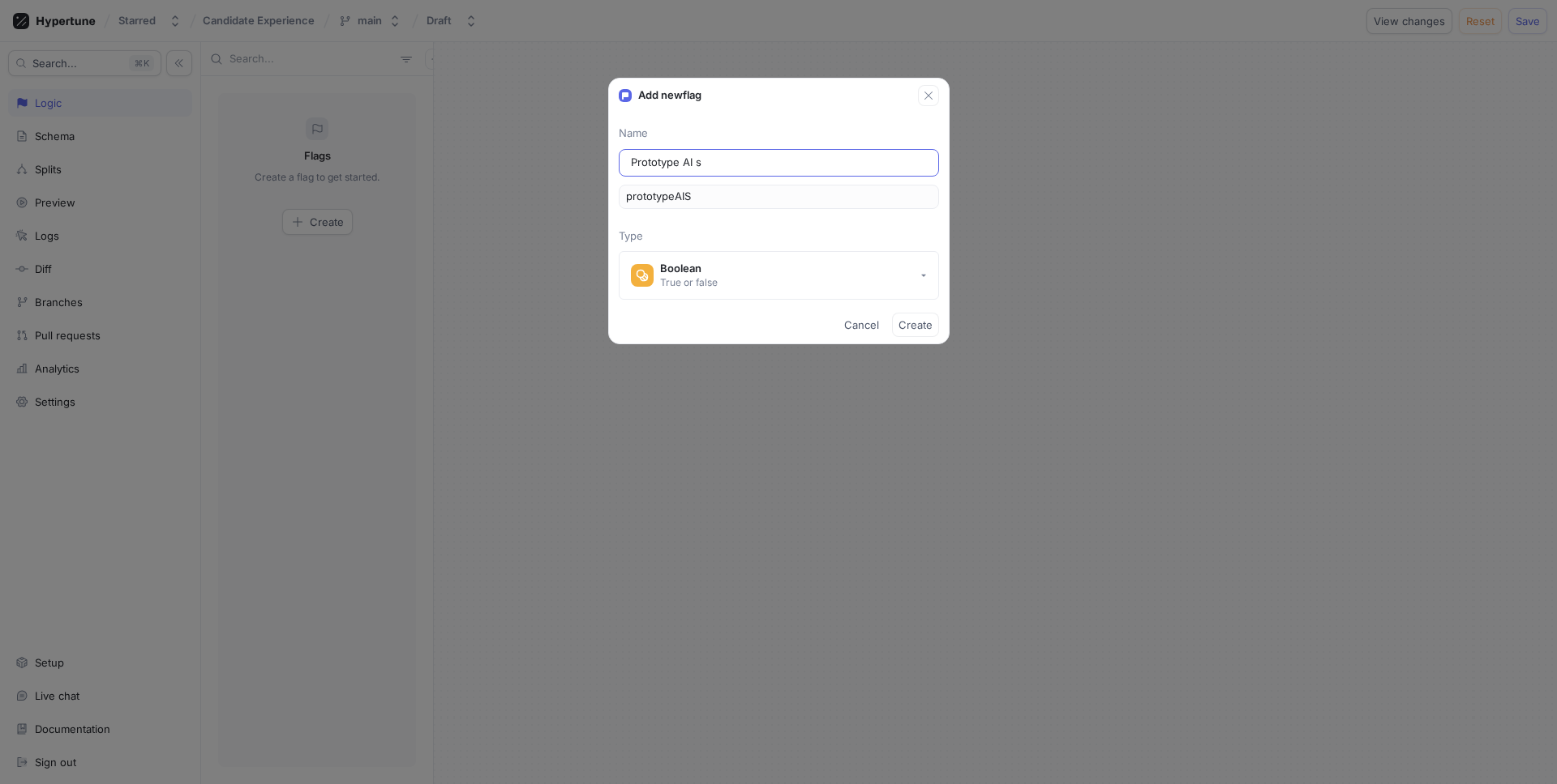
type input "Prototype AI"
type input "prototypeAI"
type input "Prototype A"
type input "prototypeA"
type input "Prototype"
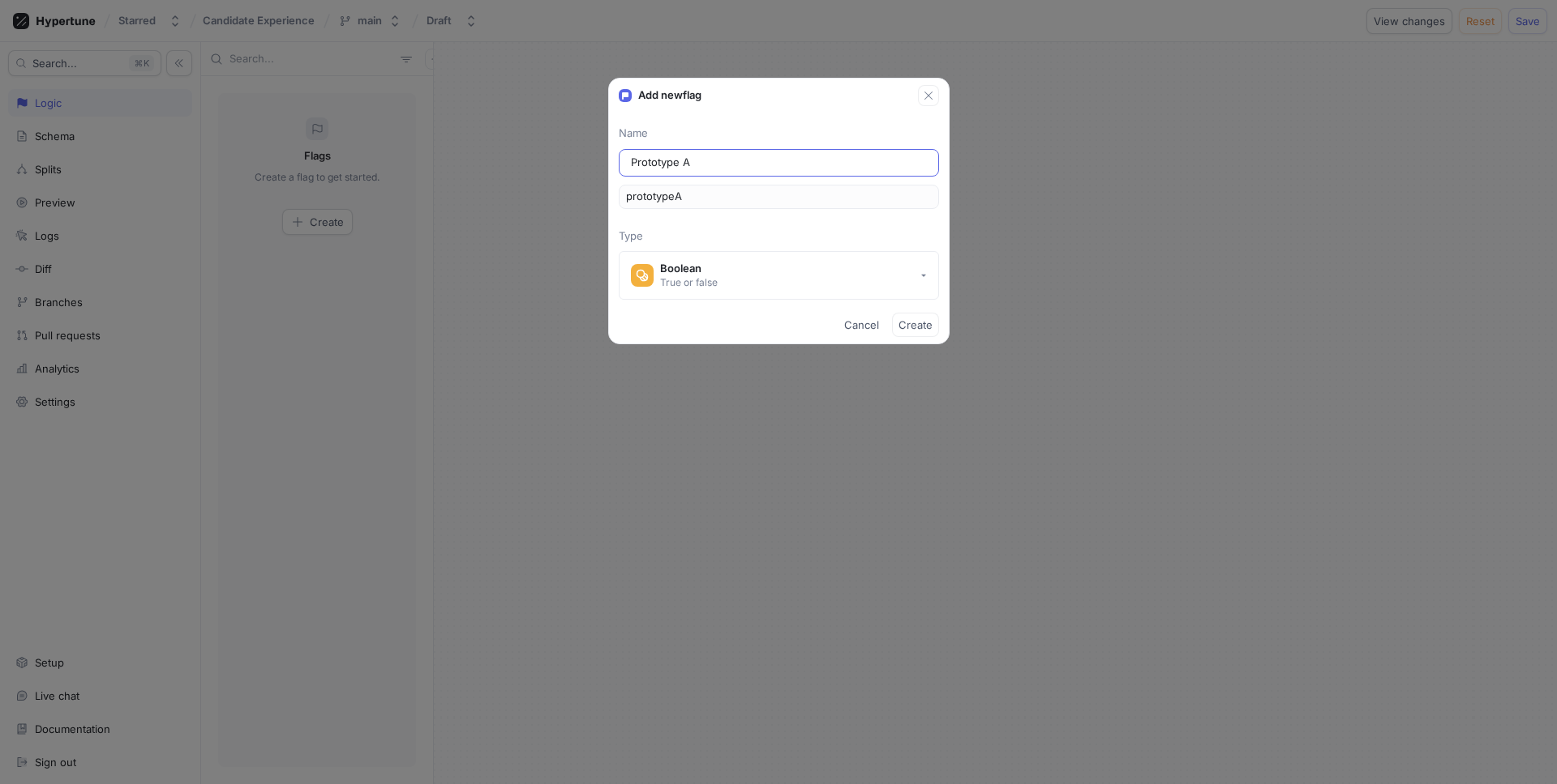
type input "prototype"
type input "Prototype C"
type input "prototypeC"
type input "Prototype Ch"
type input "prototypeCh"
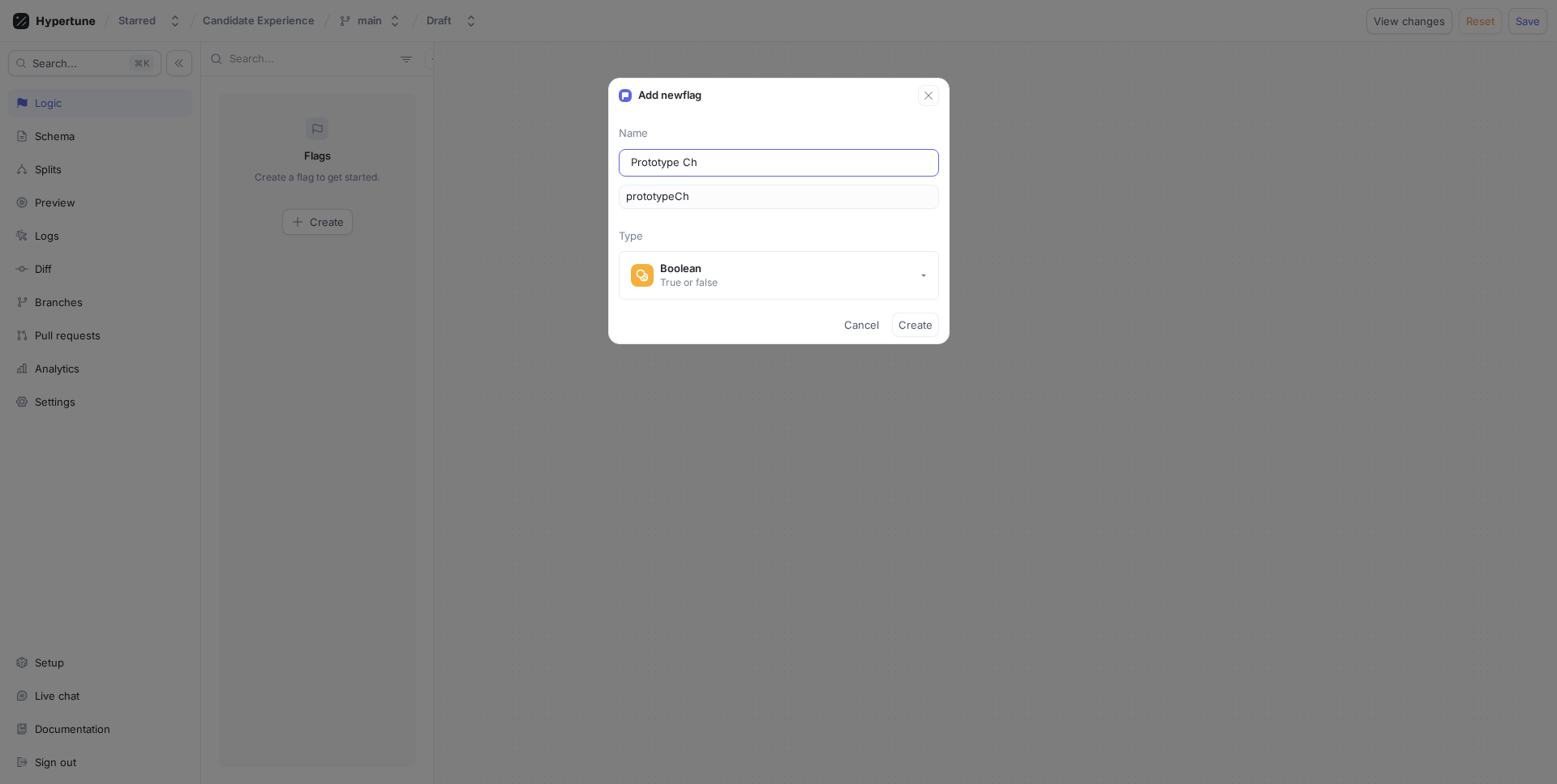
type input "Prototype Cha"
type input "prototypeCha"
type input "Prototype Chat"
type input "prototypeChat"
type input "Prototype Cha"
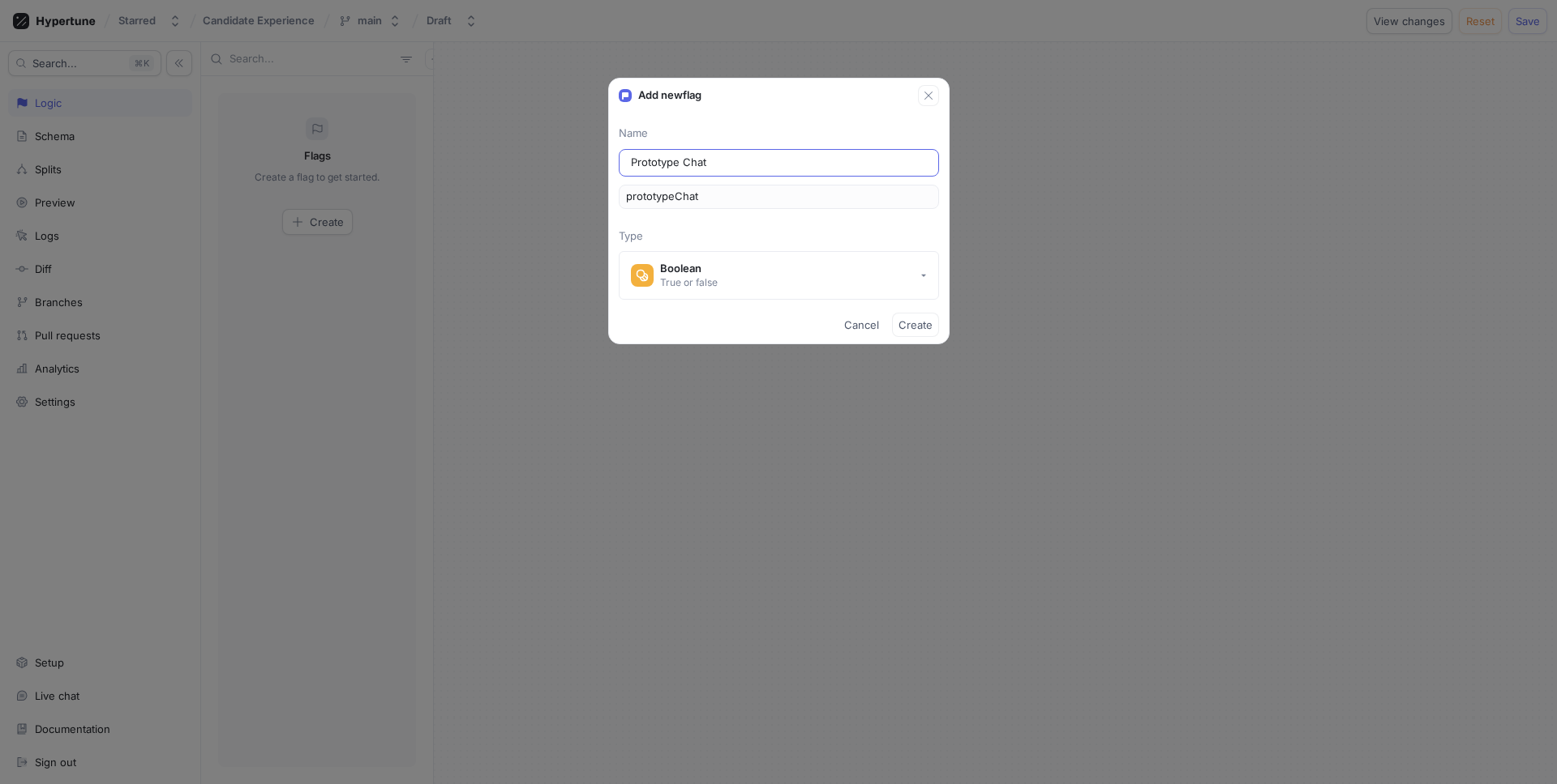
type input "prototypeCha"
type input "Prototype Ch"
type input "prototypeCh"
type input "Prototype C"
type input "prototypeC"
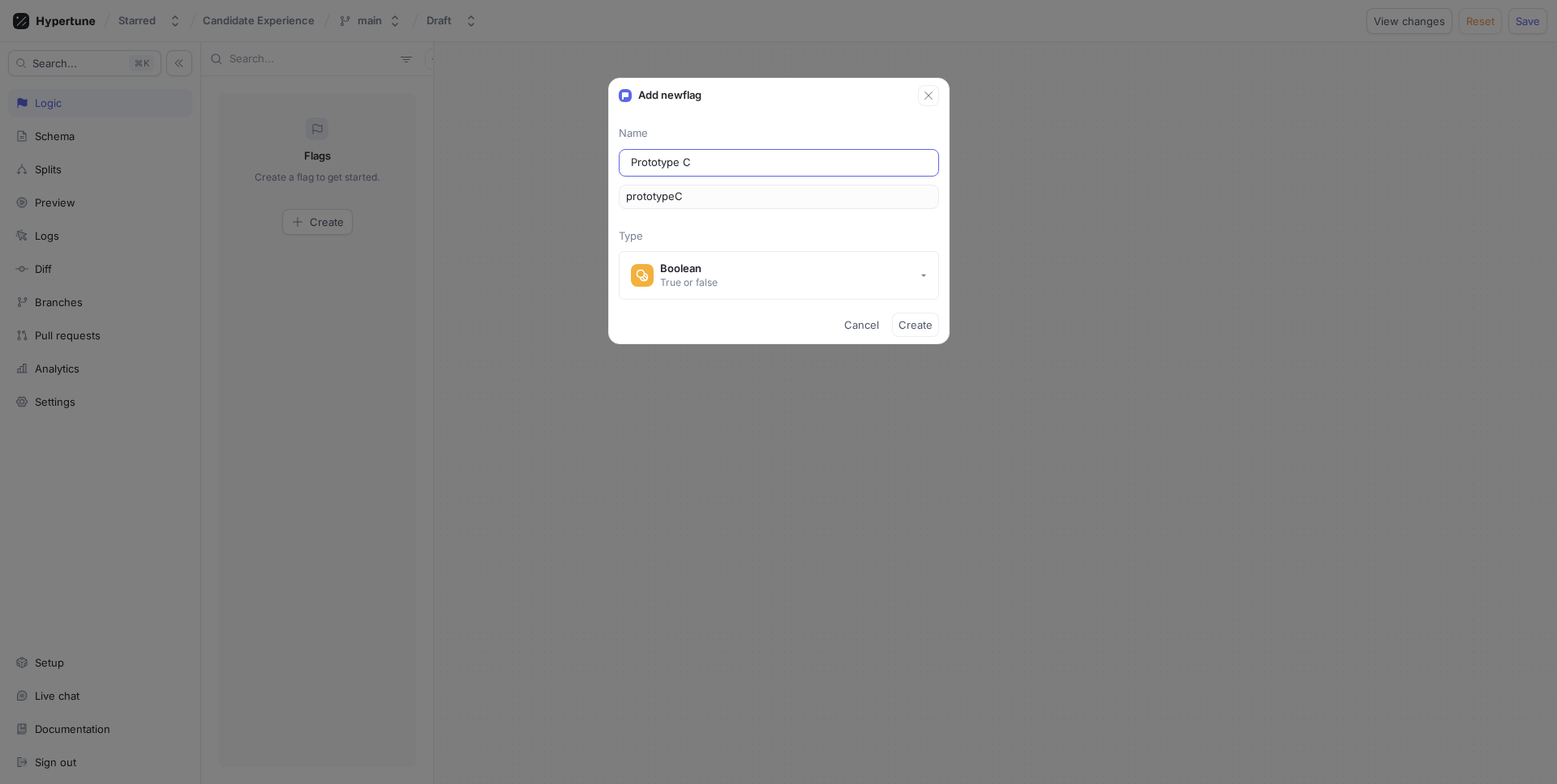
type input "Prototype"
type input "prototype"
type input "Prototype S"
type input "prototypeS"
type input "Prototype Su"
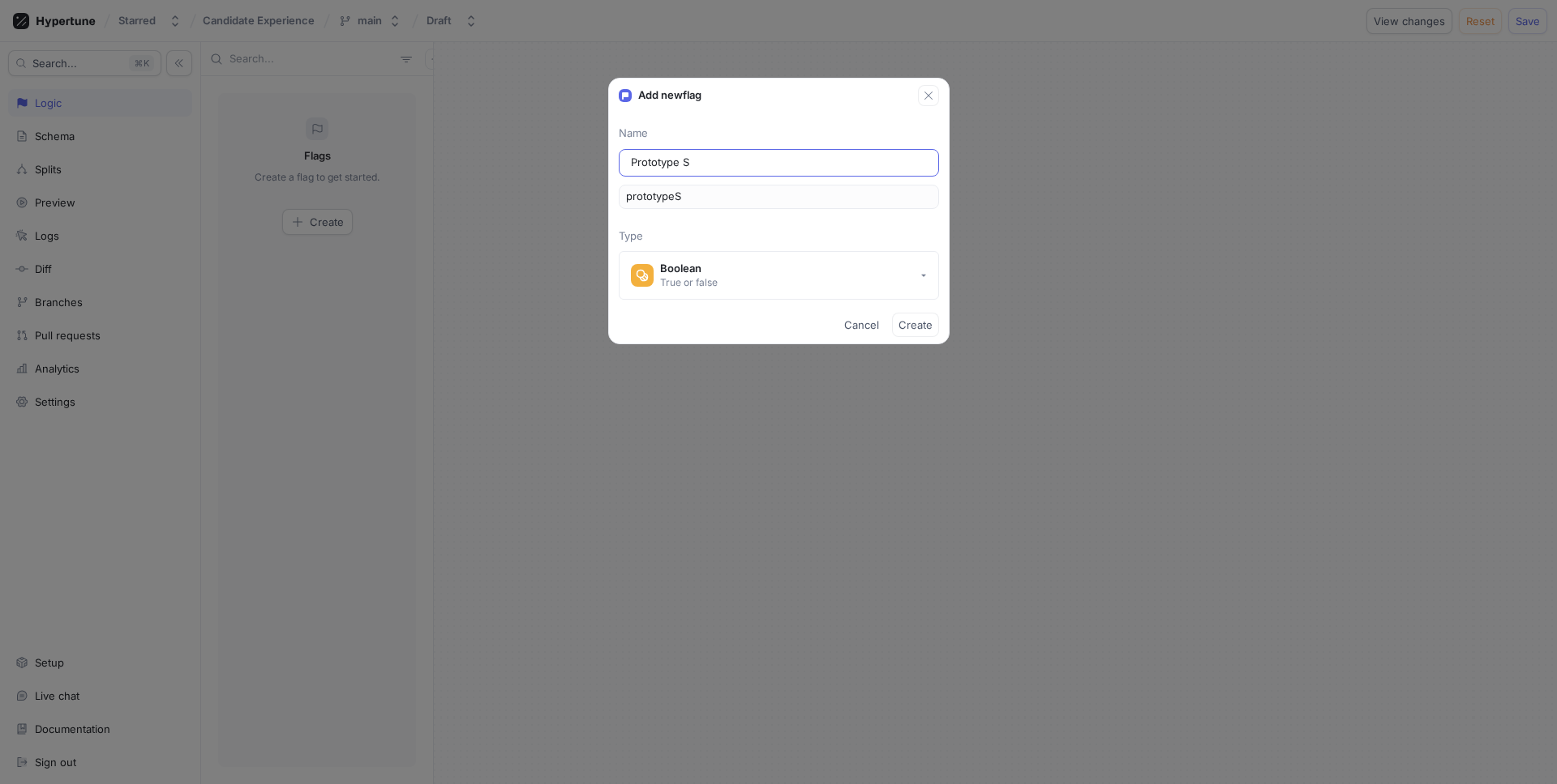
type input "prototypeSu"
type input "Prototype Sur"
type input "prototypeSur"
type input "Prototype Surv"
type input "prototypeSurv"
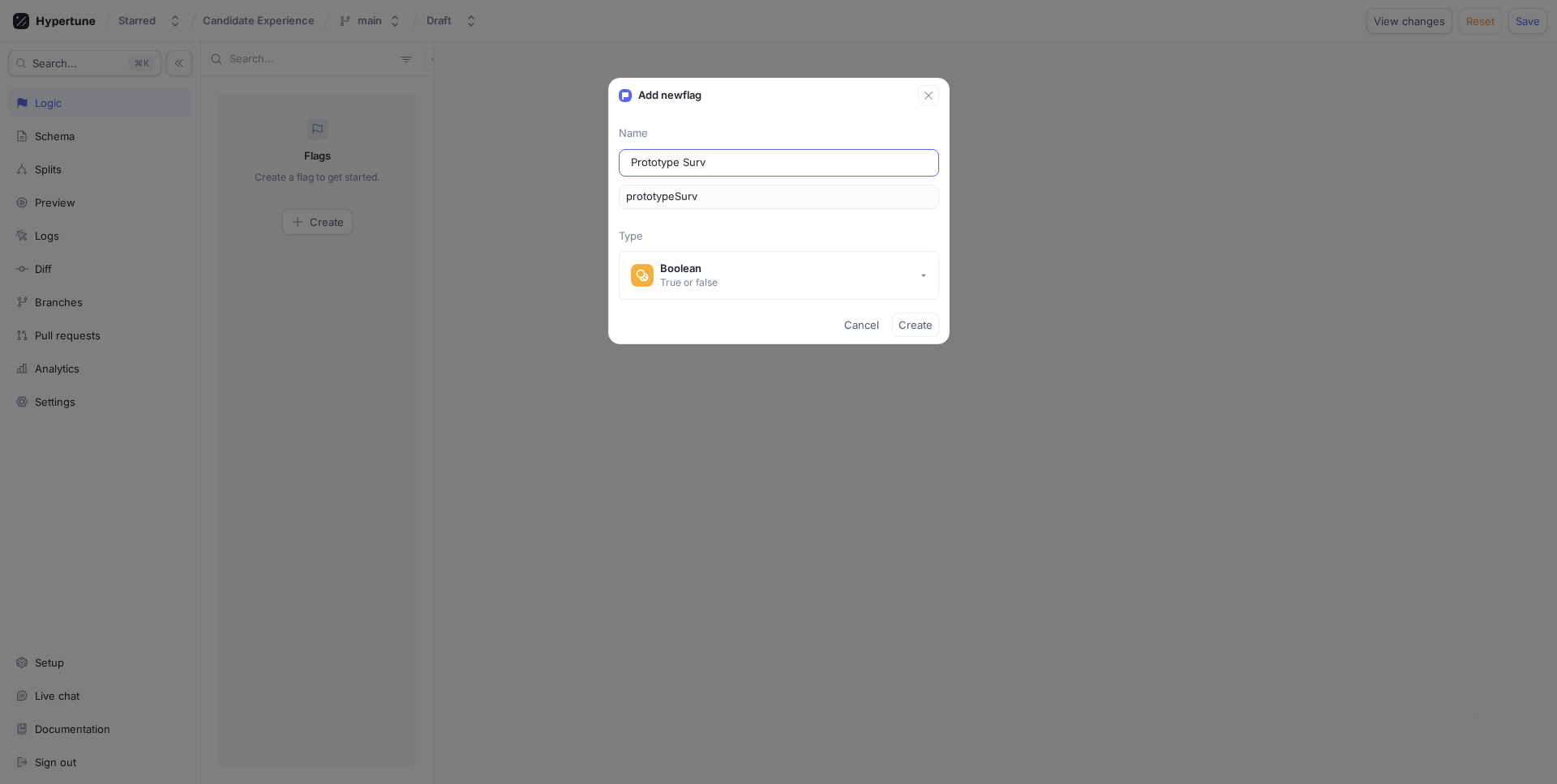
type input "Prototype [PERSON_NAME]"
type input "prototypeSurve"
type input "Prototype Survey"
type input "prototypeSurvey"
type input "Prototype Survey C"
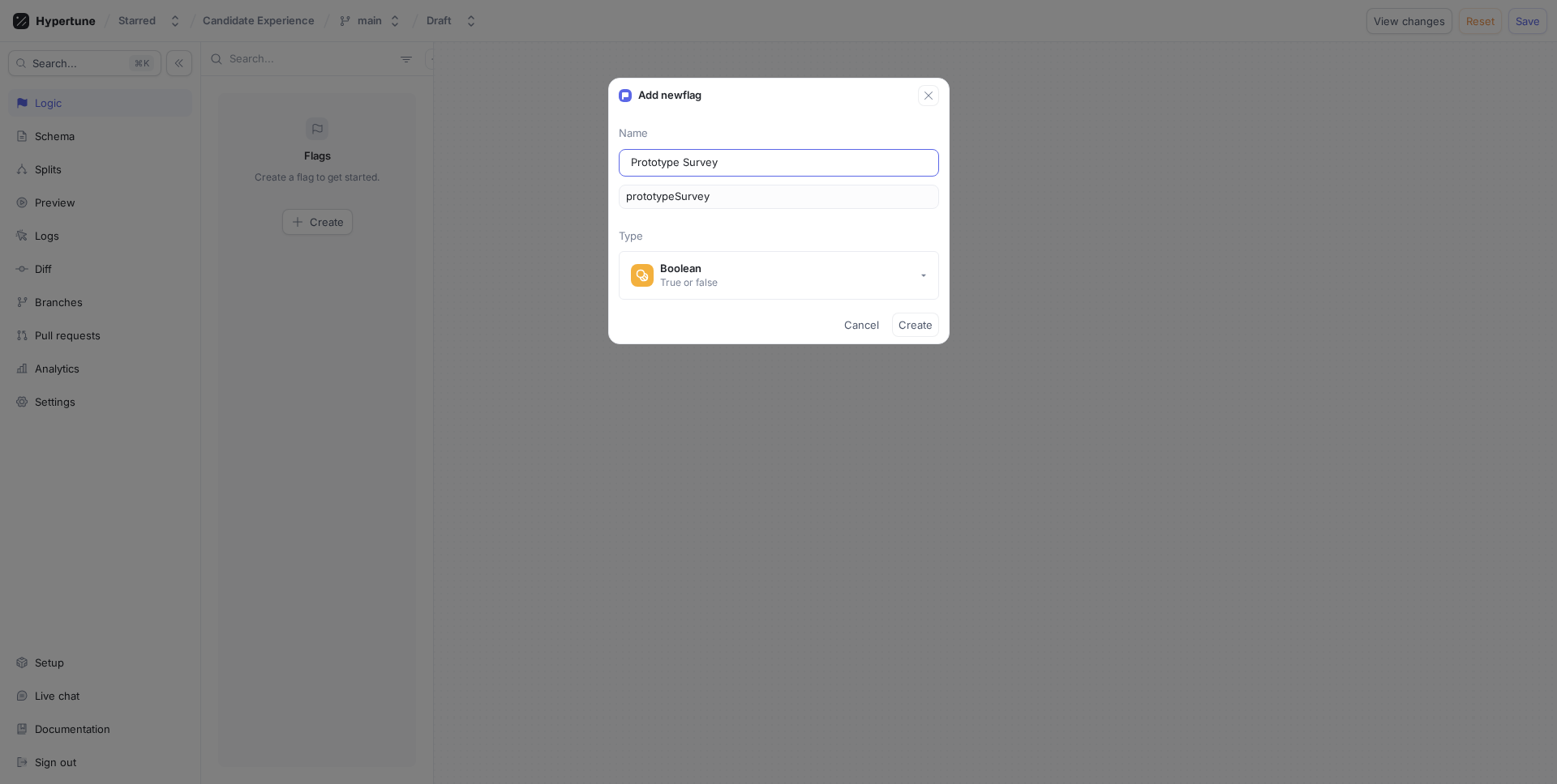
type input "prototypeSurveyC"
type input "Prototype Survey Ch"
type input "prototypeSurveyCh"
type input "Prototype Survey Cha"
type input "prototypeSurveyCha"
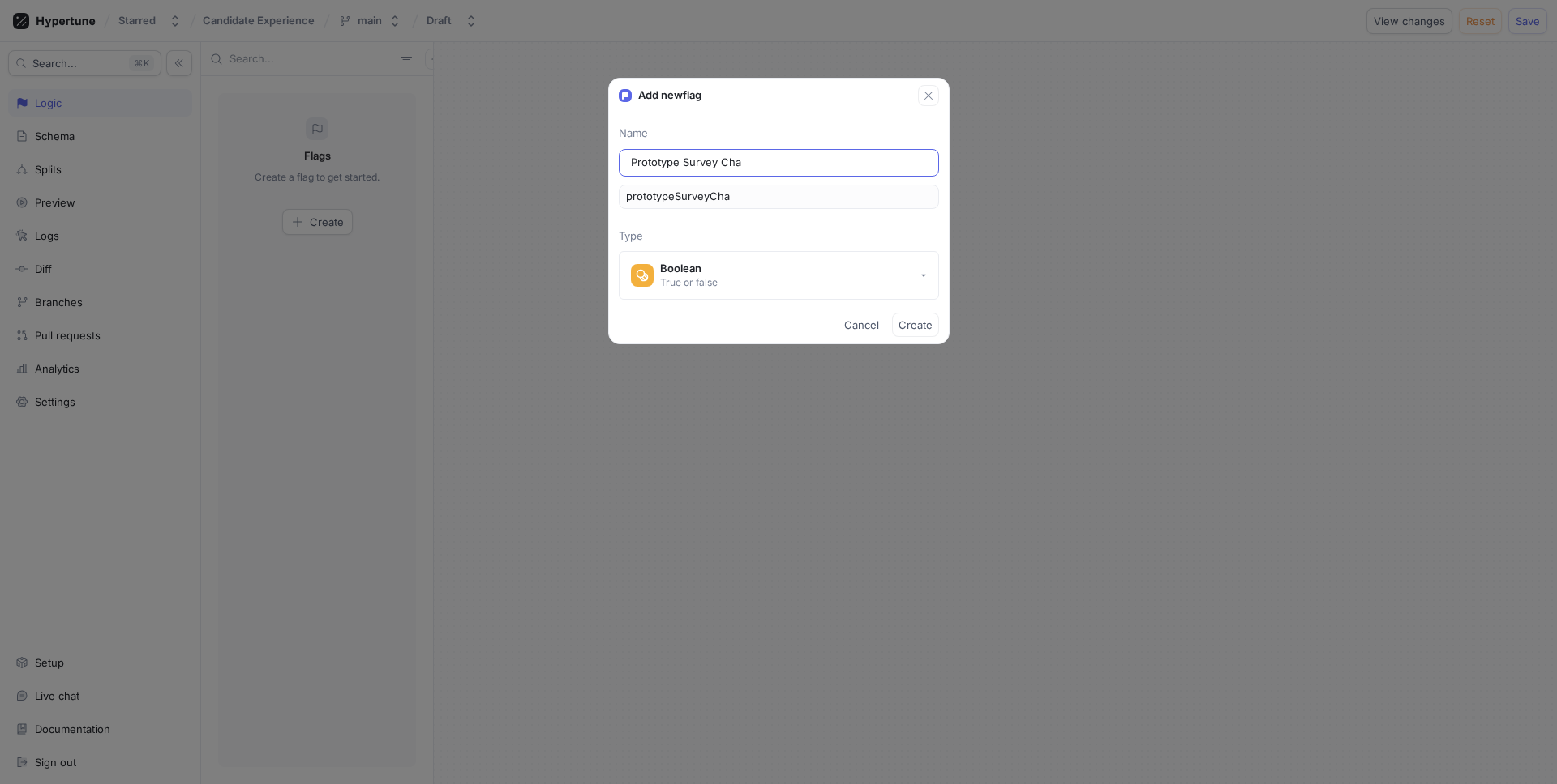
type input "Prototype Survey Chat"
type input "prototypeSurveyChat"
type input "Prototype Survey Chat"
click at [917, 330] on span "Create" at bounding box center [915, 325] width 34 height 9
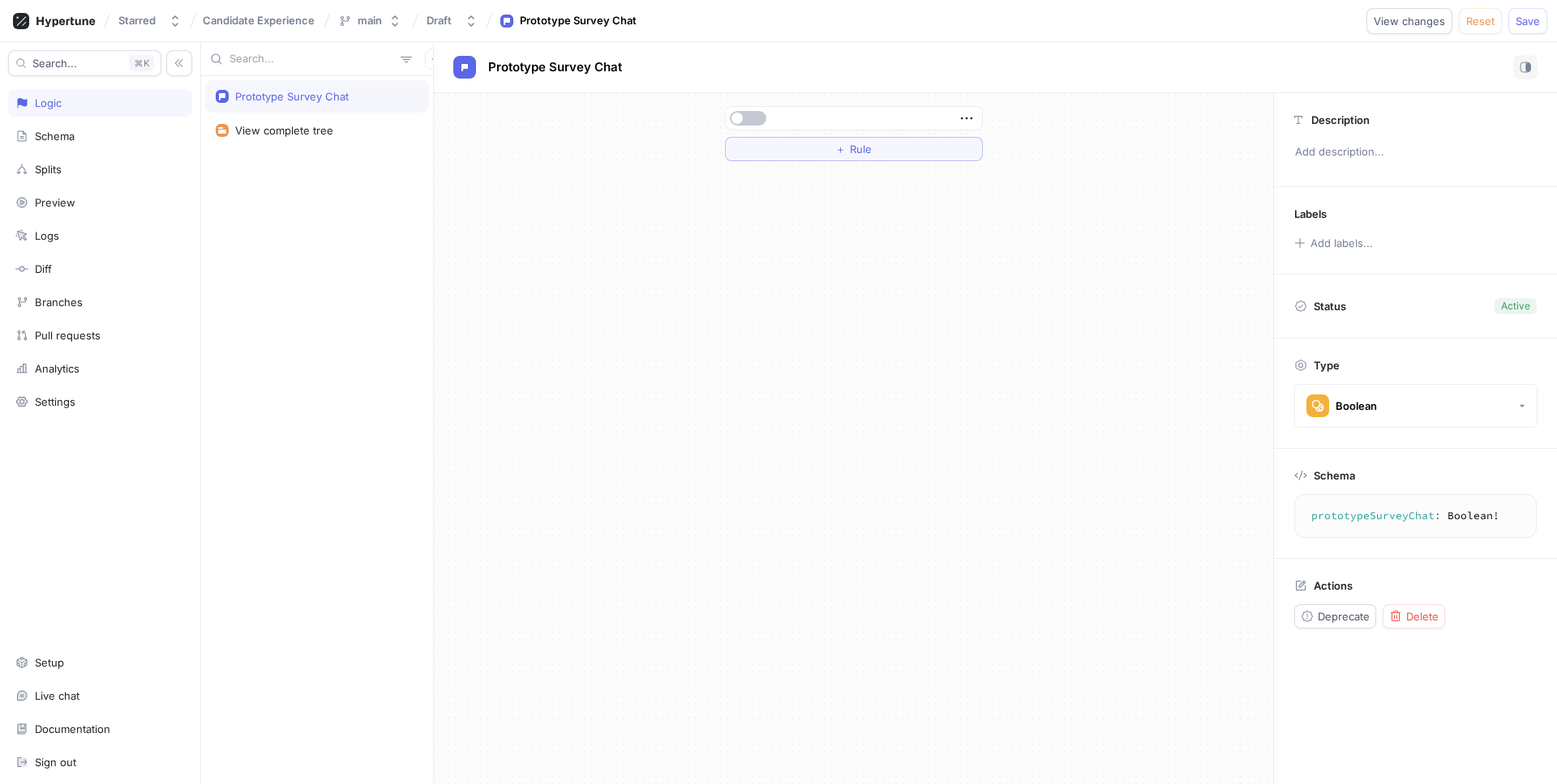
click at [805, 114] on div at bounding box center [852, 118] width 246 height 9
click at [813, 150] on button "＋ Rule" at bounding box center [854, 149] width 258 height 24
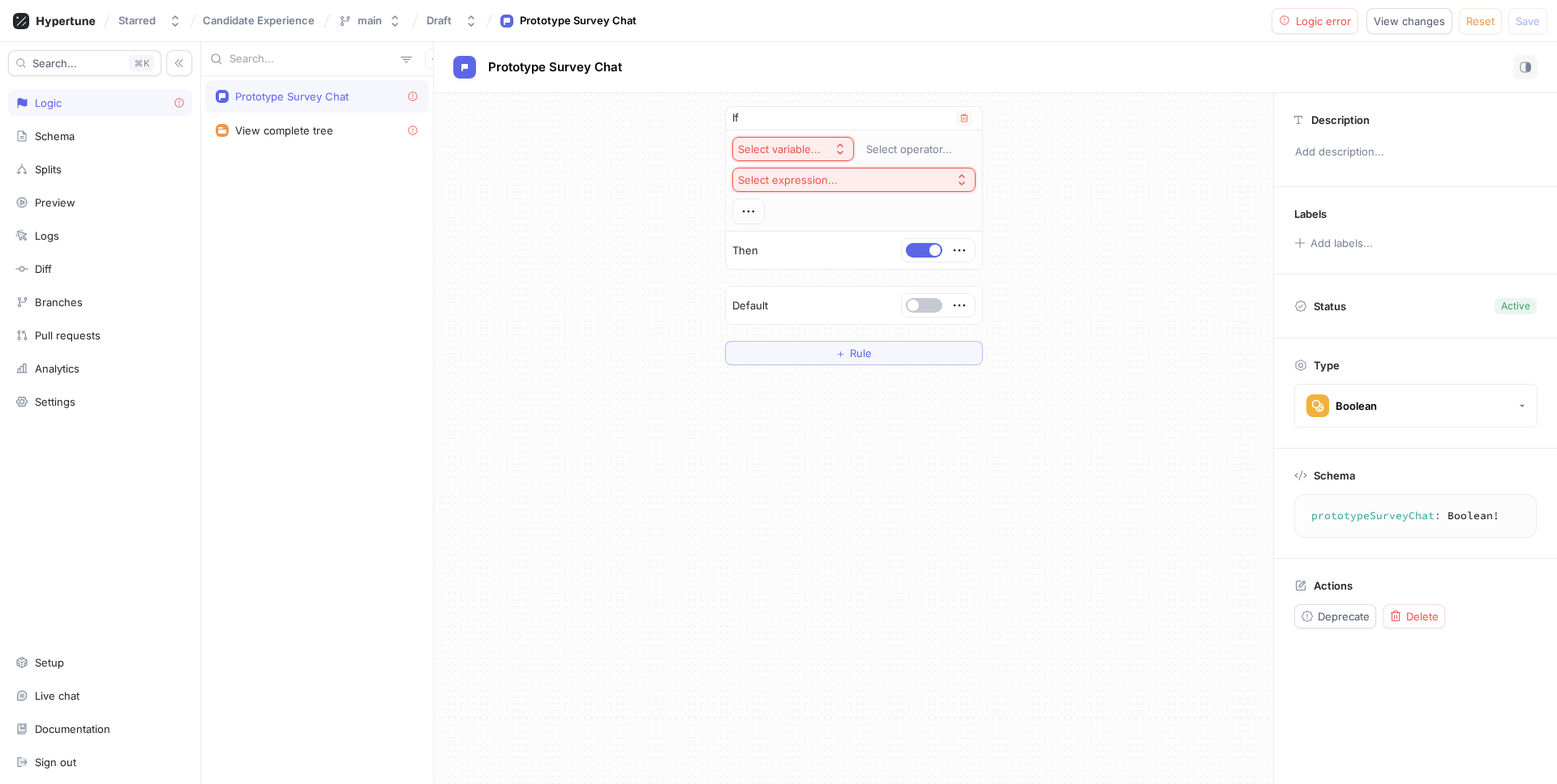
click at [819, 148] on div "Select variable..." at bounding box center [778, 149] width 83 height 14
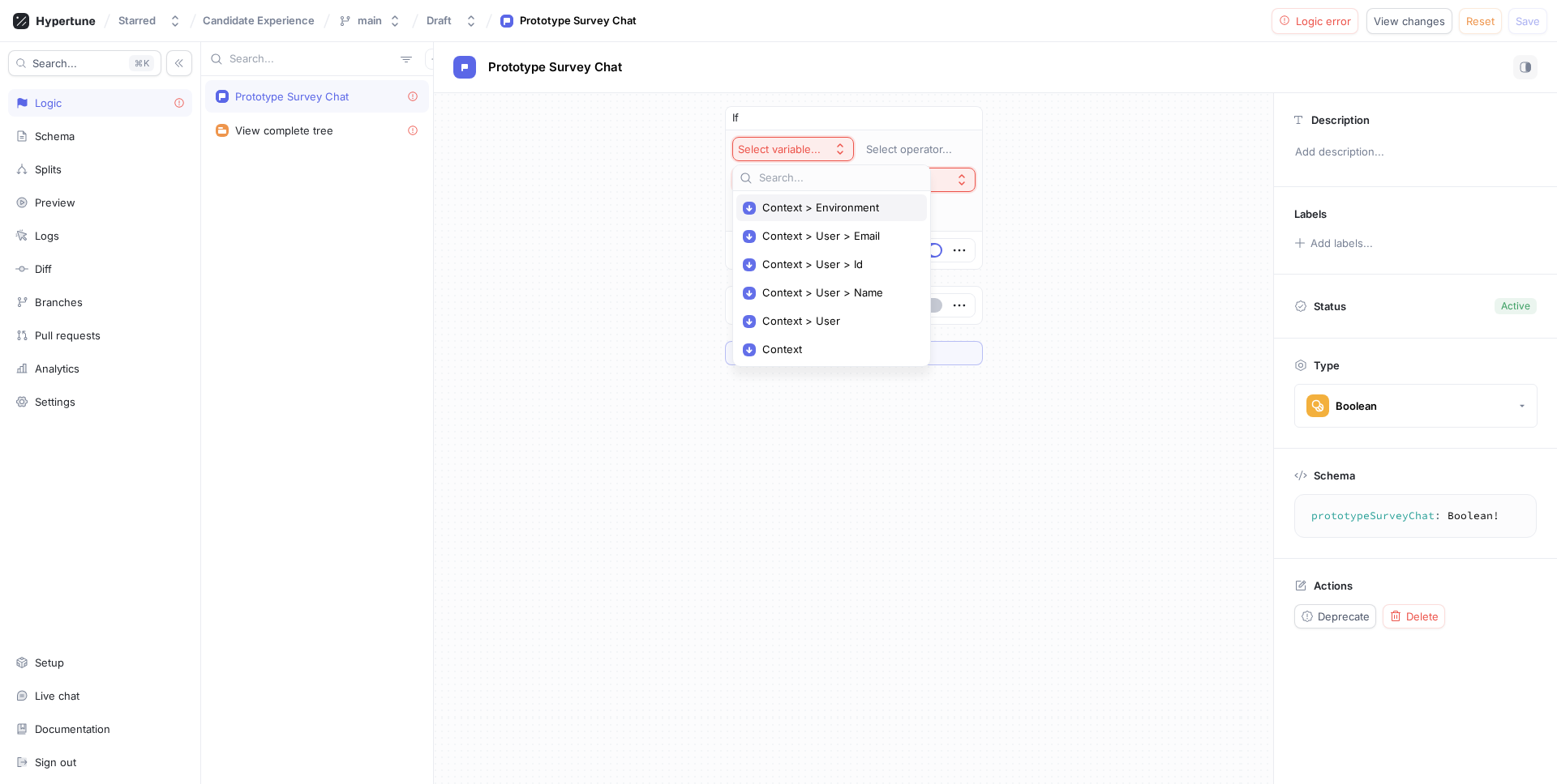
click at [830, 209] on span "Context > Environment" at bounding box center [837, 208] width 150 height 14
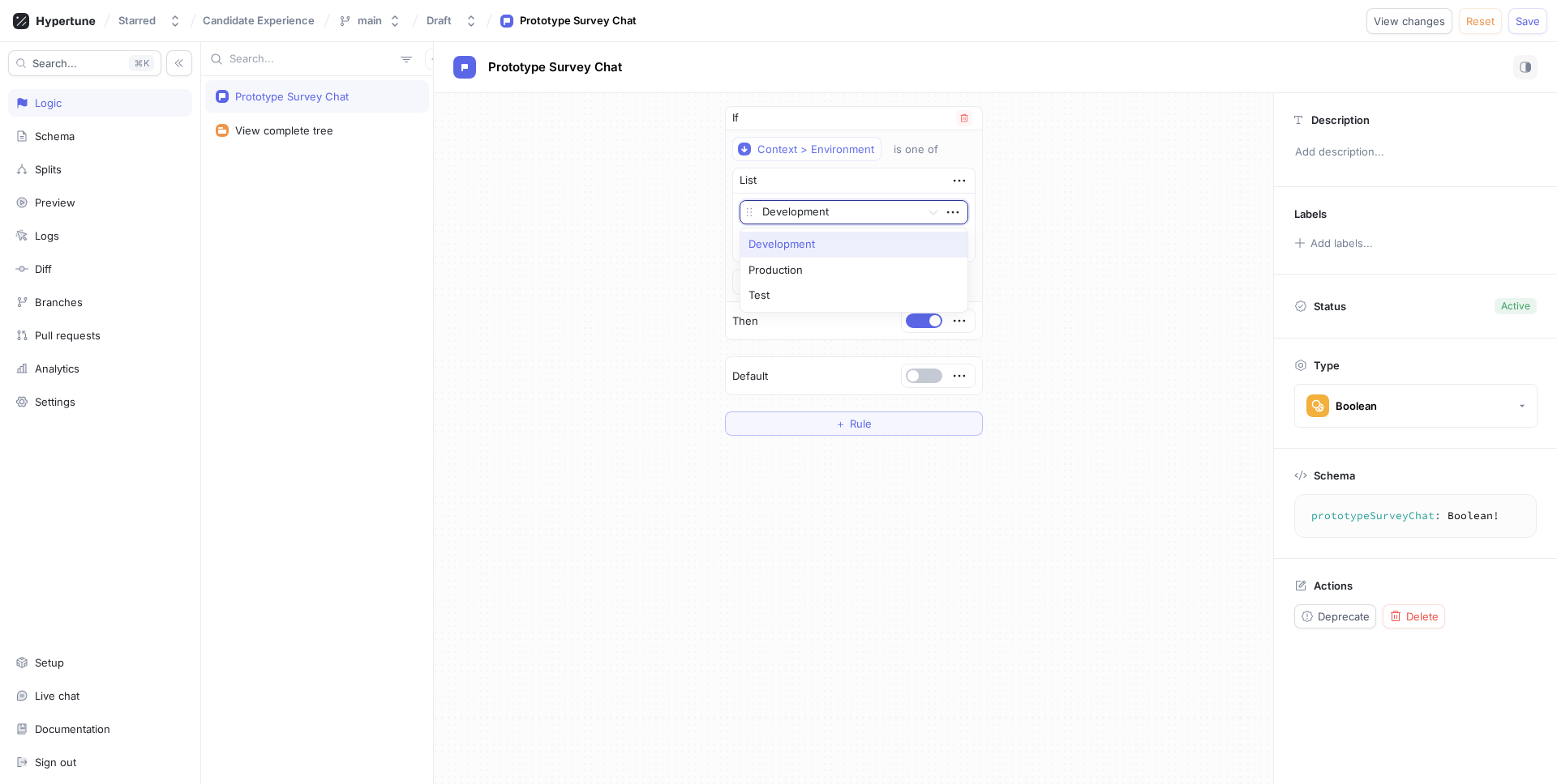
click at [837, 203] on div at bounding box center [837, 213] width 151 height 20
click at [831, 208] on div at bounding box center [837, 213] width 151 height 20
click at [1121, 272] on div "If Context > Environment is one of List Development To pick up a draggable item…" at bounding box center [854, 271] width 839 height 356
click at [960, 120] on icon "button" at bounding box center [963, 118] width 9 height 9
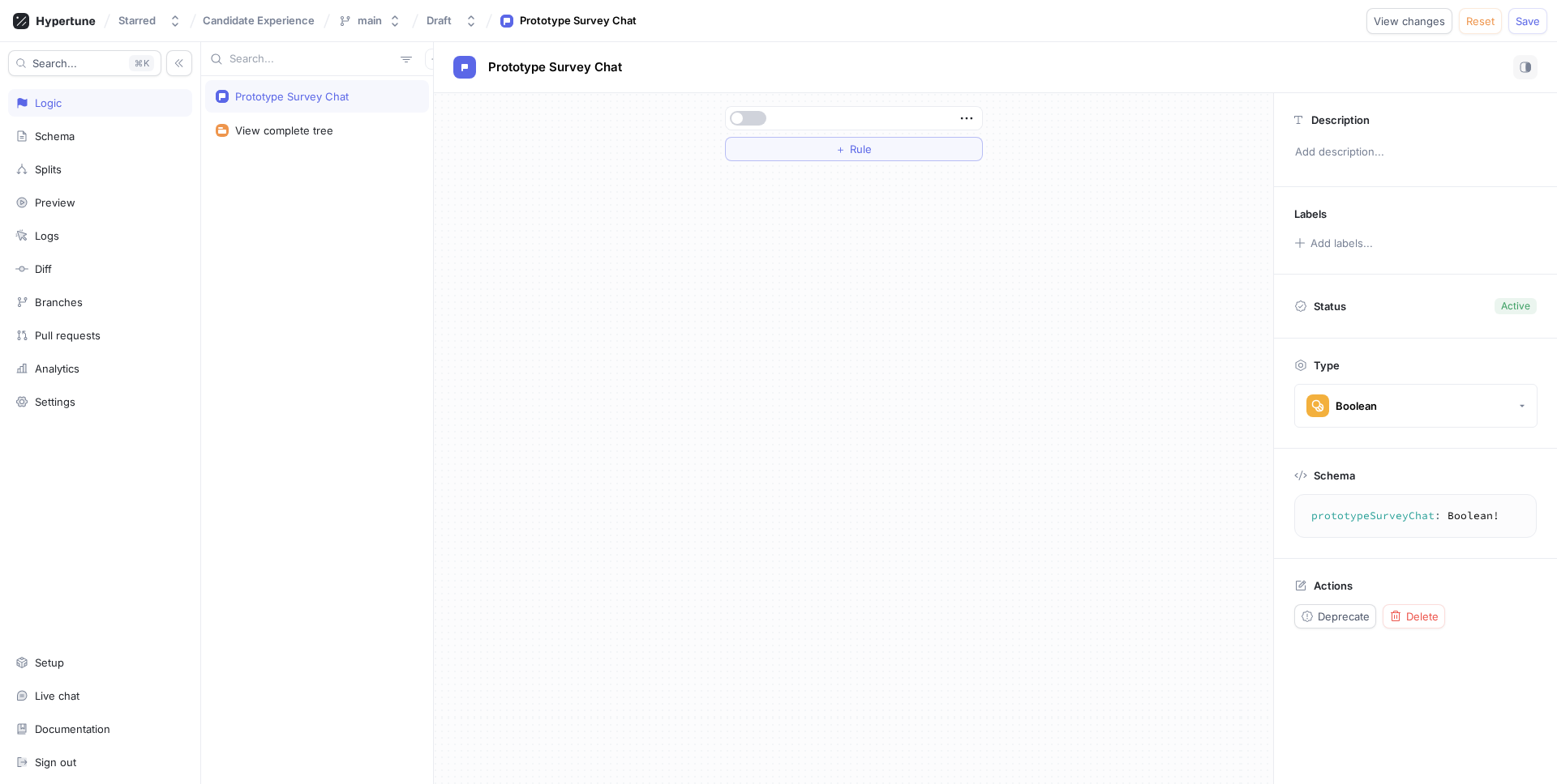
click at [746, 120] on button "button" at bounding box center [748, 118] width 37 height 15
click at [1225, 521] on textarea "prototypeSurveyChat: Boolean!" at bounding box center [1415, 516] width 228 height 29
click at [1225, 24] on span "Save" at bounding box center [1527, 20] width 24 height 9
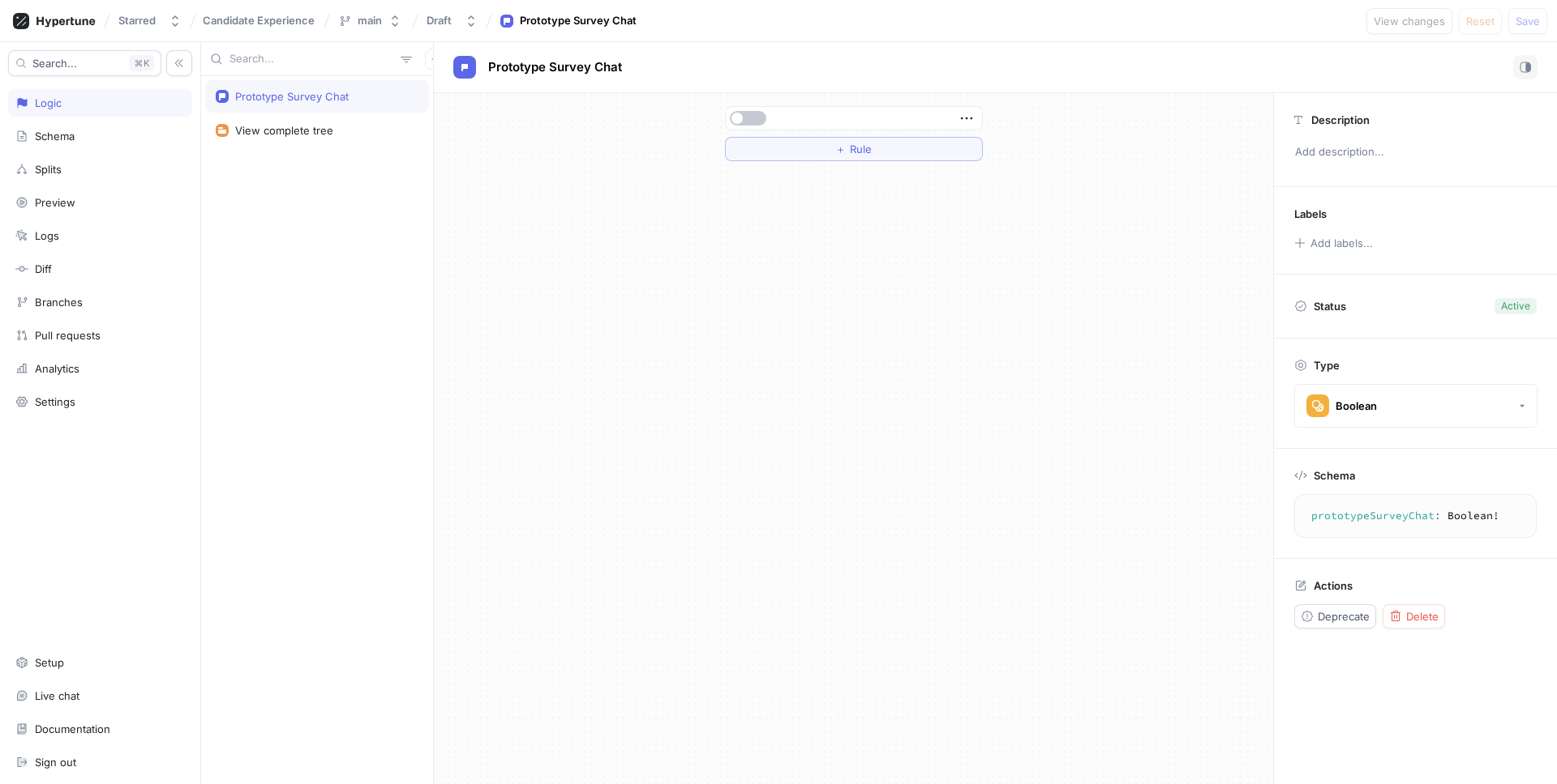
click at [360, 341] on div "Prototype Survey Chat View complete tree" at bounding box center [316, 430] width 232 height 708
click at [388, 211] on div "Prototype Survey Chat View complete tree" at bounding box center [316, 430] width 232 height 708
click at [135, 15] on div "Starred" at bounding box center [138, 20] width 38 height 14
click at [176, 114] on span "Starred" at bounding box center [214, 111] width 137 height 14
click at [261, 22] on span "Candidate Experience" at bounding box center [258, 20] width 112 height 11
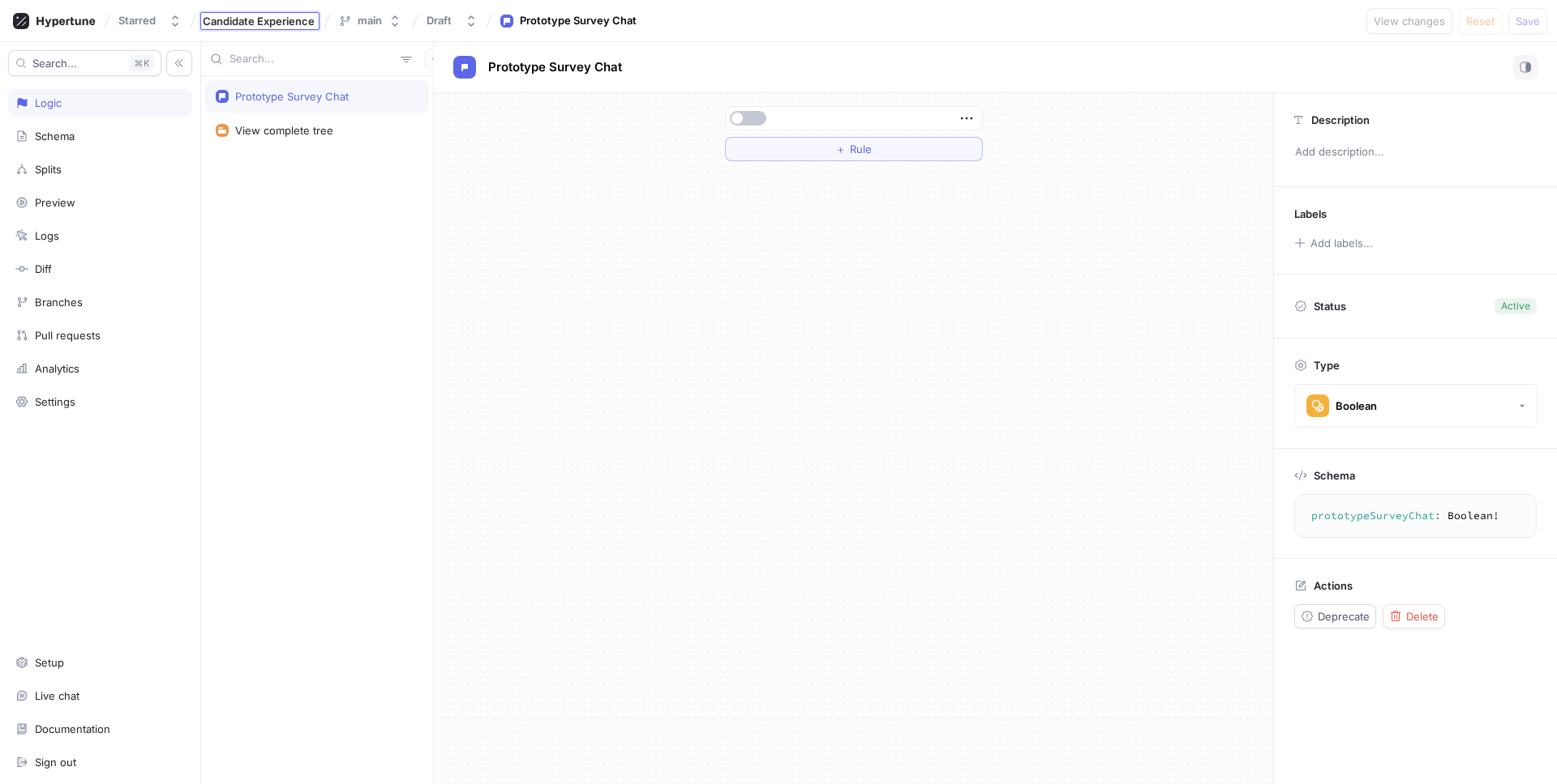
click at [261, 90] on div "Prototype Survey Chat" at bounding box center [291, 96] width 114 height 13
click at [279, 12] on div "Candidate Experience" at bounding box center [259, 20] width 119 height 16
click at [309, 299] on div "Prototype Survey Chat View complete tree" at bounding box center [316, 430] width 232 height 708
click at [56, 9] on div at bounding box center [55, 20] width 96 height 28
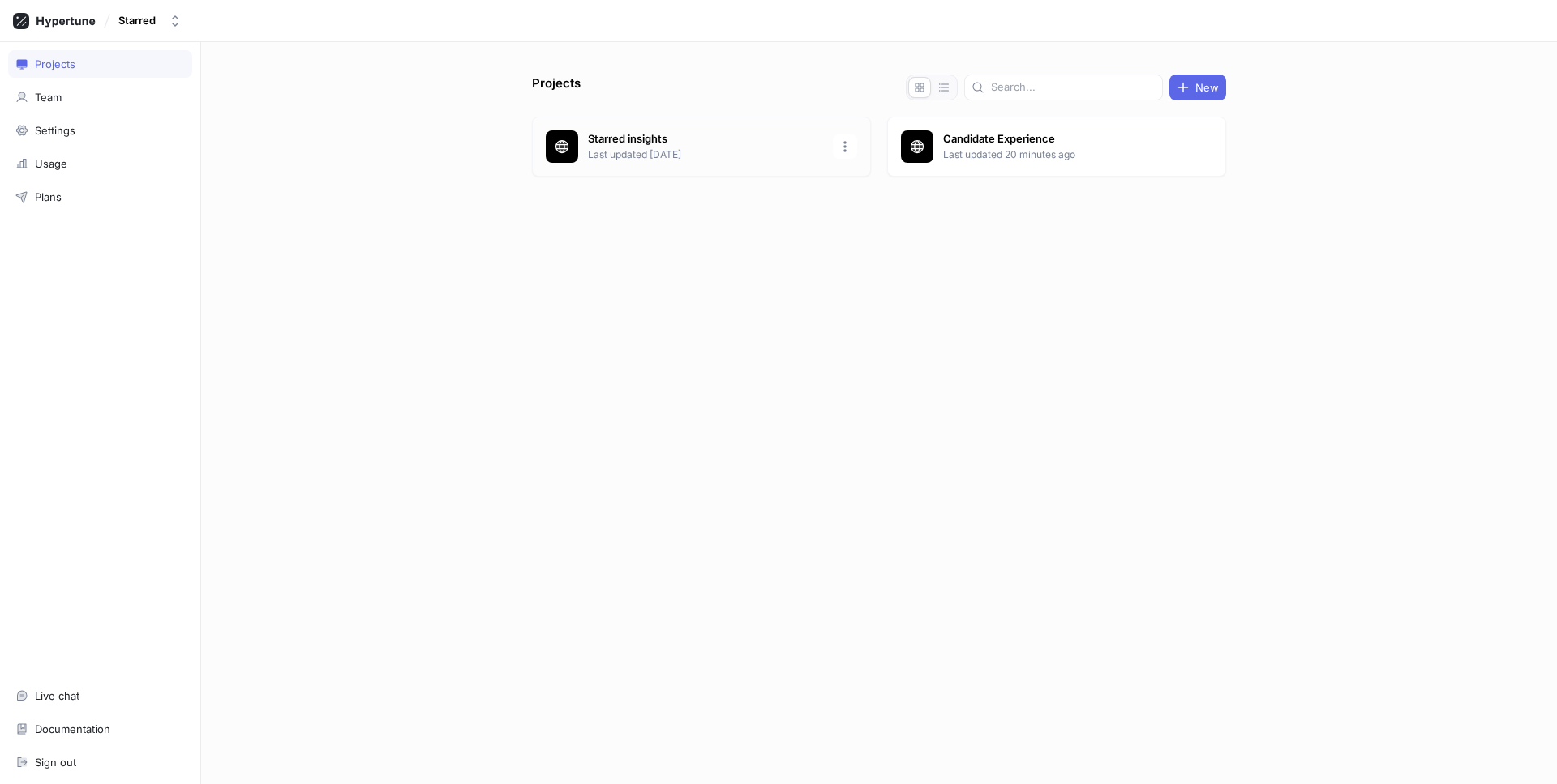
click at [770, 146] on p "Starred insights" at bounding box center [705, 139] width 235 height 16
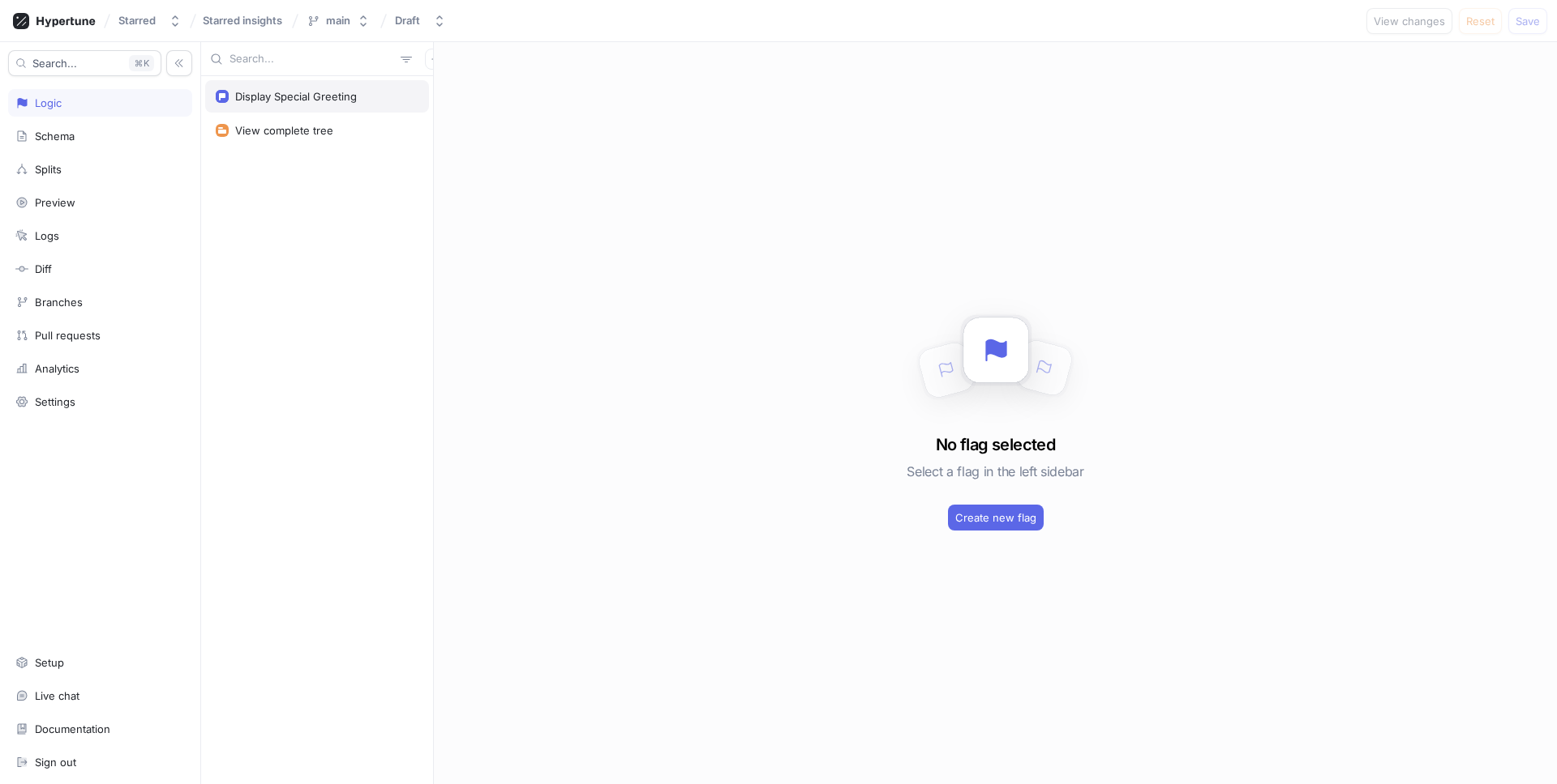
click at [289, 97] on div "Display Special Greeting" at bounding box center [296, 96] width 121 height 13
type textarea "x"
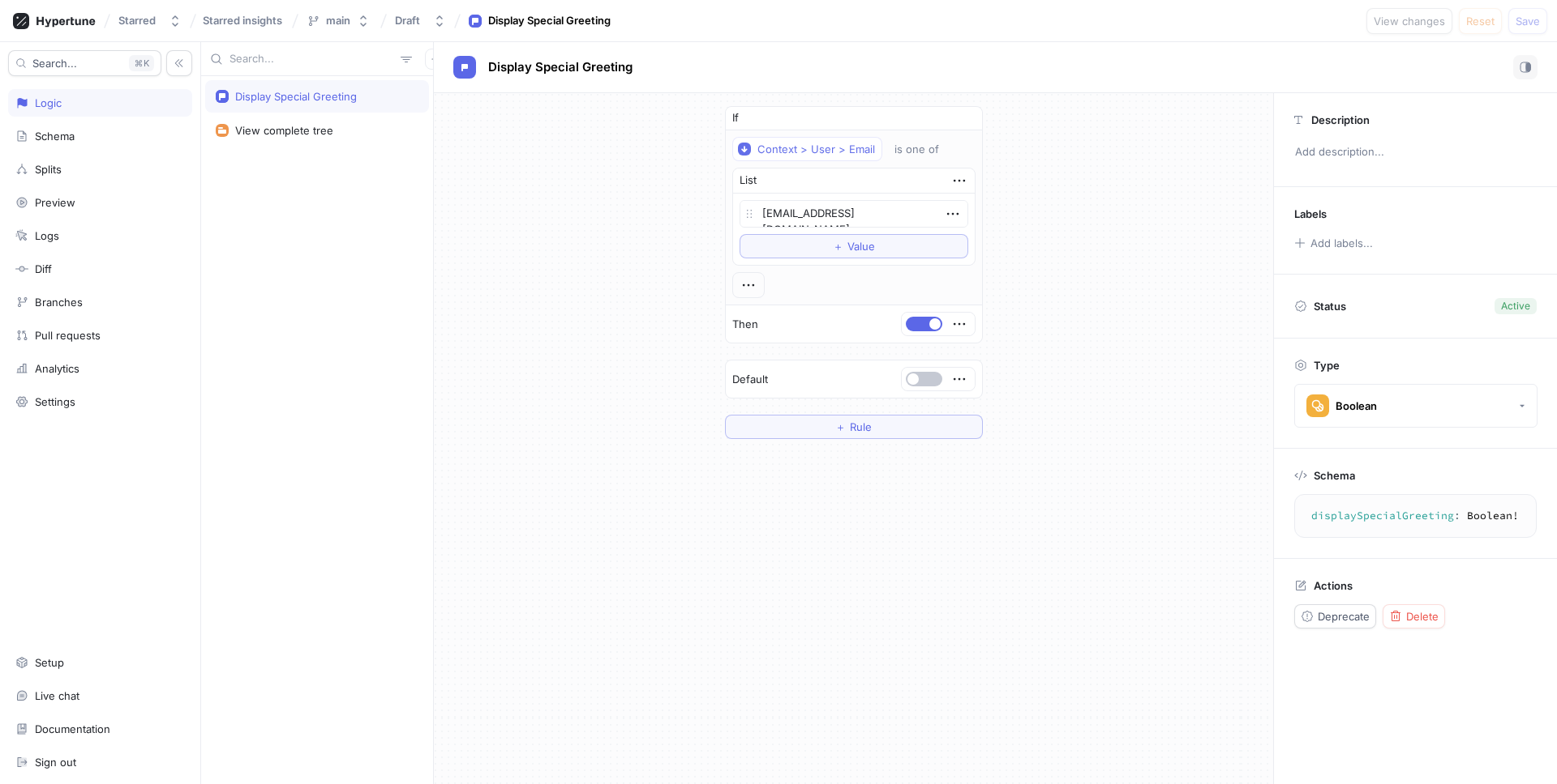
drag, startPoint x: 367, startPoint y: 308, endPoint x: 387, endPoint y: 237, distance: 73.8
click at [367, 308] on div "Display Special Greeting View complete tree" at bounding box center [316, 430] width 232 height 708
click at [425, 67] on button "button" at bounding box center [435, 59] width 21 height 21
click at [424, 85] on div "Flag" at bounding box center [455, 91] width 96 height 27
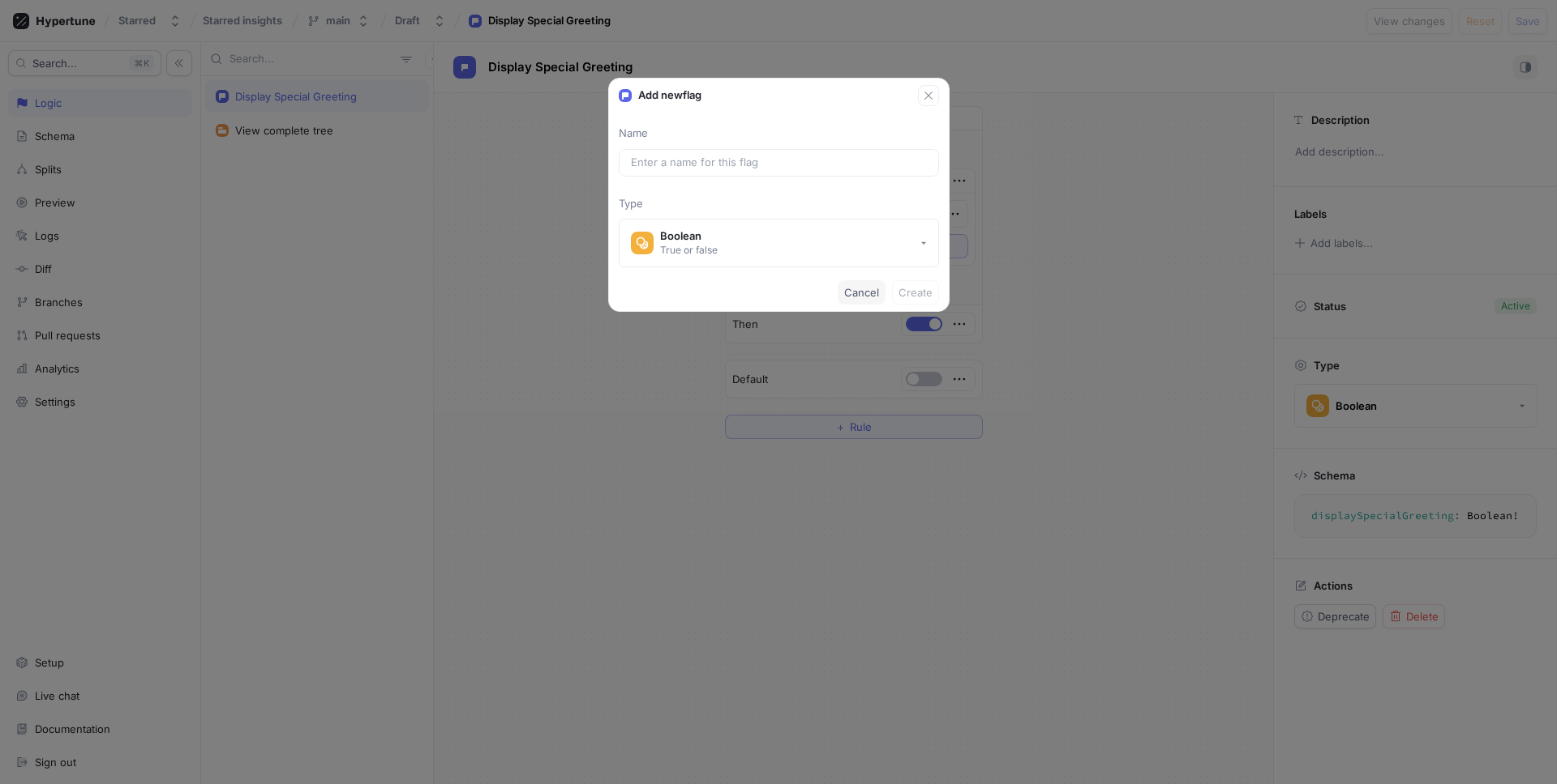
click at [862, 295] on span "Cancel" at bounding box center [861, 292] width 35 height 9
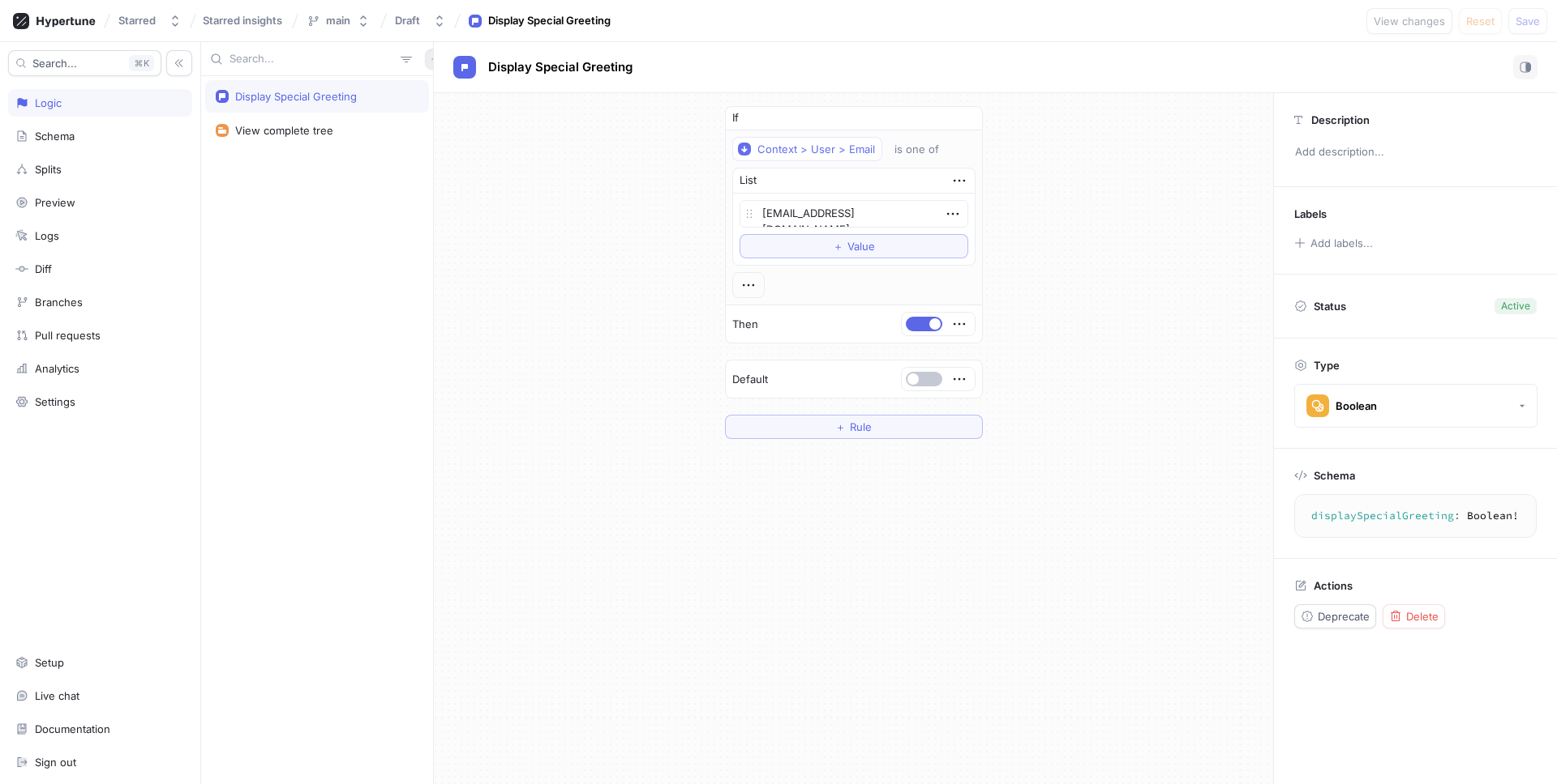
click at [425, 57] on button "button" at bounding box center [435, 59] width 21 height 21
click at [454, 152] on div "Test" at bounding box center [455, 145] width 96 height 27
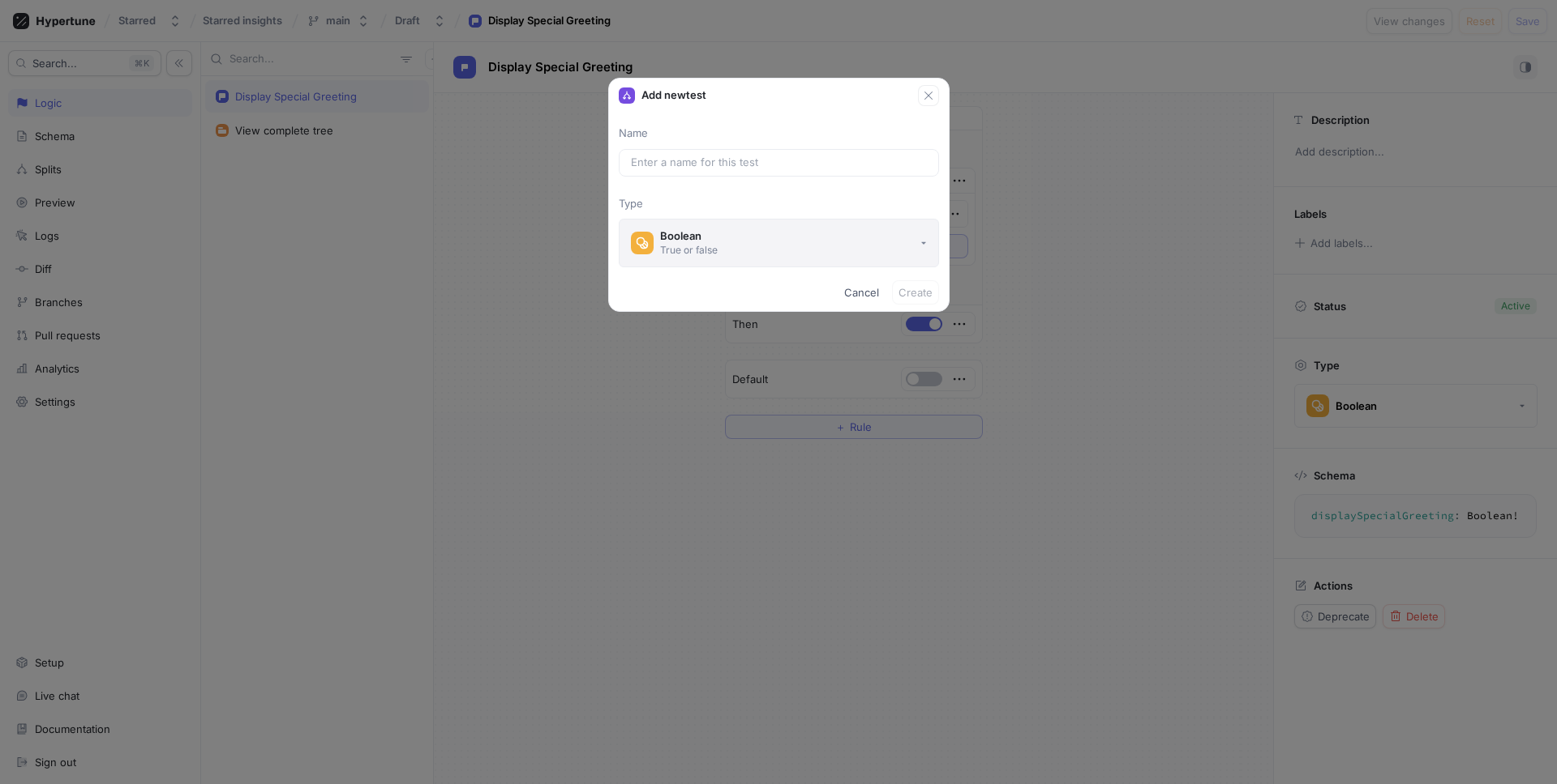
click at [866, 255] on button "Boolean True or false" at bounding box center [778, 243] width 320 height 49
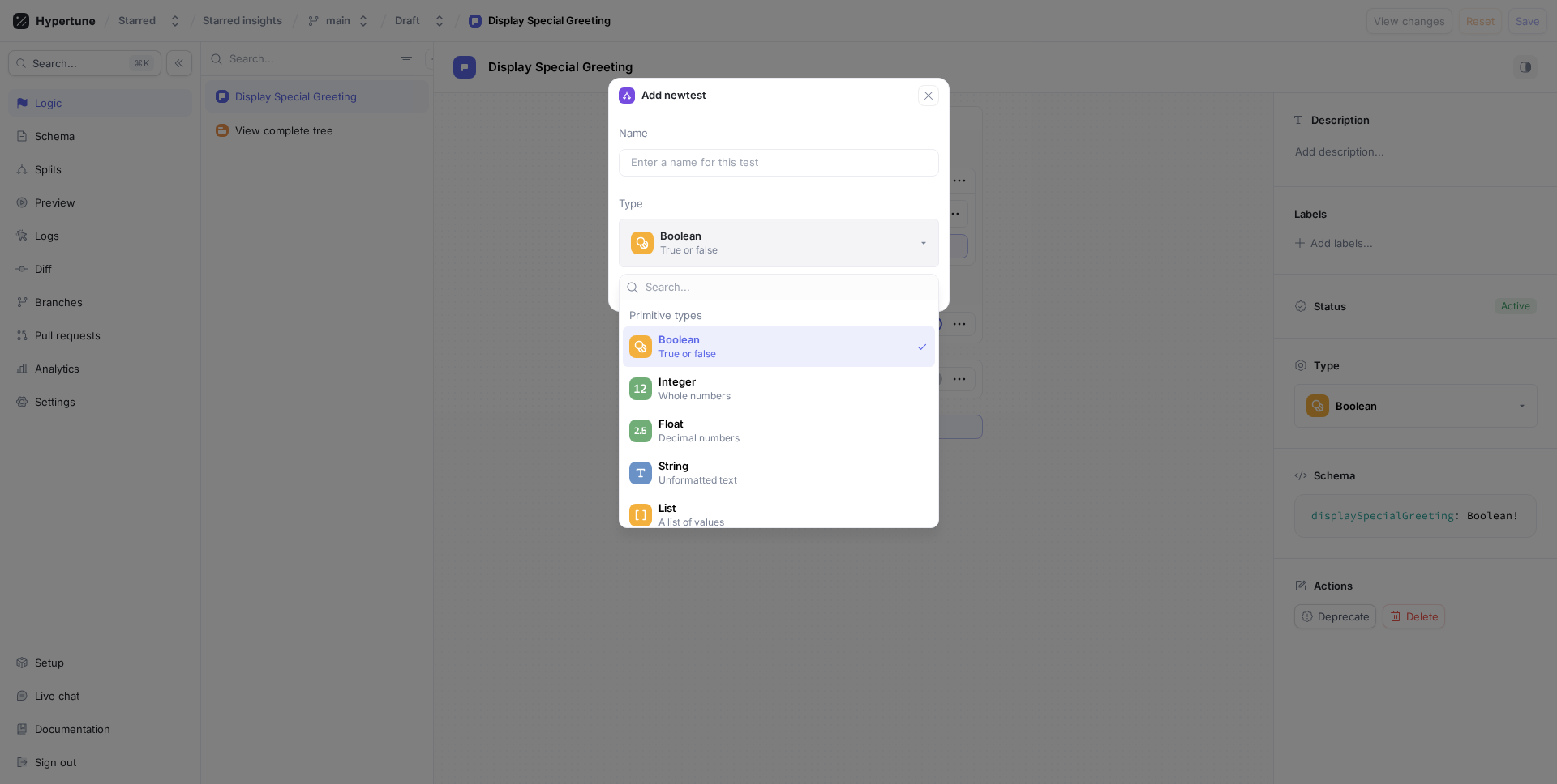
click at [873, 242] on button "Boolean True or false" at bounding box center [778, 243] width 320 height 49
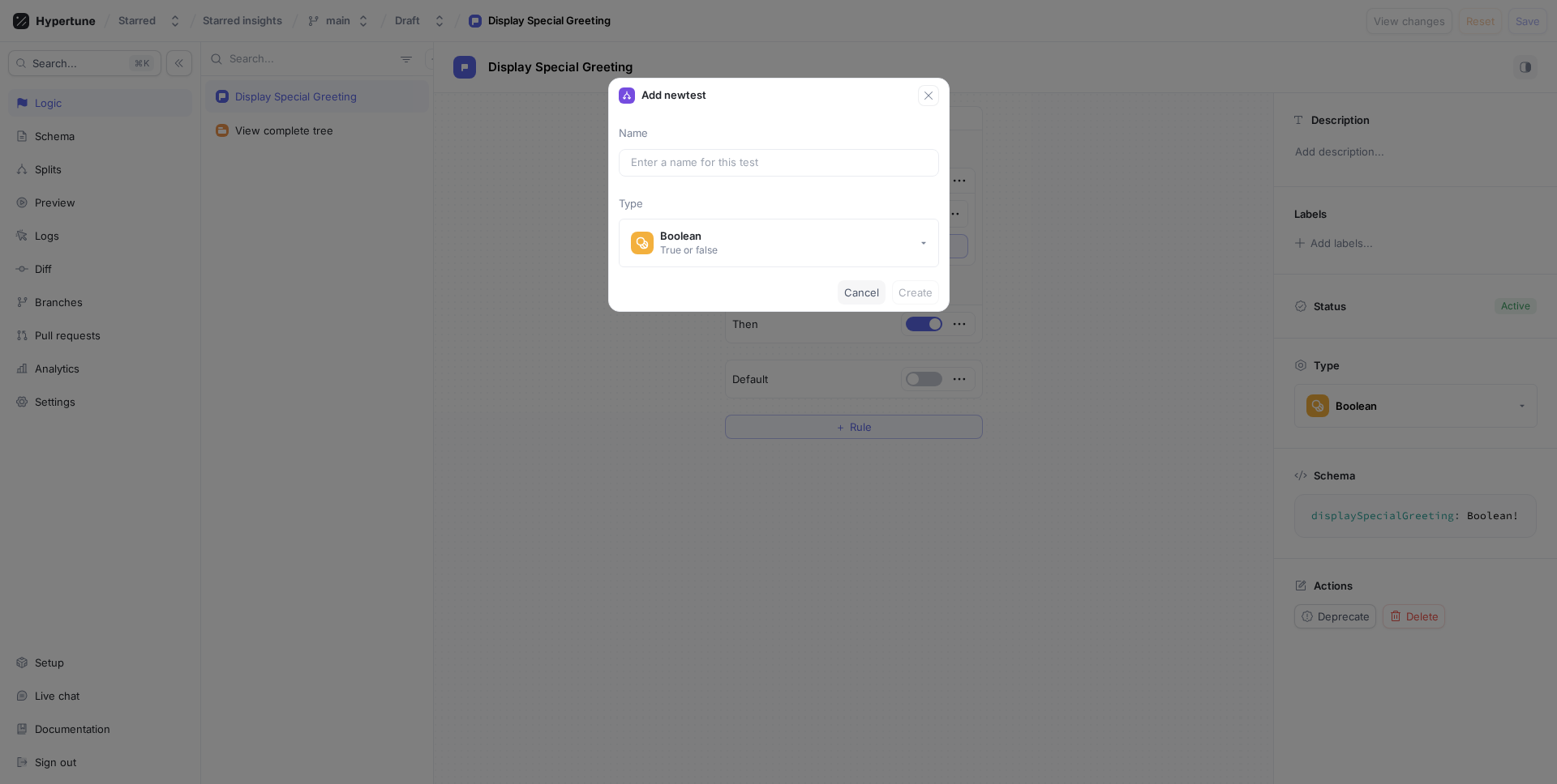
click at [861, 294] on span "Cancel" at bounding box center [861, 292] width 35 height 9
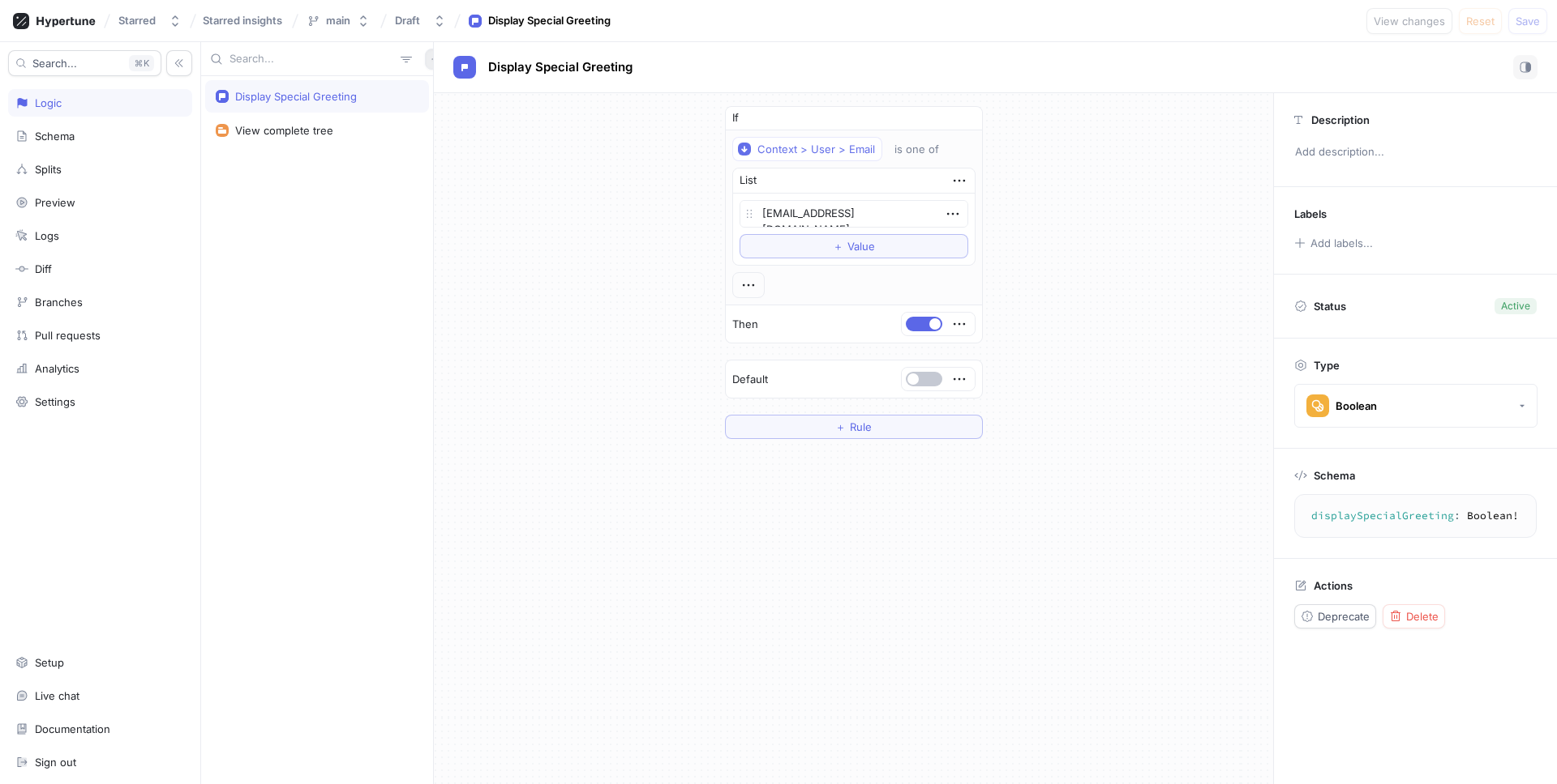
click at [431, 56] on icon "button" at bounding box center [435, 59] width 9 height 9
click at [437, 119] on p "Variable" at bounding box center [447, 118] width 39 height 16
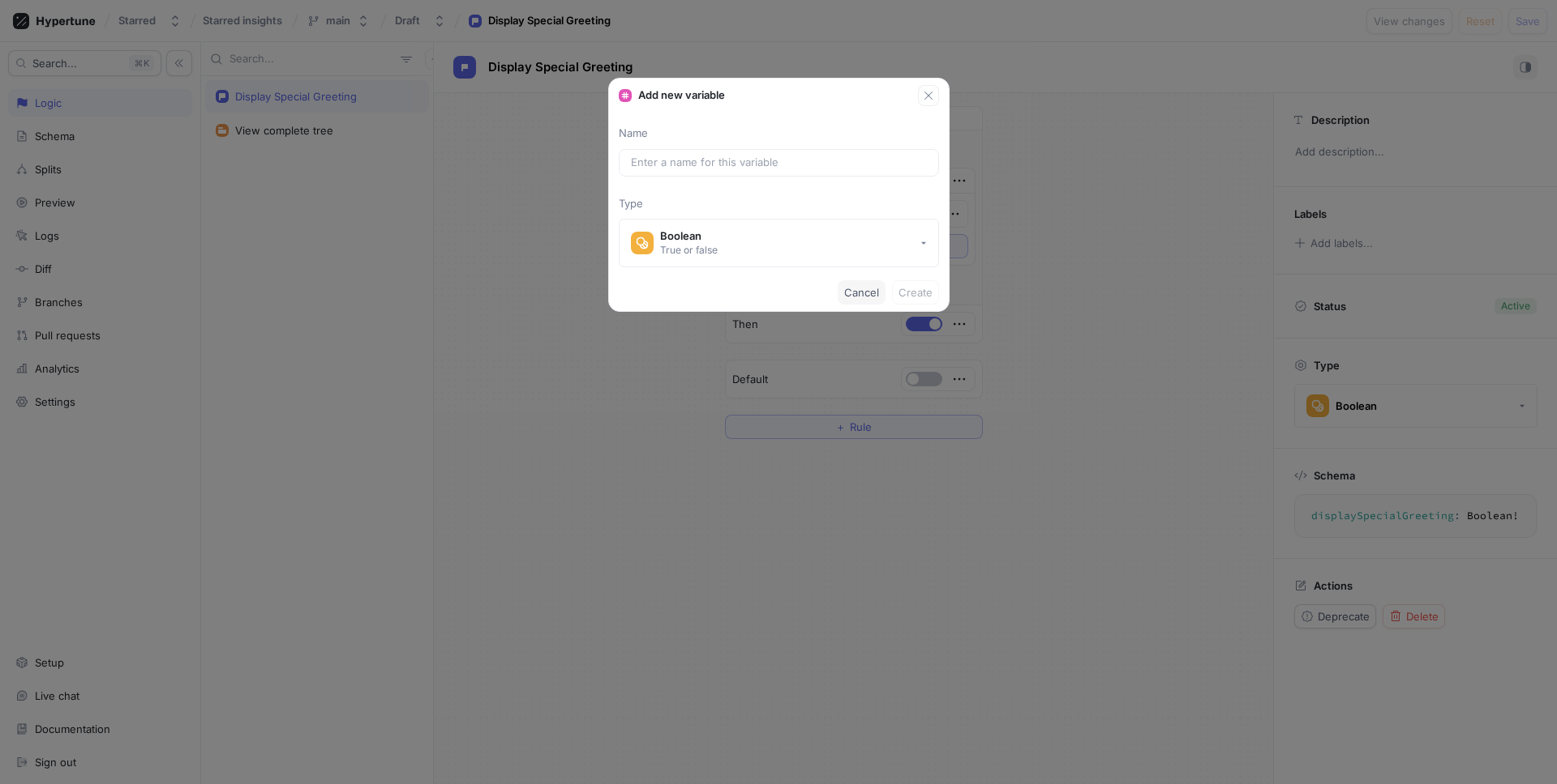
click at [856, 296] on span "Cancel" at bounding box center [861, 292] width 35 height 9
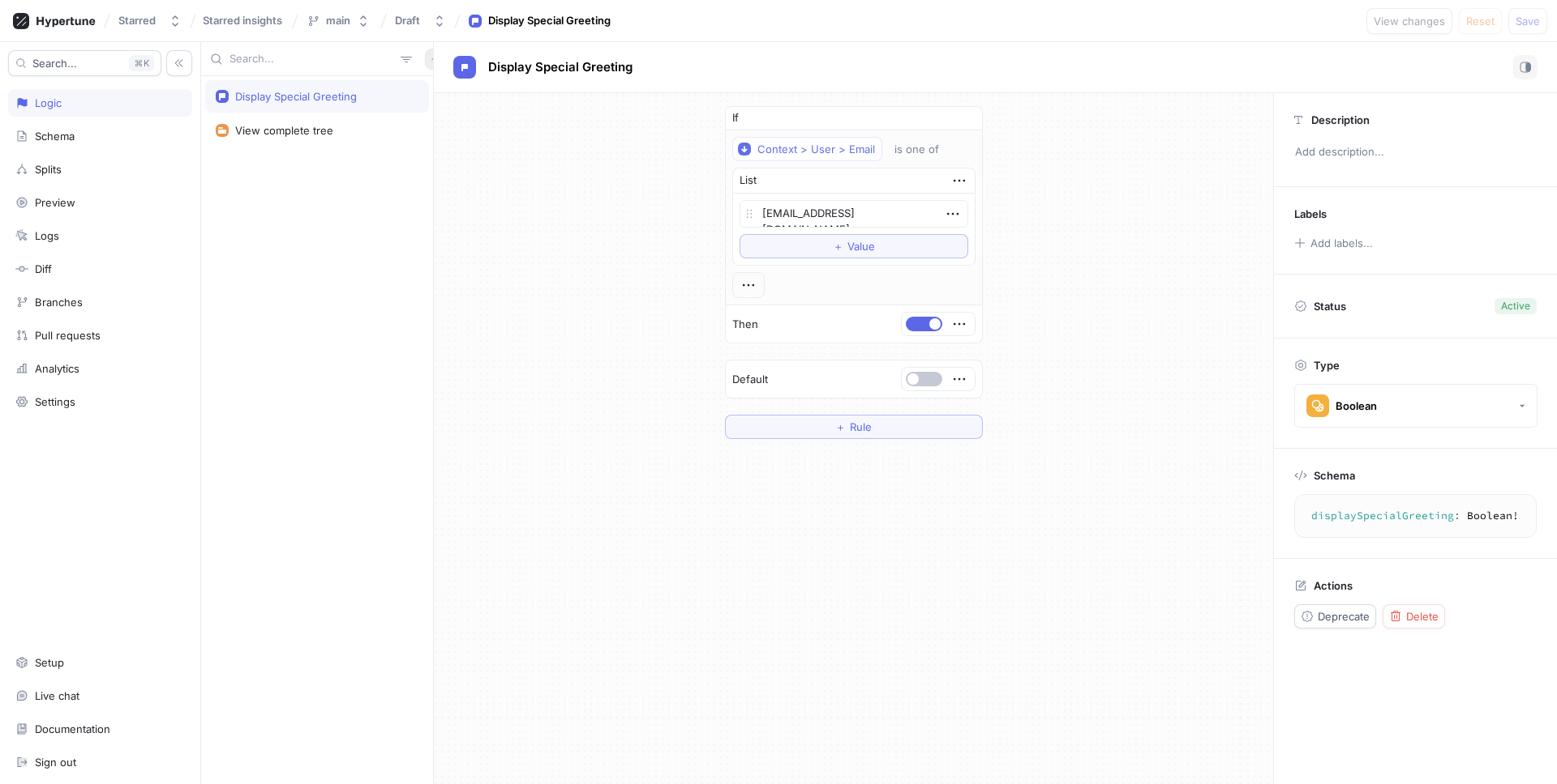
click at [431, 59] on icon "button" at bounding box center [435, 59] width 9 height 9
click at [420, 82] on div "Flag" at bounding box center [455, 91] width 96 height 27
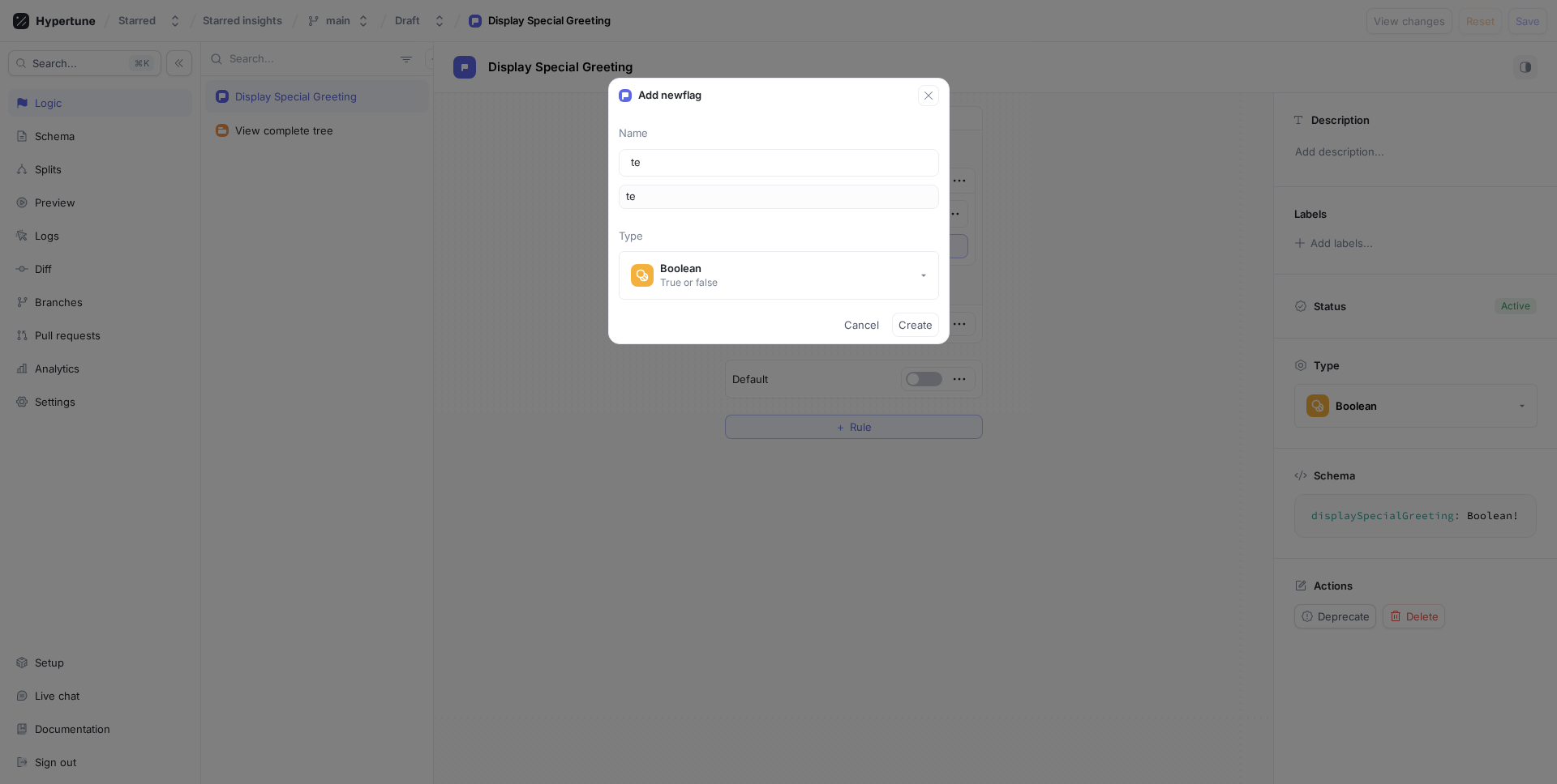
type input "tes"
type input "test"
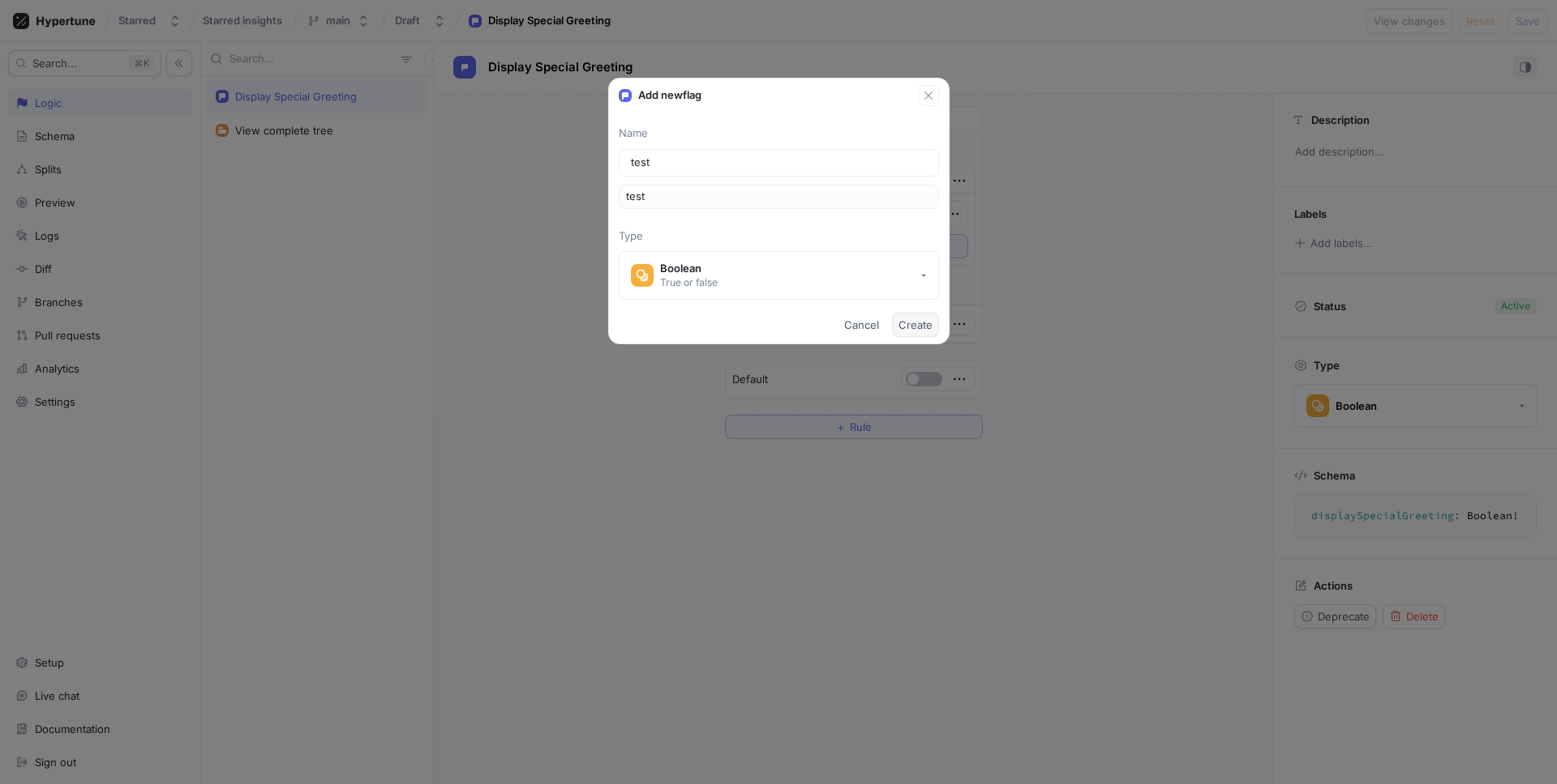
click at [920, 325] on span "Create" at bounding box center [915, 325] width 34 height 9
type textarea "x"
type textarea "test: Boolean!"
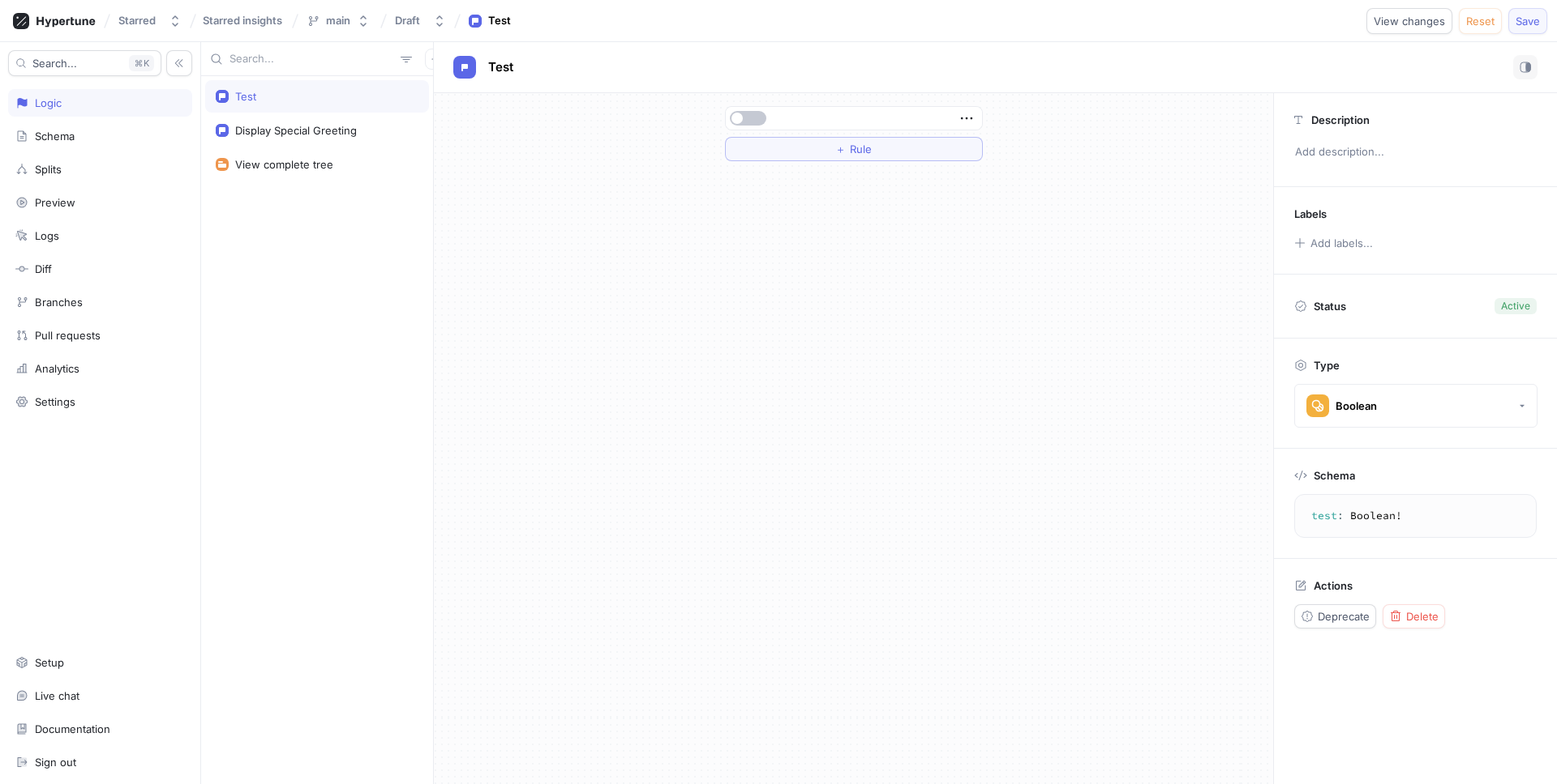
click at [1225, 22] on span "Save" at bounding box center [1527, 20] width 24 height 9
click at [1075, 276] on div "＋ Rule" at bounding box center [854, 438] width 839 height 691
click at [1186, 61] on div "Test" at bounding box center [995, 67] width 1084 height 24
click at [1225, 68] on rect "button" at bounding box center [1529, 67] width 5 height 8
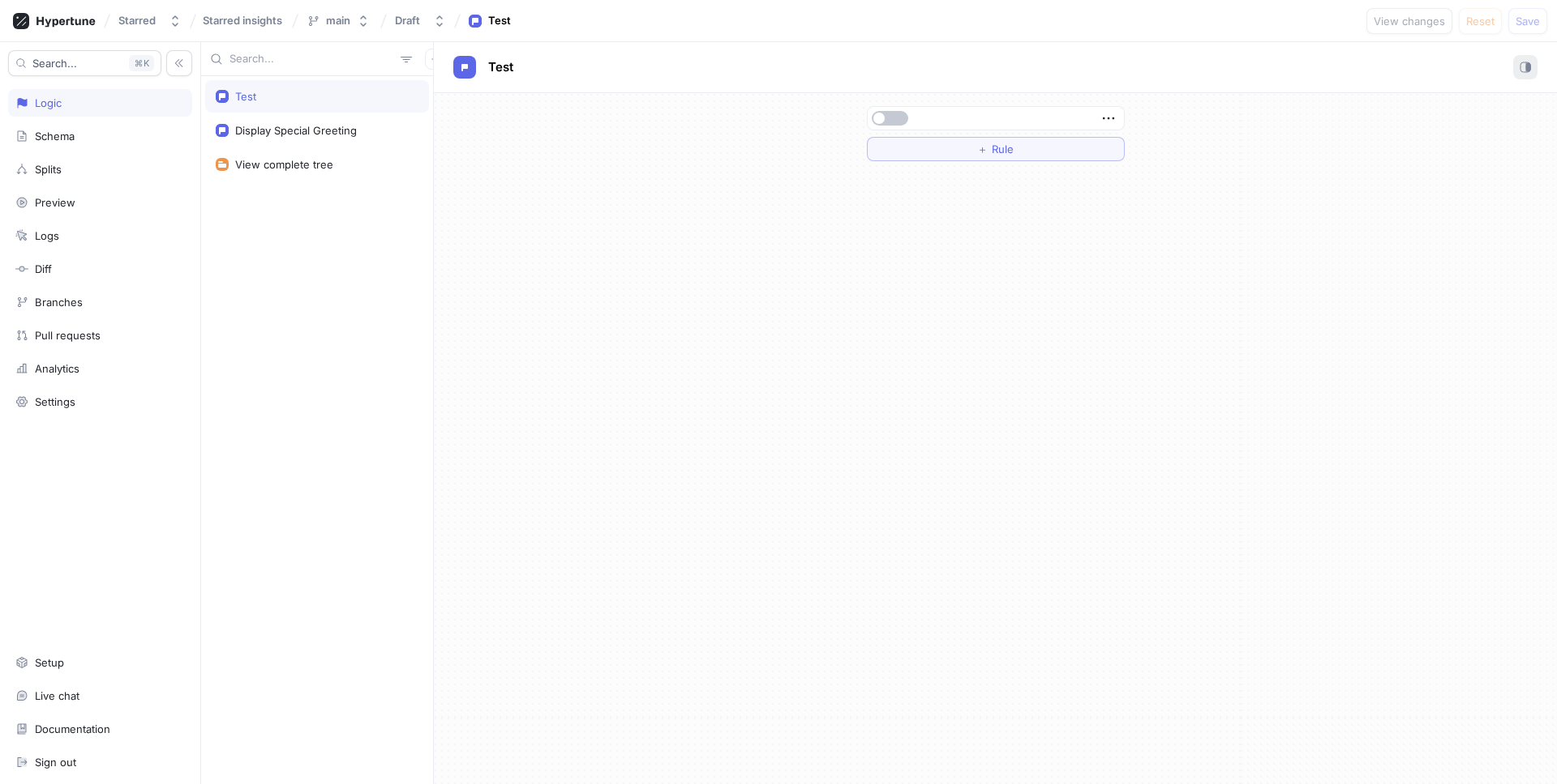
click at [1225, 68] on rect "button" at bounding box center [1529, 67] width 5 height 8
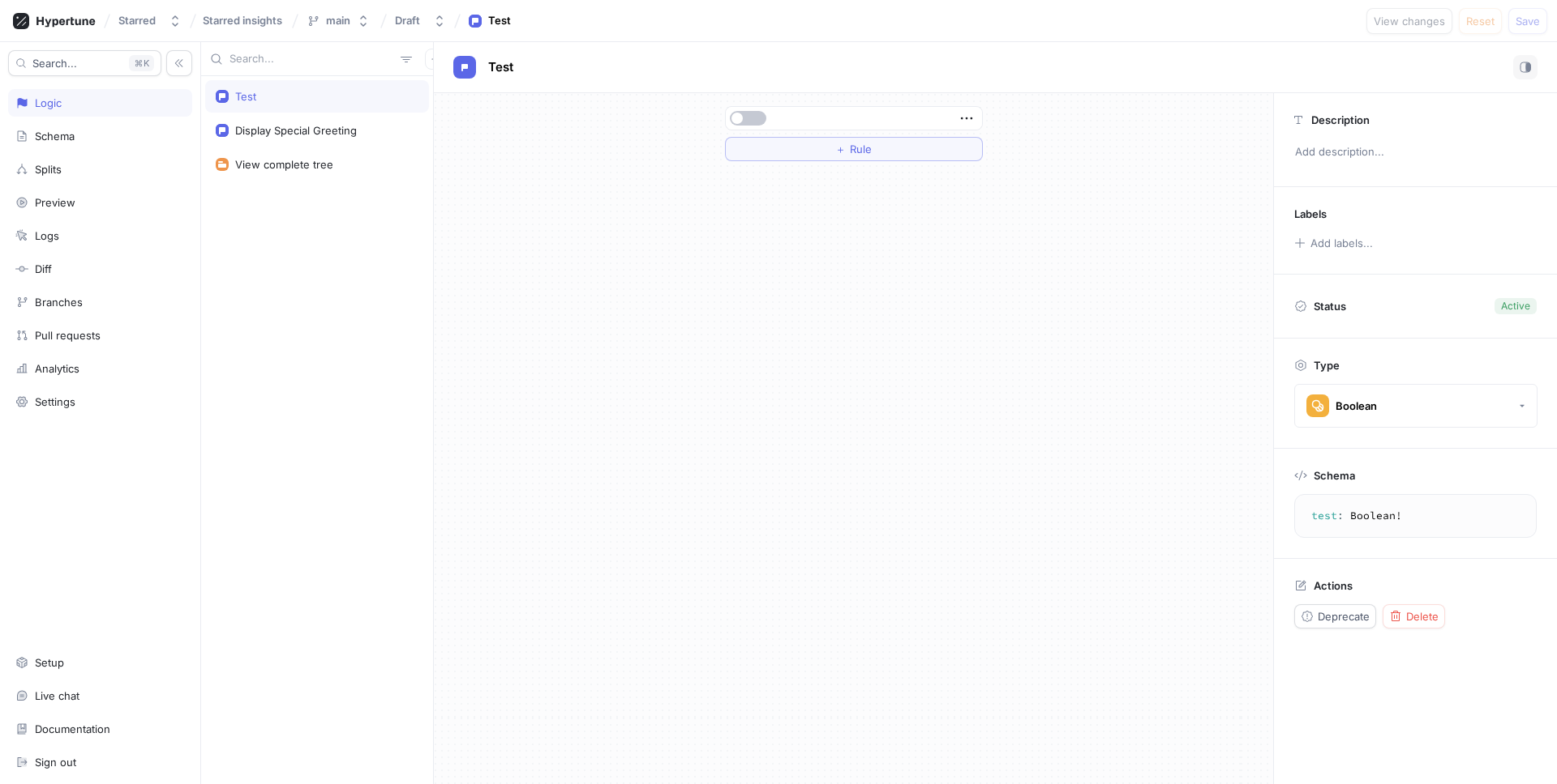
click at [996, 304] on div "＋ Rule" at bounding box center [854, 438] width 839 height 691
click at [391, 235] on div "Test Display Special Greeting View complete tree" at bounding box center [316, 430] width 232 height 708
click at [494, 322] on div "＋ Rule" at bounding box center [854, 438] width 839 height 691
click at [239, 20] on span "Starred insights" at bounding box center [242, 20] width 79 height 11
click at [365, 339] on div "Test Display Special Greeting View complete tree" at bounding box center [316, 430] width 232 height 708
